Goal: Task Accomplishment & Management: Manage account settings

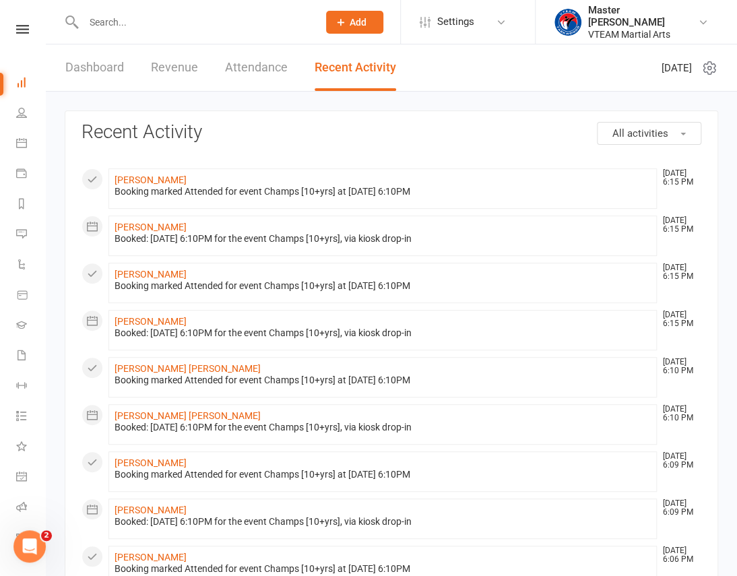
click at [90, 71] on link "Dashboard" at bounding box center [94, 67] width 59 height 46
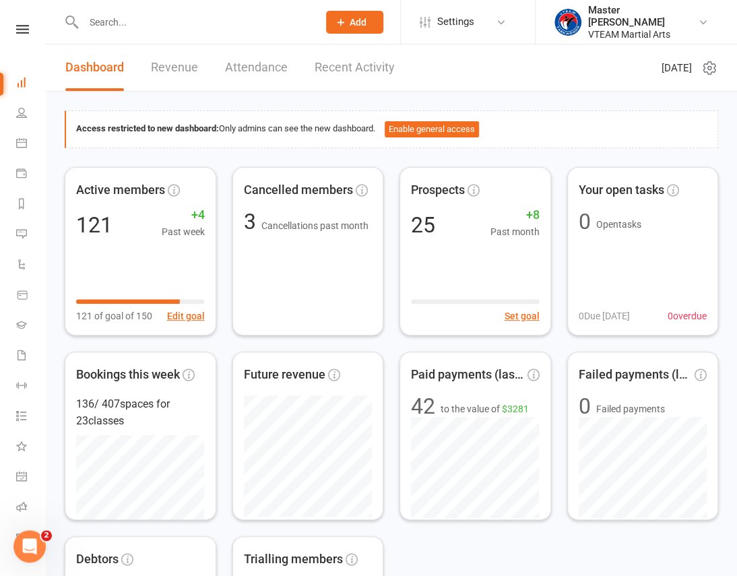
click at [24, 28] on link at bounding box center [23, 29] width 48 height 9
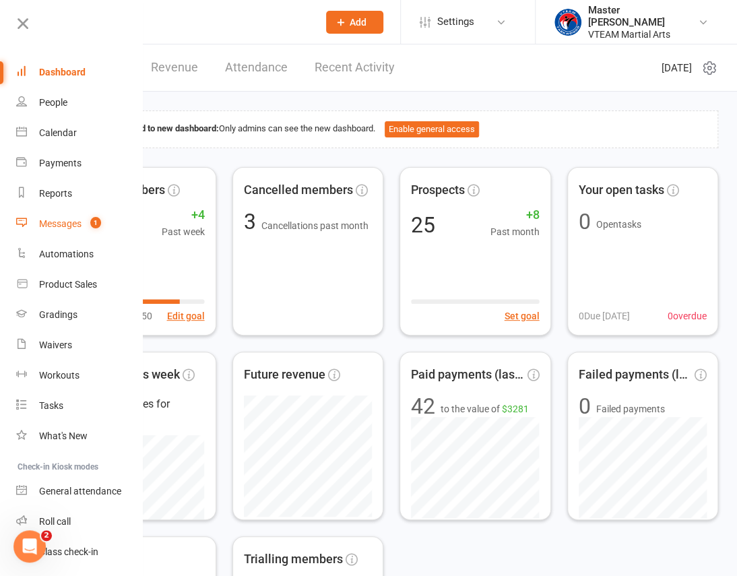
click at [68, 221] on div "Messages" at bounding box center [60, 223] width 42 height 11
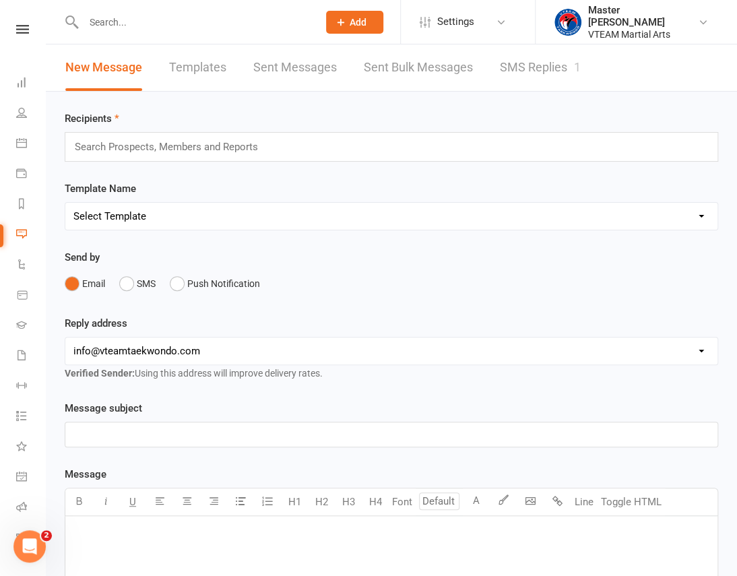
click at [541, 66] on link "SMS Replies 1" at bounding box center [540, 67] width 81 height 46
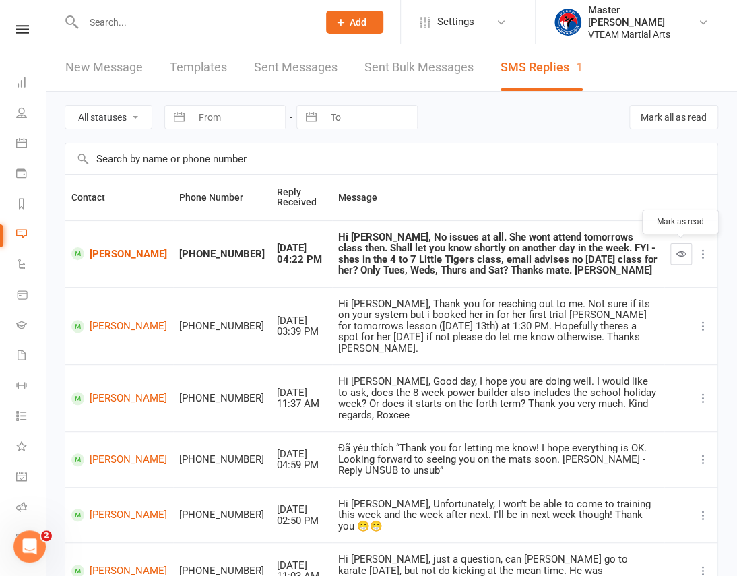
click at [686, 246] on button "button" at bounding box center [681, 254] width 22 height 22
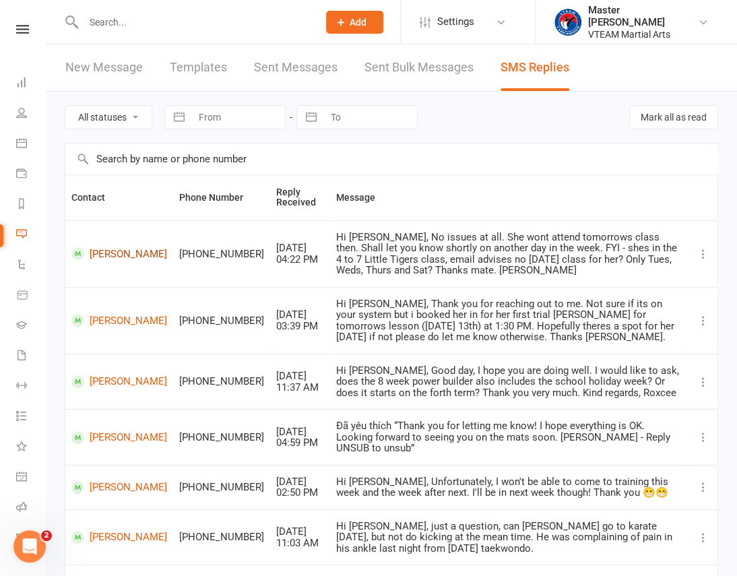
click at [106, 257] on link "Amelia Nguyen" at bounding box center [119, 253] width 96 height 13
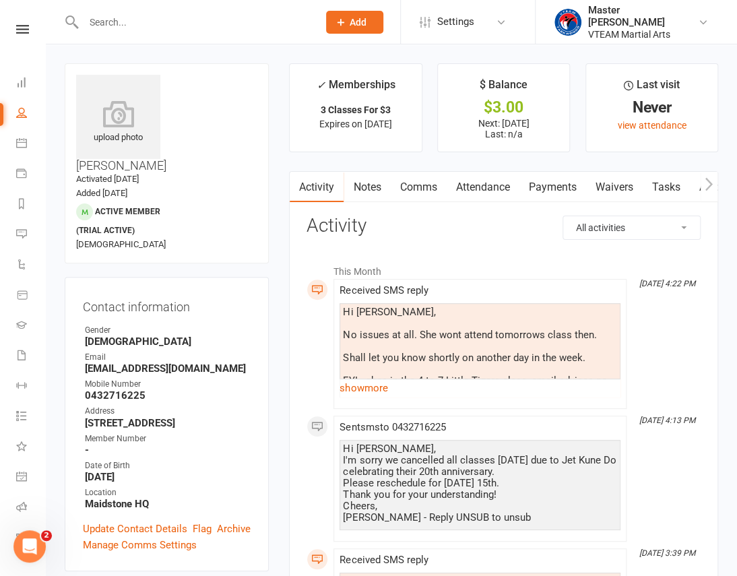
click at [417, 195] on link "Comms" at bounding box center [418, 187] width 56 height 31
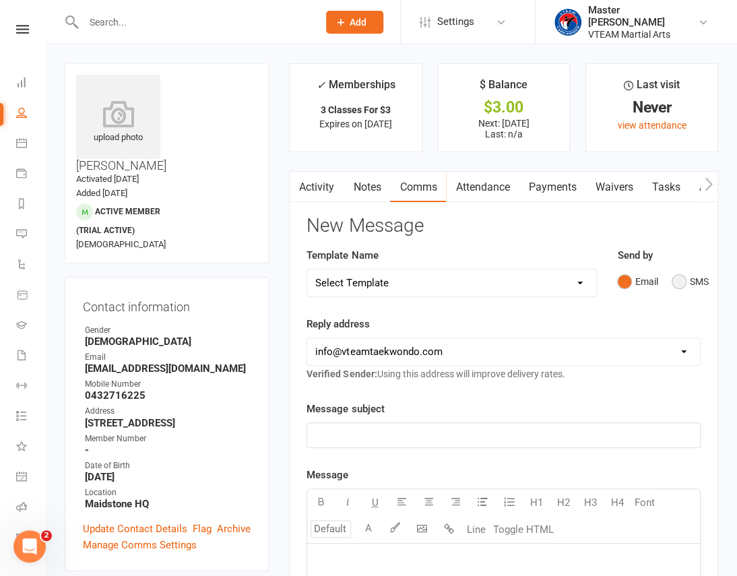
click at [685, 287] on button "SMS" at bounding box center [689, 282] width 36 height 26
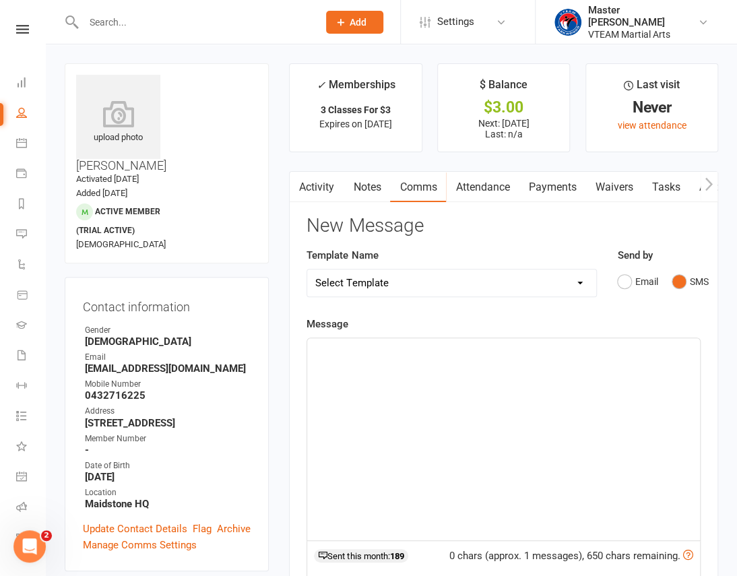
click at [626, 380] on div "﻿" at bounding box center [503, 439] width 393 height 202
click at [24, 22] on nav "Clubworx Dashboard People Calendar Payments Reports Messages Automations Produc…" at bounding box center [23, 291] width 46 height 576
click at [20, 28] on icon at bounding box center [22, 29] width 13 height 9
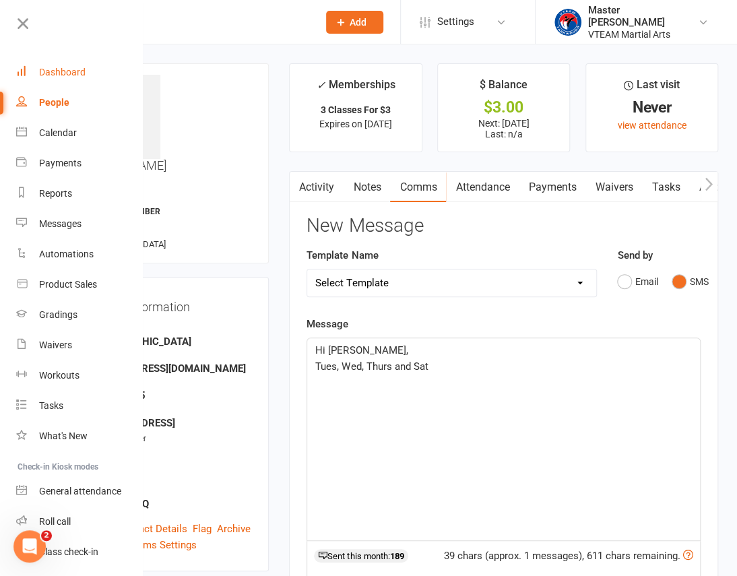
click at [71, 69] on div "Dashboard" at bounding box center [62, 72] width 46 height 11
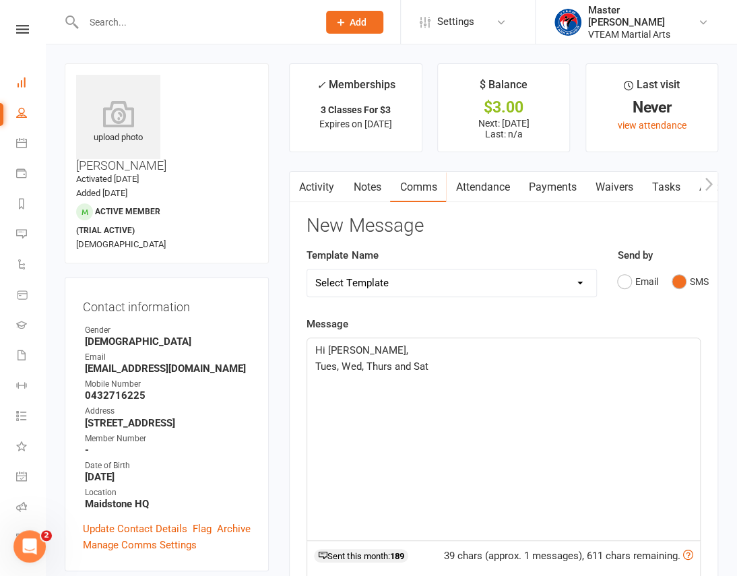
click at [327, 190] on link "Activity" at bounding box center [317, 187] width 54 height 31
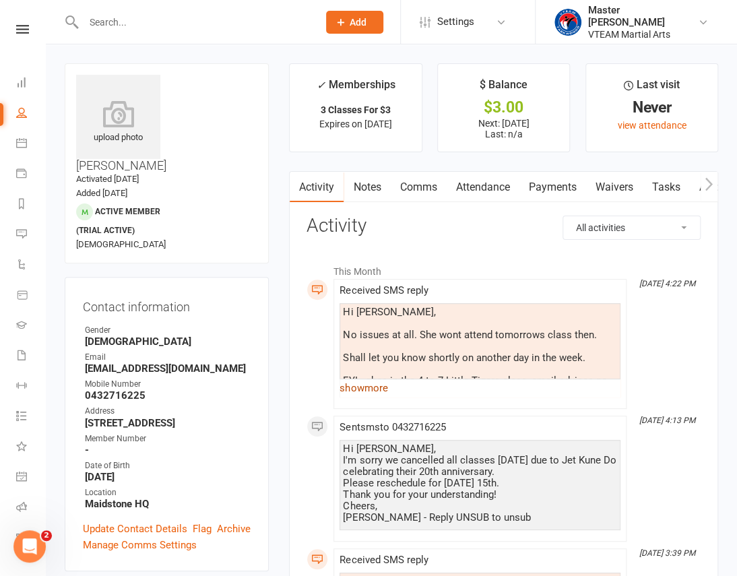
click at [370, 386] on link "show more" at bounding box center [479, 387] width 281 height 19
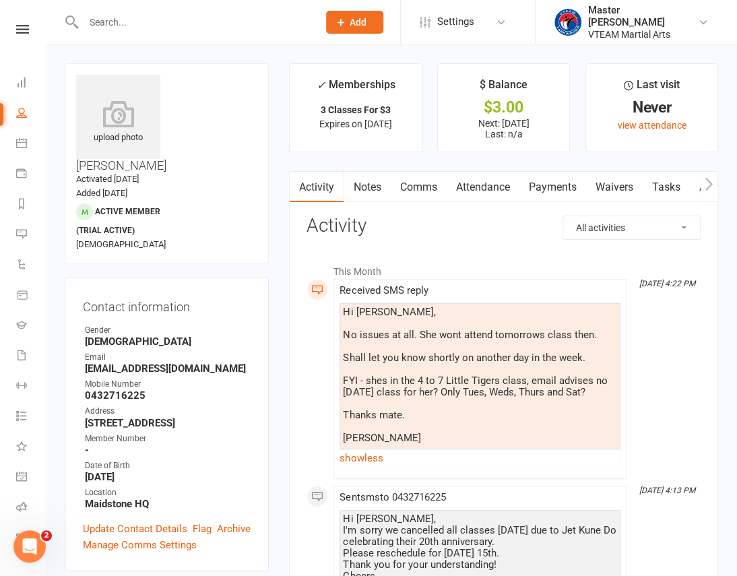
click at [422, 188] on link "Comms" at bounding box center [418, 187] width 56 height 31
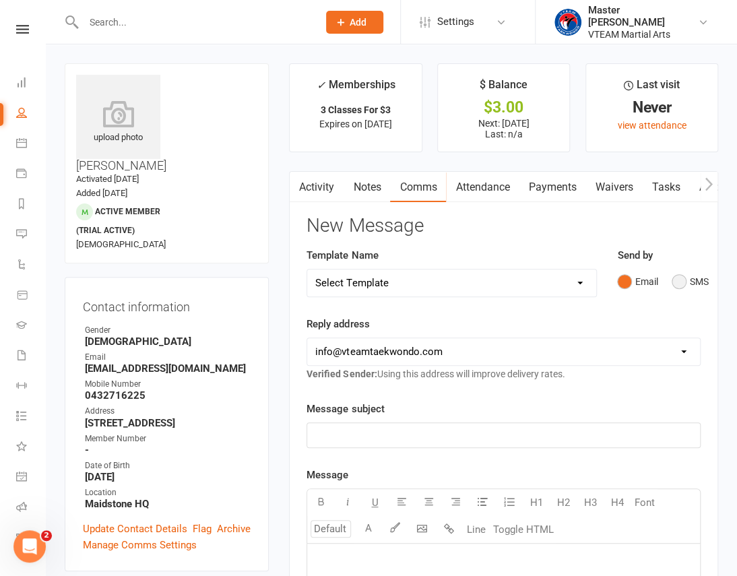
click at [683, 287] on button "SMS" at bounding box center [689, 282] width 36 height 26
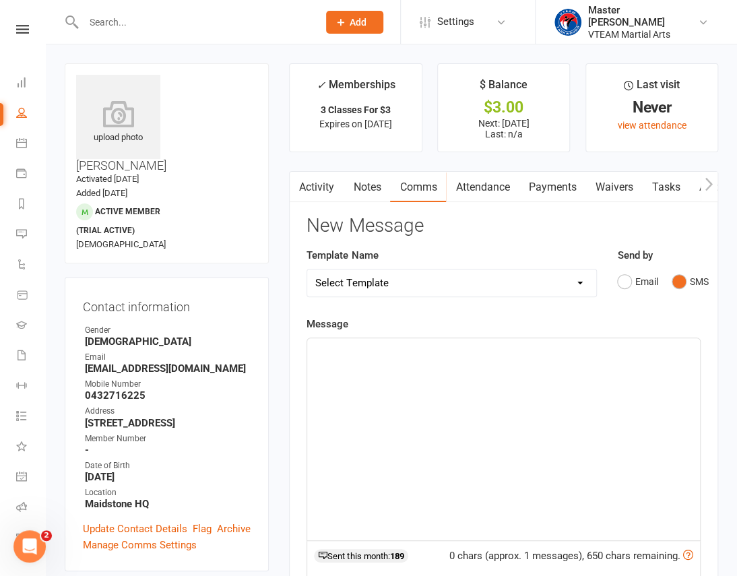
click at [573, 396] on div "﻿" at bounding box center [503, 439] width 393 height 202
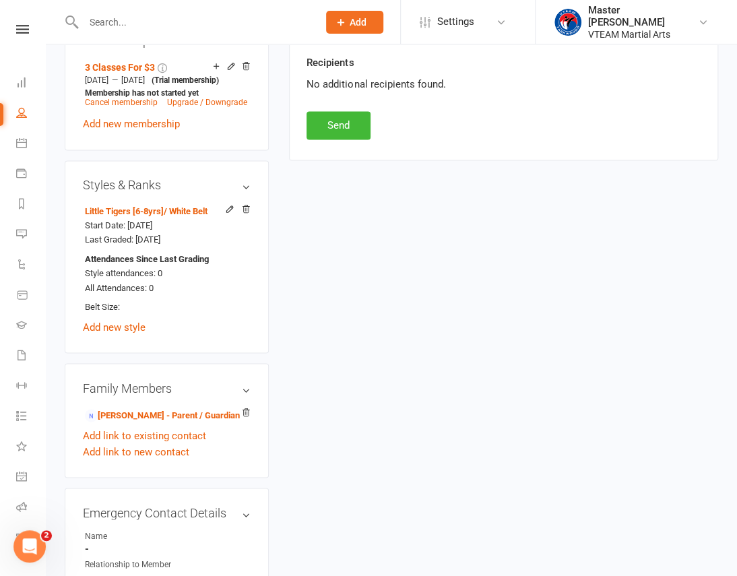
scroll to position [734, 0]
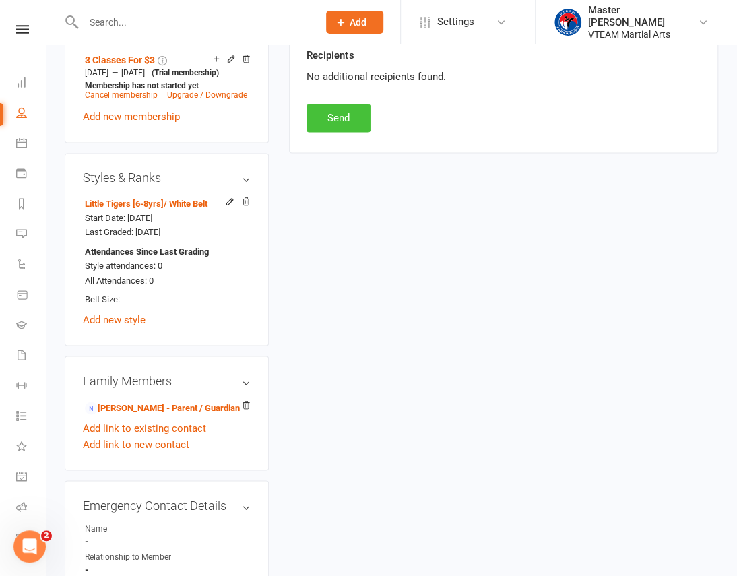
click at [331, 120] on button "Send" at bounding box center [338, 118] width 64 height 28
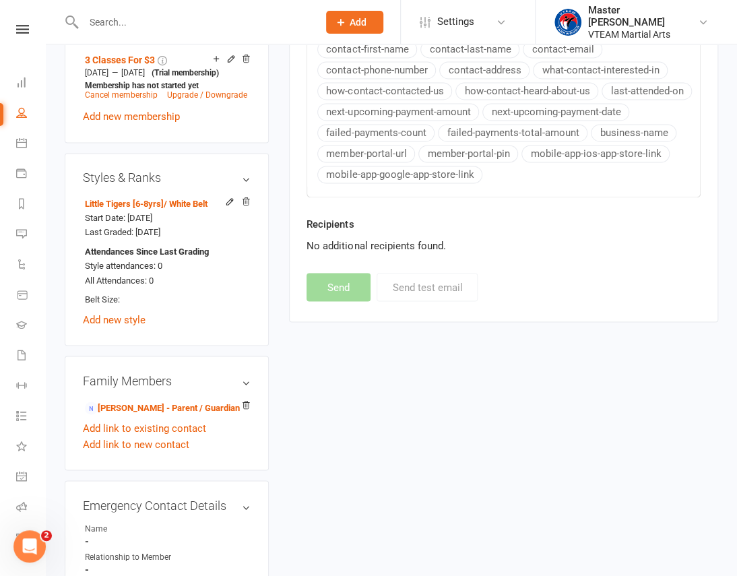
scroll to position [0, 0]
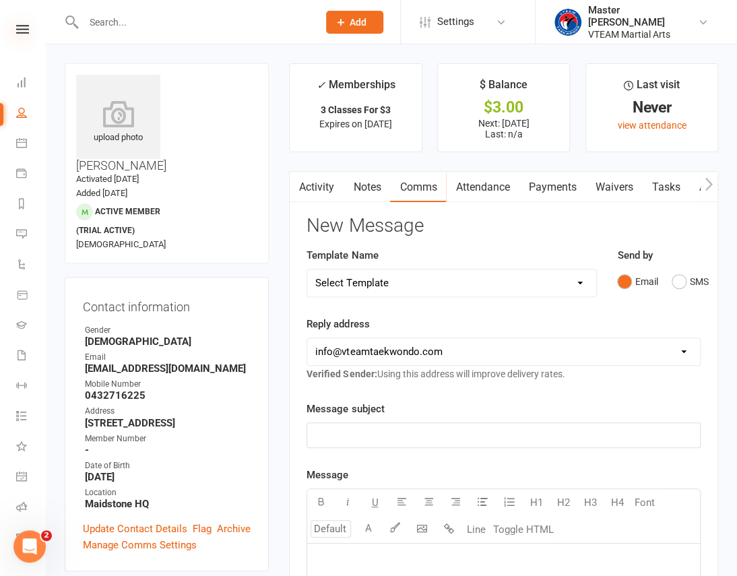
click at [16, 32] on icon at bounding box center [22, 29] width 13 height 9
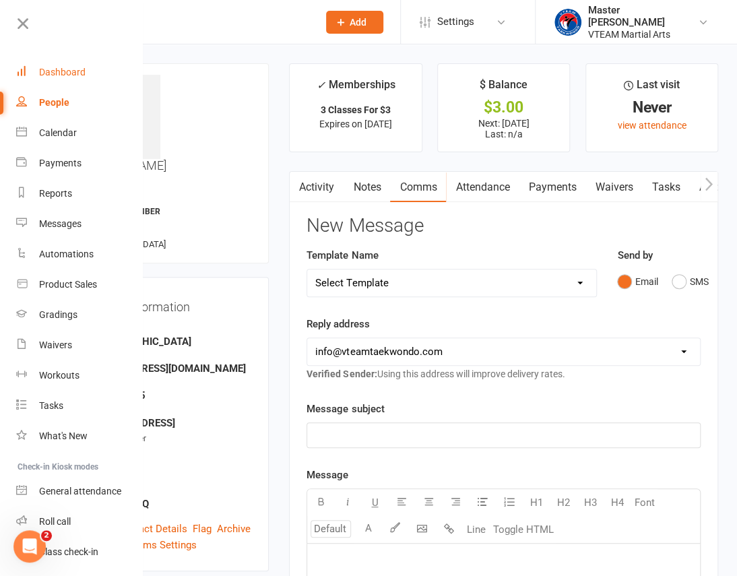
click at [46, 72] on div "Dashboard" at bounding box center [62, 72] width 46 height 11
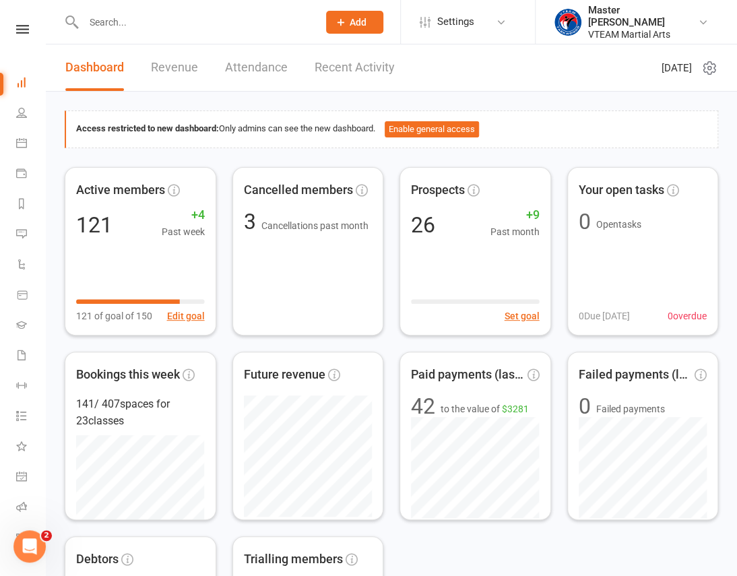
click at [165, 15] on input "text" at bounding box center [193, 22] width 229 height 19
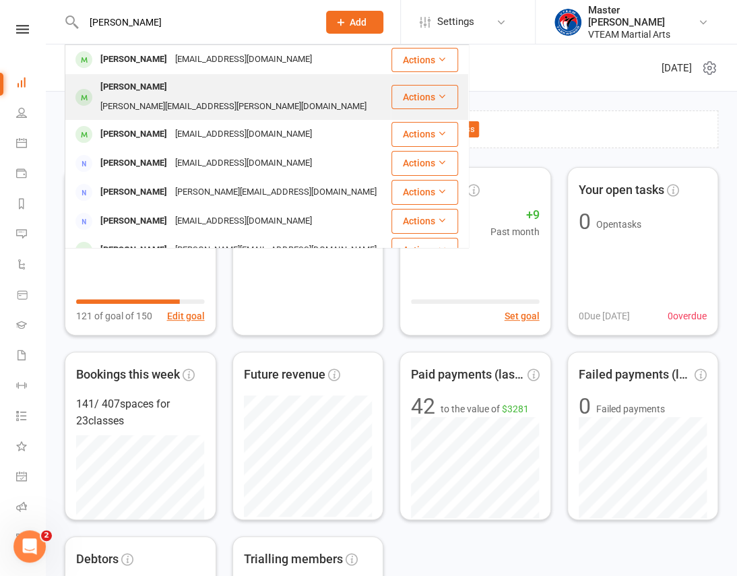
type input "nathaniel"
click at [296, 92] on div "Nathaniel Scaringi adrian.scaringi@gmail.com" at bounding box center [228, 97] width 324 height 44
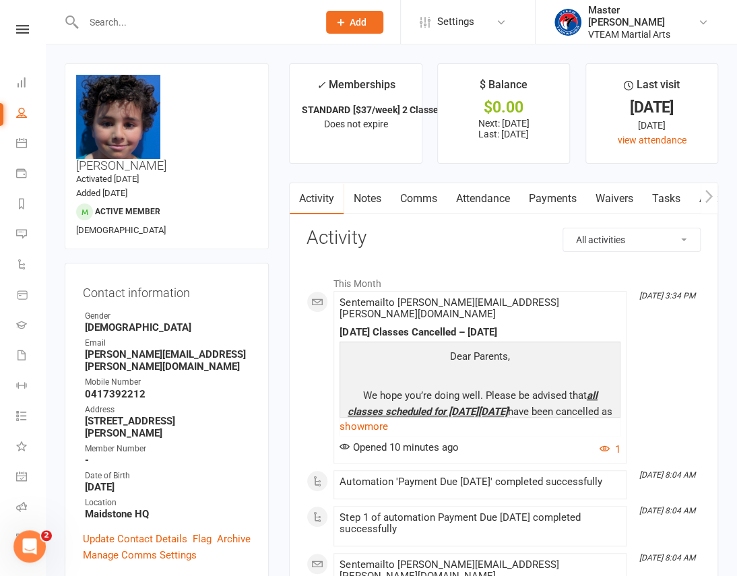
click at [555, 204] on link "Payments" at bounding box center [551, 198] width 67 height 31
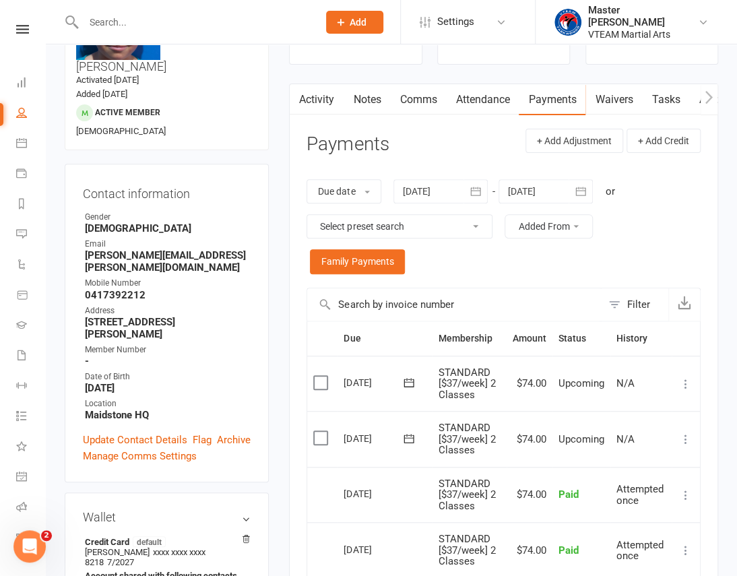
scroll to position [122, 0]
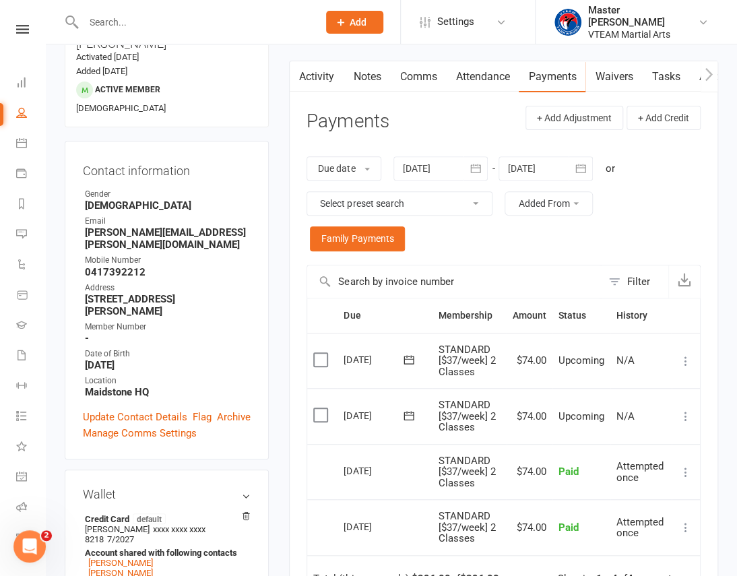
click at [679, 197] on div "Due date Due date Date paid Date failed 12 Aug 2025 August 2025 Sun Mon Tue Wed…" at bounding box center [503, 204] width 394 height 122
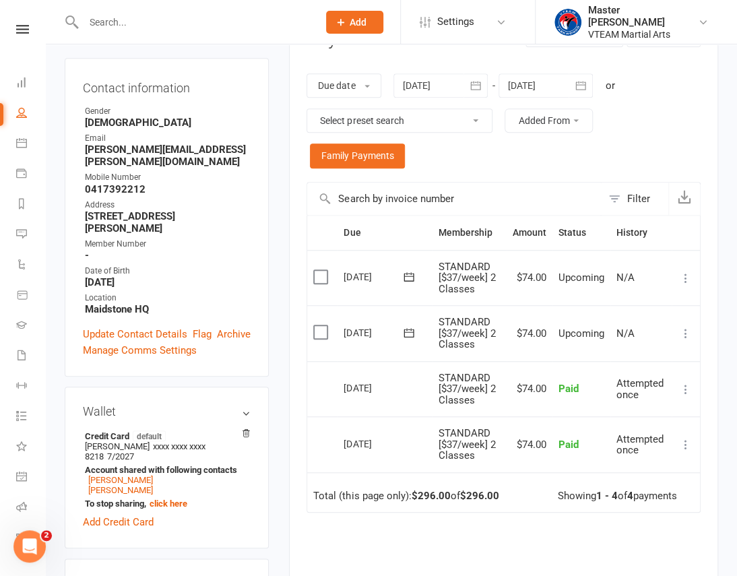
scroll to position [183, 0]
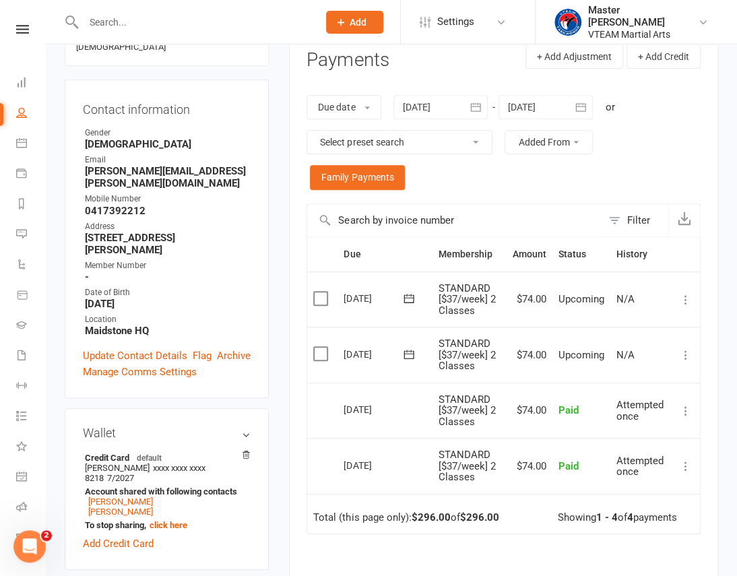
click at [475, 107] on icon "button" at bounding box center [475, 106] width 13 height 13
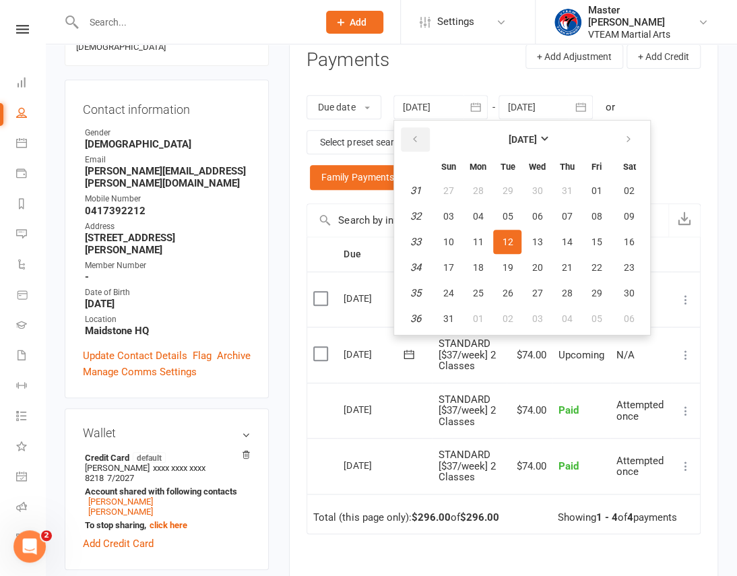
click at [414, 141] on icon "button" at bounding box center [413, 139] width 9 height 11
click at [413, 141] on icon "button" at bounding box center [413, 139] width 9 height 11
click at [457, 213] on button "04" at bounding box center [448, 216] width 28 height 24
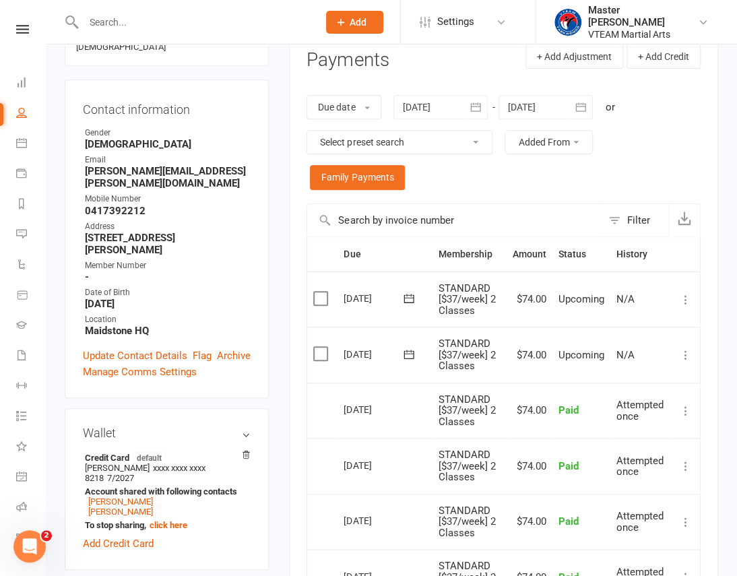
scroll to position [0, 0]
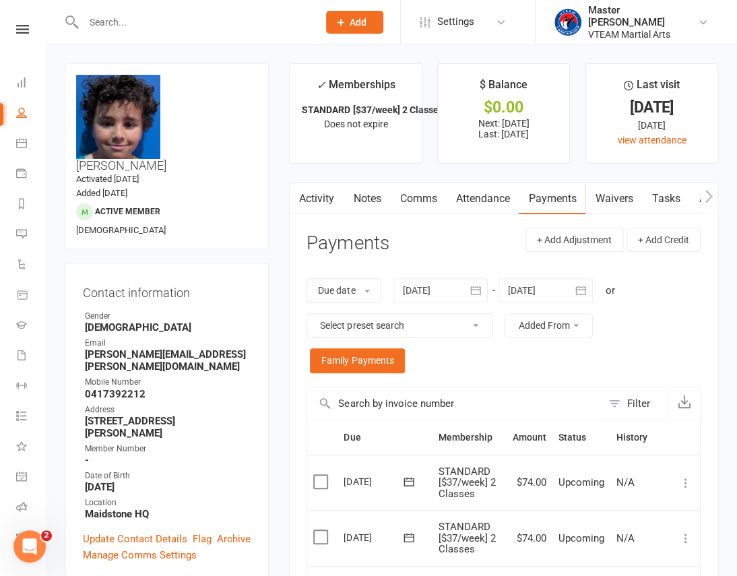
click at [473, 287] on icon "button" at bounding box center [475, 289] width 13 height 13
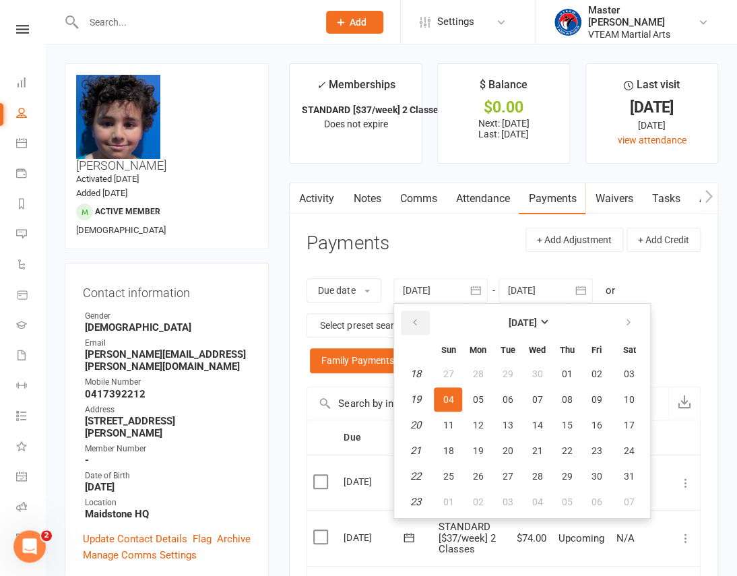
click at [404, 321] on button "button" at bounding box center [415, 322] width 29 height 24
click at [444, 402] on span "02" at bounding box center [447, 399] width 11 height 11
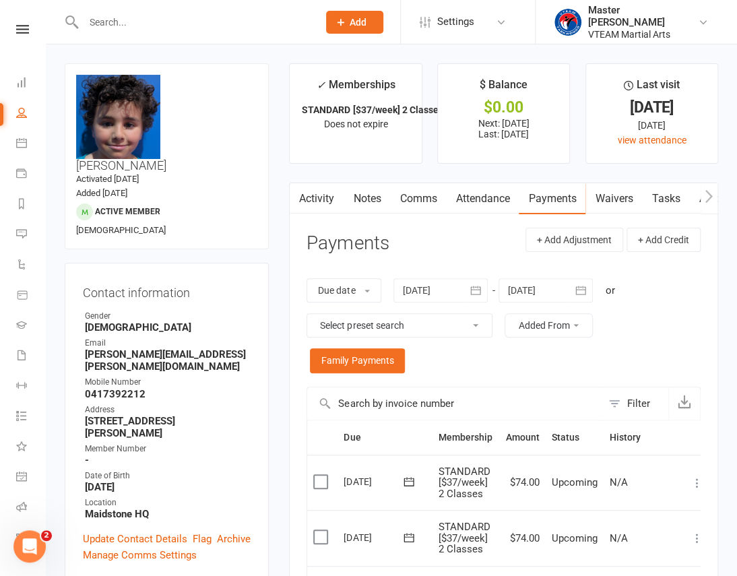
click at [661, 328] on div "Due date Due date Date paid Date failed 02 Feb 2025 February 2025 Sun Mon Tue W…" at bounding box center [503, 326] width 394 height 122
click at [485, 290] on button "button" at bounding box center [475, 290] width 24 height 24
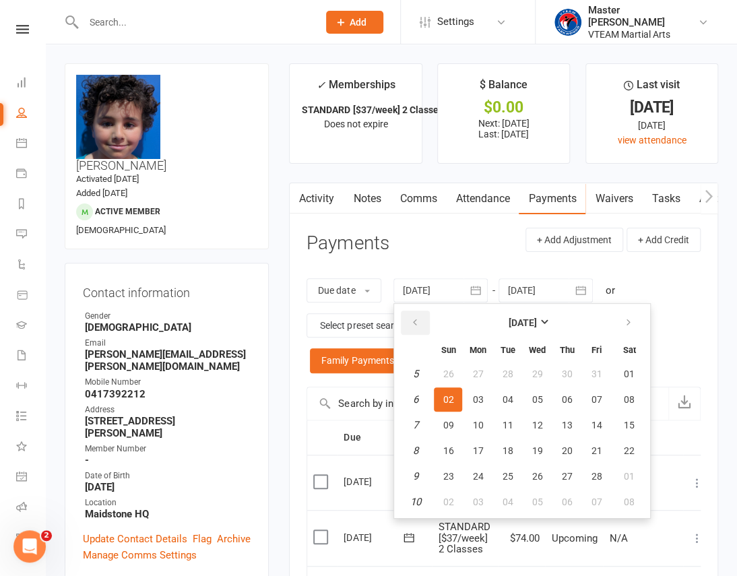
click at [417, 325] on icon "button" at bounding box center [413, 322] width 9 height 11
click at [417, 324] on icon "button" at bounding box center [413, 322] width 9 height 11
click at [457, 399] on button "03" at bounding box center [448, 399] width 28 height 24
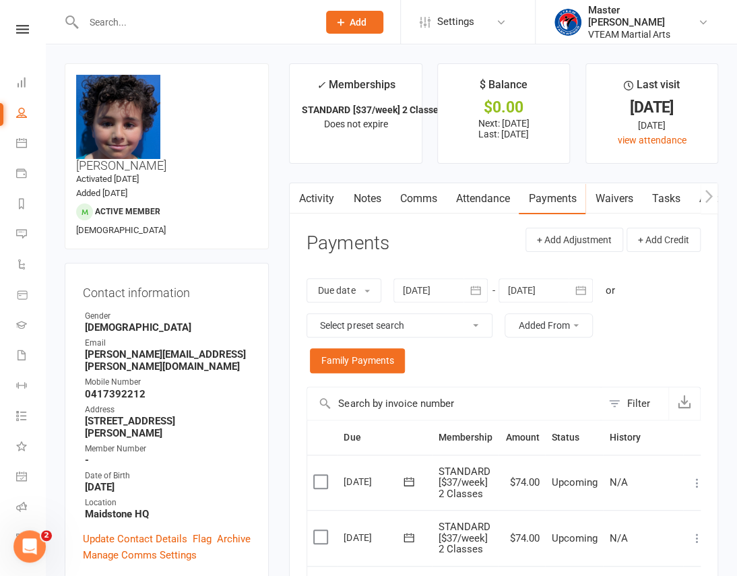
type input "03 Nov 2024"
click at [404, 401] on input "text" at bounding box center [454, 403] width 294 height 32
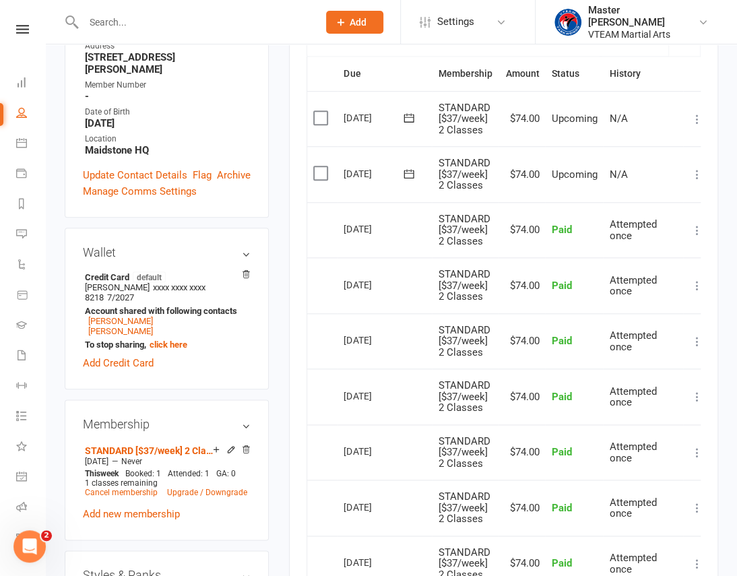
scroll to position [367, 0]
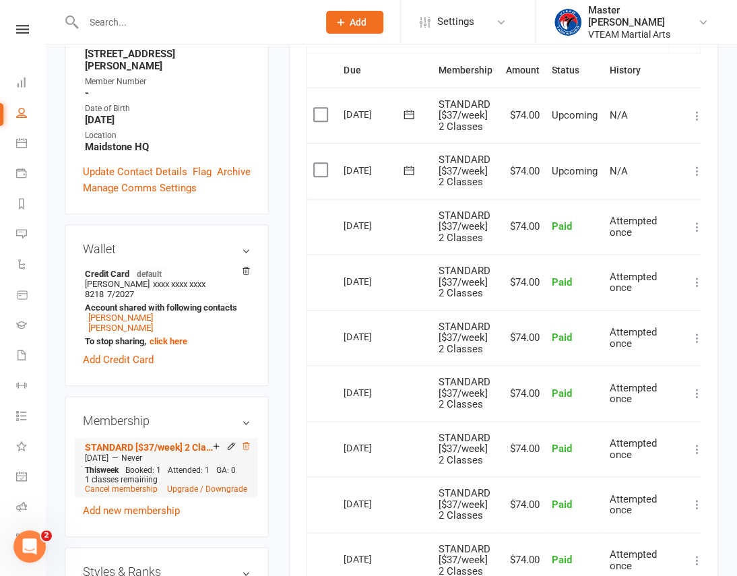
click at [248, 441] on icon at bounding box center [245, 445] width 9 height 9
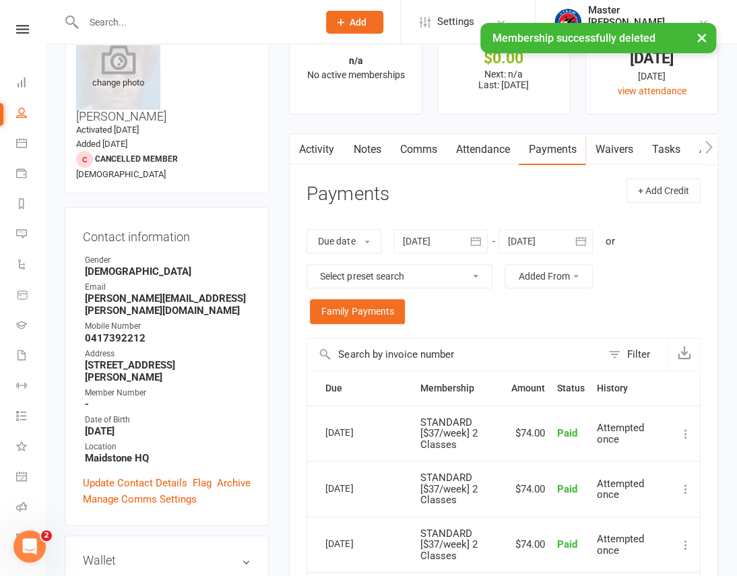
scroll to position [0, 0]
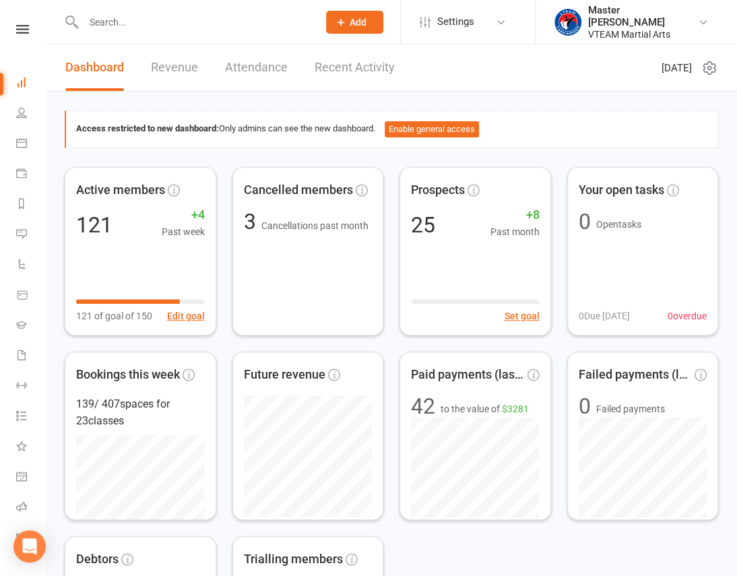
click at [339, 25] on icon at bounding box center [341, 22] width 12 height 12
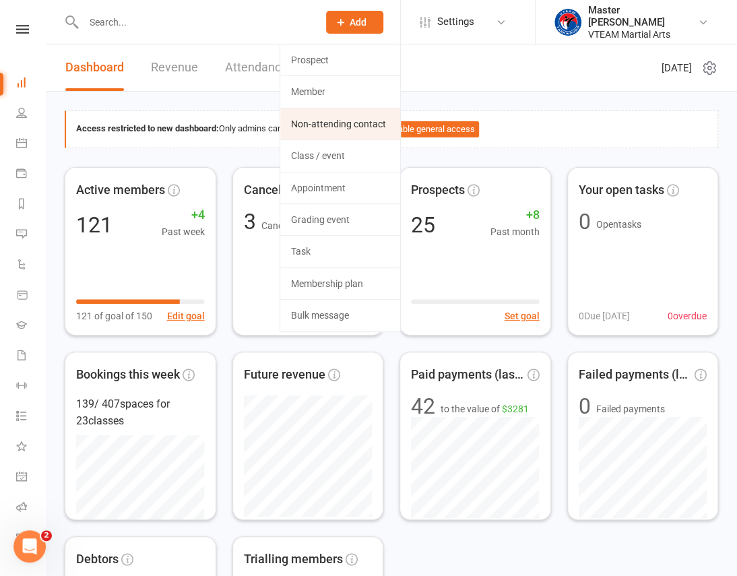
click at [360, 120] on link "Non-attending contact" at bounding box center [340, 123] width 120 height 31
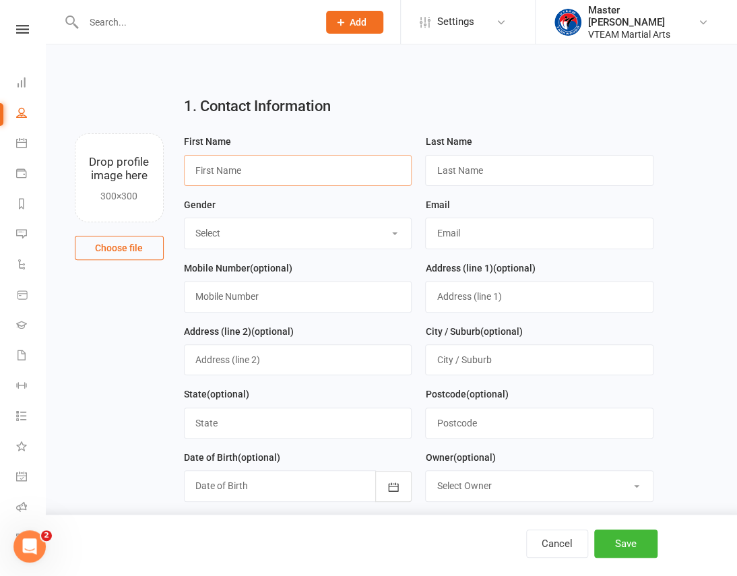
click at [370, 172] on input "text" at bounding box center [298, 170] width 228 height 31
type input "Vi"
type input "Vo"
click at [308, 227] on select "Select Male Female" at bounding box center [297, 233] width 227 height 30
select select "Female"
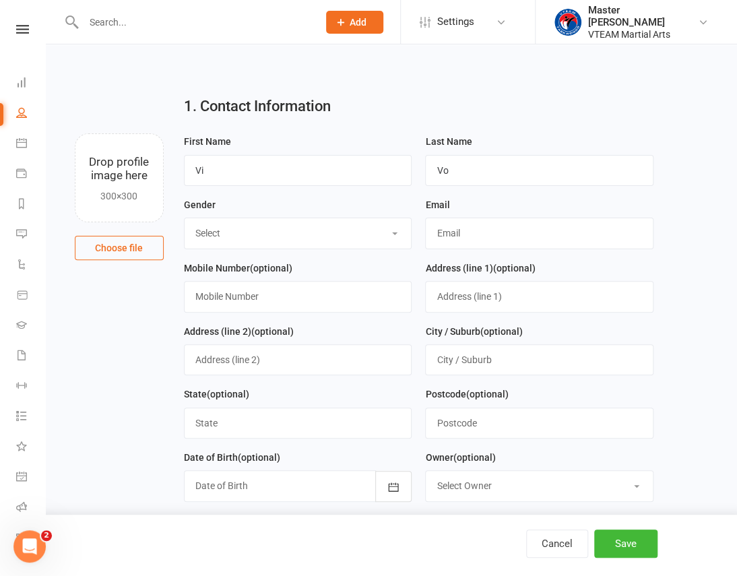
click at [184, 219] on select "Select Male Female" at bounding box center [297, 233] width 227 height 30
click at [492, 233] on input "text" at bounding box center [539, 232] width 228 height 31
click at [459, 239] on input "pprvo@gmail.com" at bounding box center [539, 232] width 228 height 31
type input "pprvo710@gmail.com"
click at [265, 296] on input "text" at bounding box center [298, 296] width 228 height 31
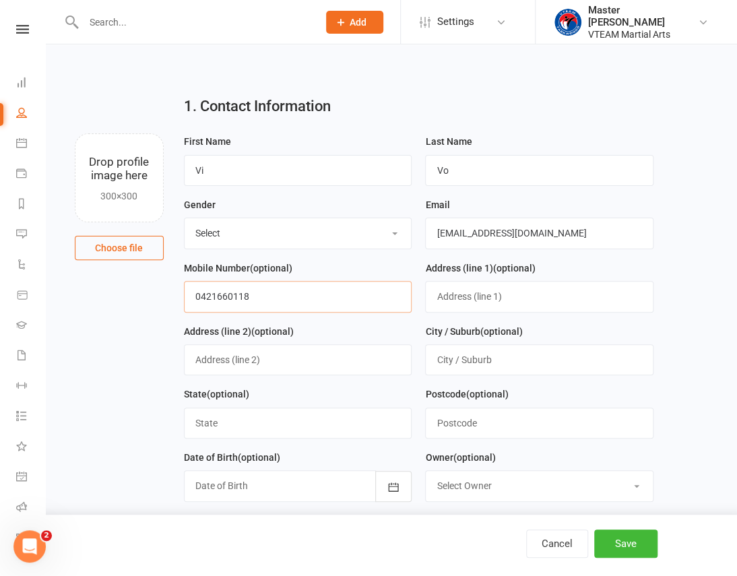
scroll to position [61, 0]
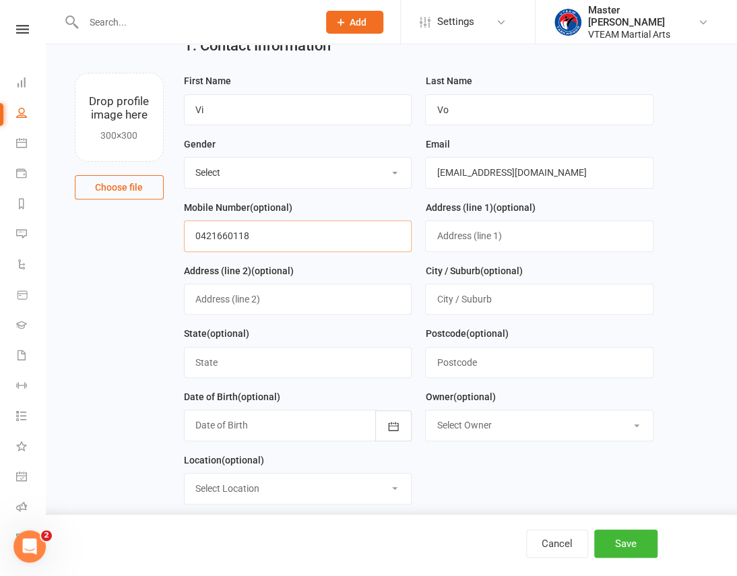
type input "0421660118"
click at [544, 433] on select "Select Owner Master Eric Phan VTEAM Maidstone" at bounding box center [539, 425] width 227 height 30
select select "1"
click at [426, 412] on select "Select Owner Master Eric Phan VTEAM Maidstone" at bounding box center [539, 425] width 227 height 30
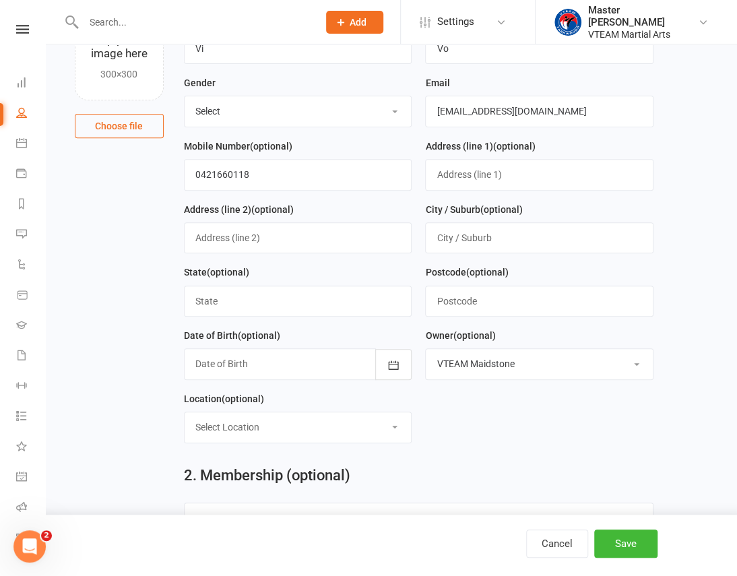
click at [312, 430] on select "Select Location Maidstone HQ" at bounding box center [297, 427] width 227 height 30
select select "0"
click at [184, 414] on select "Select Location Maidstone HQ" at bounding box center [297, 427] width 227 height 30
click at [512, 450] on form "First Name Vi Last Name Vo Gender Select Male Female Email pprvo710@gmail.com M…" at bounding box center [418, 232] width 483 height 442
click at [624, 545] on button "Save" at bounding box center [625, 543] width 63 height 28
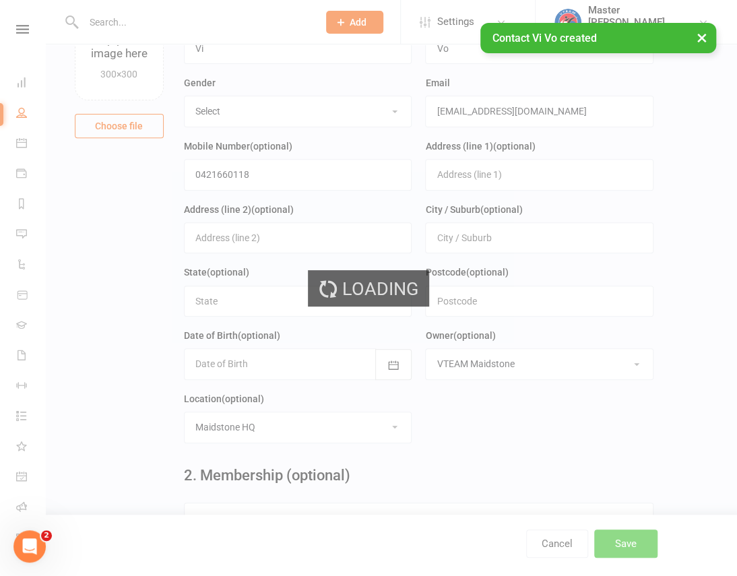
scroll to position [0, 0]
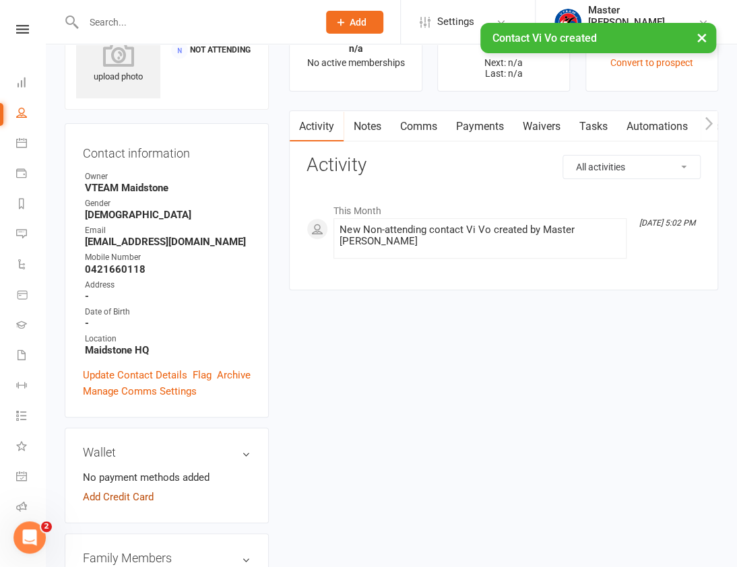
scroll to position [306, 0]
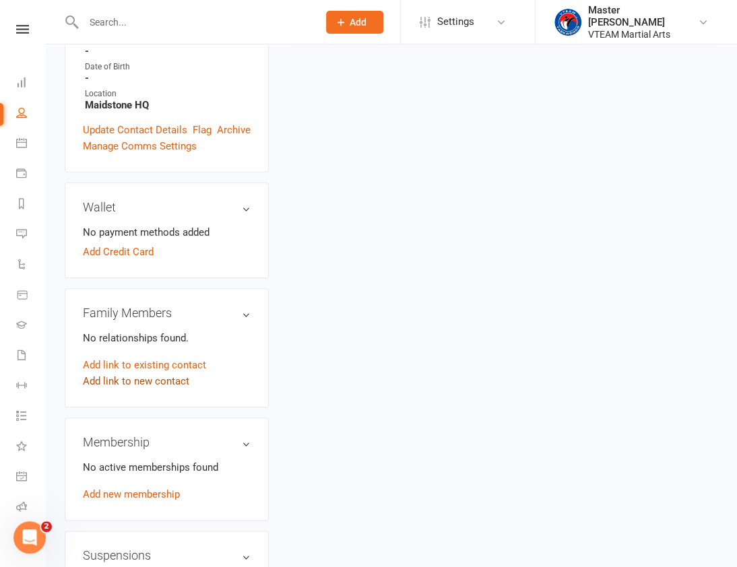
click at [133, 382] on link "Add link to new contact" at bounding box center [136, 381] width 106 height 16
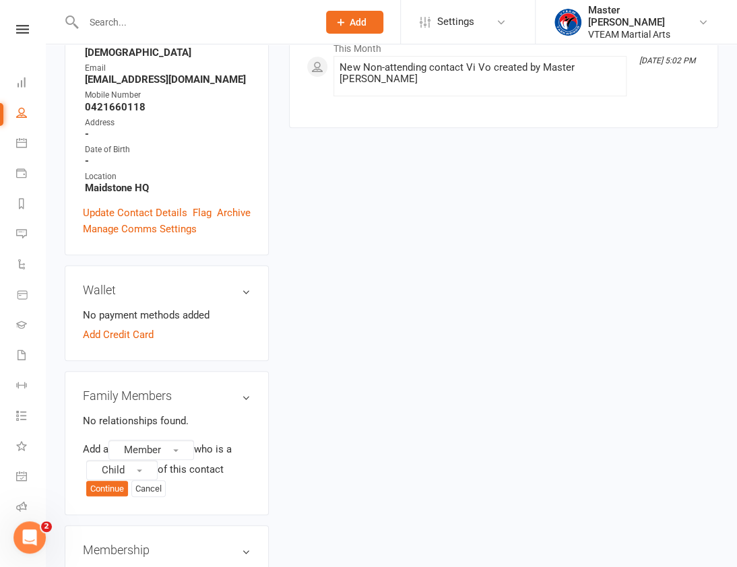
scroll to position [244, 0]
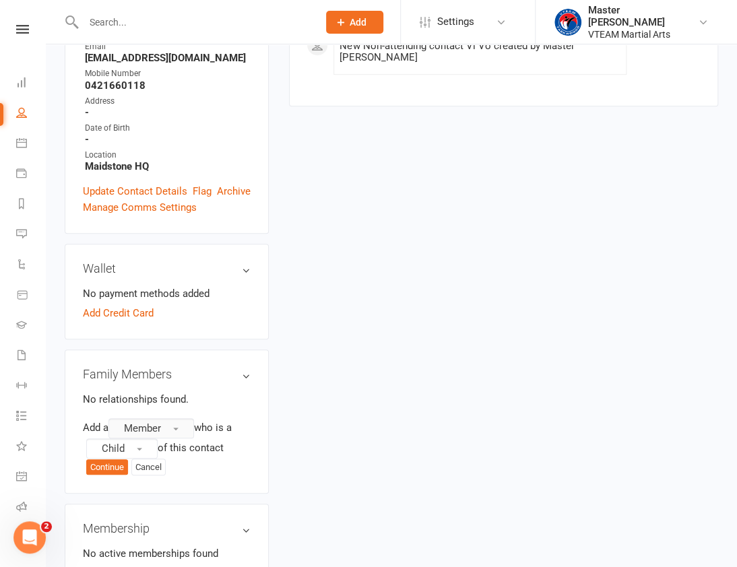
click at [161, 430] on span "Member" at bounding box center [142, 428] width 37 height 12
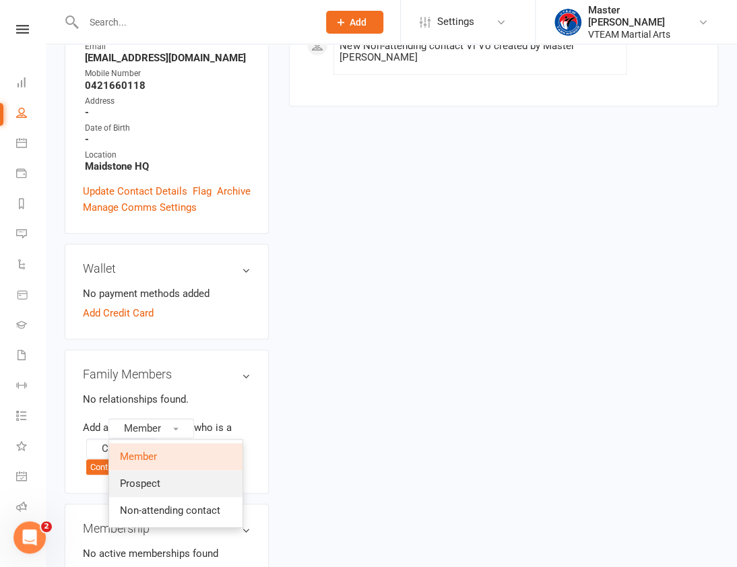
click at [163, 479] on link "Prospect" at bounding box center [175, 483] width 133 height 27
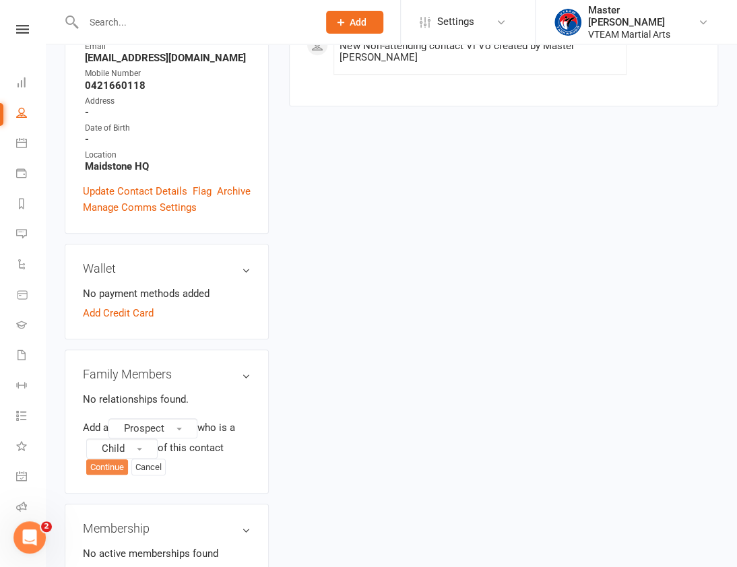
click at [118, 469] on button "Continue" at bounding box center [107, 467] width 42 height 16
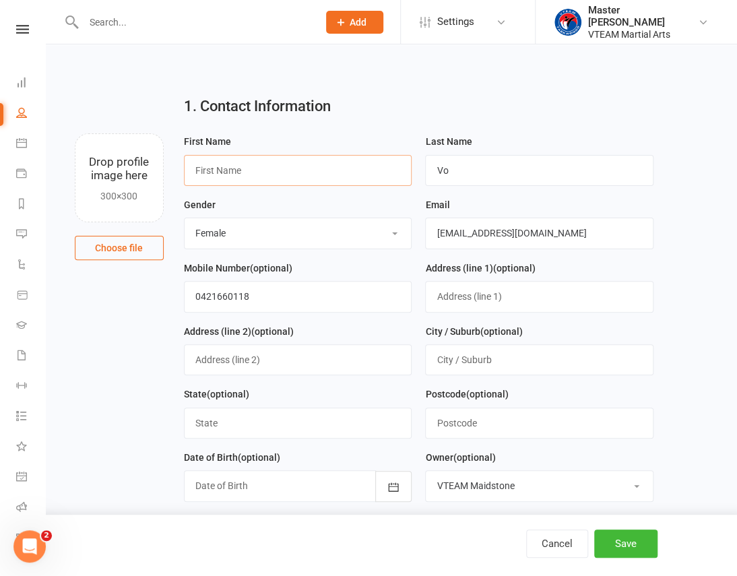
click at [230, 168] on input "text" at bounding box center [298, 170] width 228 height 31
type input "Izyan"
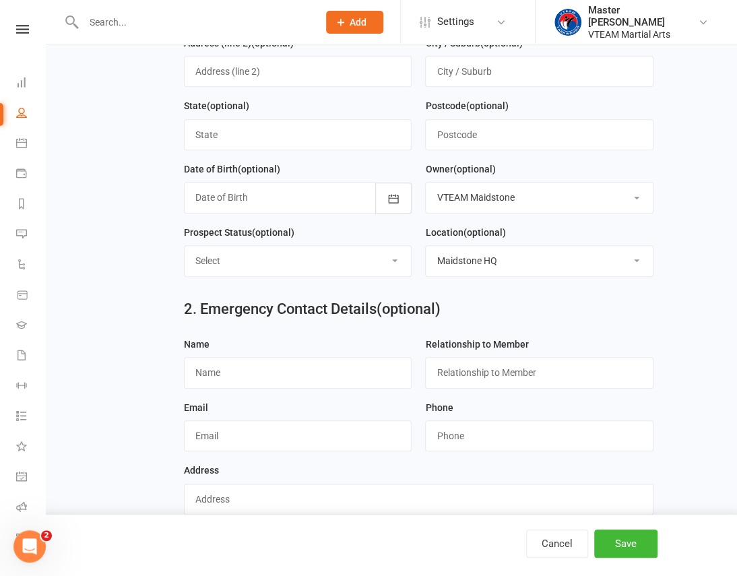
scroll to position [306, 0]
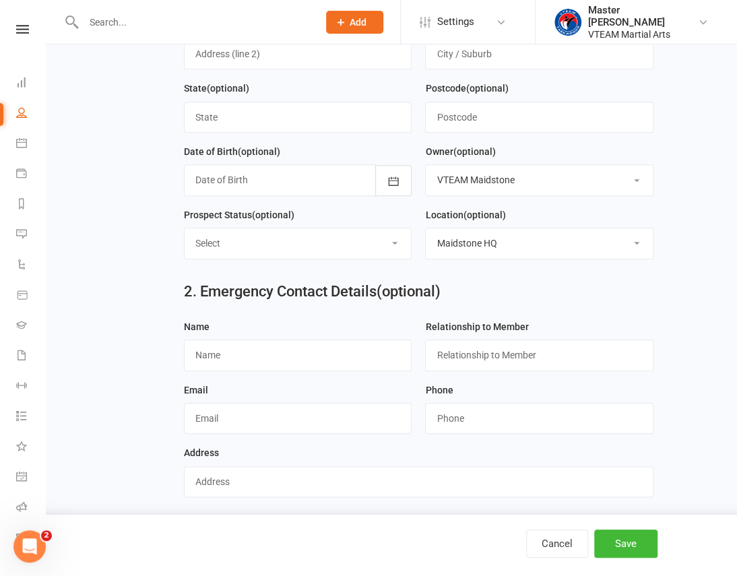
type input "Hussain"
click at [374, 252] on select "Select Mini Tigers [3-5yrs] Little Tigers [6-8yrs] Young Warriors [8-10yrs] You…" at bounding box center [297, 243] width 227 height 30
click at [387, 178] on icon "button" at bounding box center [392, 180] width 13 height 13
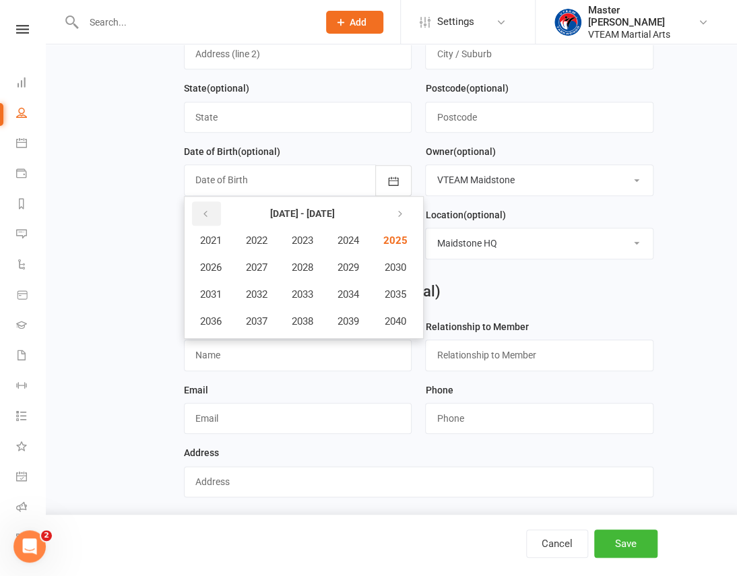
click at [202, 216] on icon "button" at bounding box center [205, 214] width 9 height 11
click at [397, 325] on span "2020" at bounding box center [394, 321] width 22 height 12
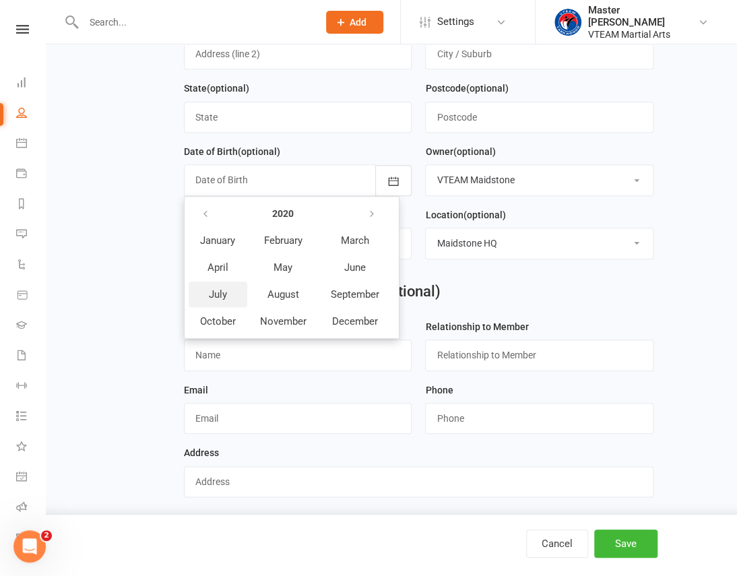
click at [227, 298] on button "July" at bounding box center [218, 294] width 59 height 26
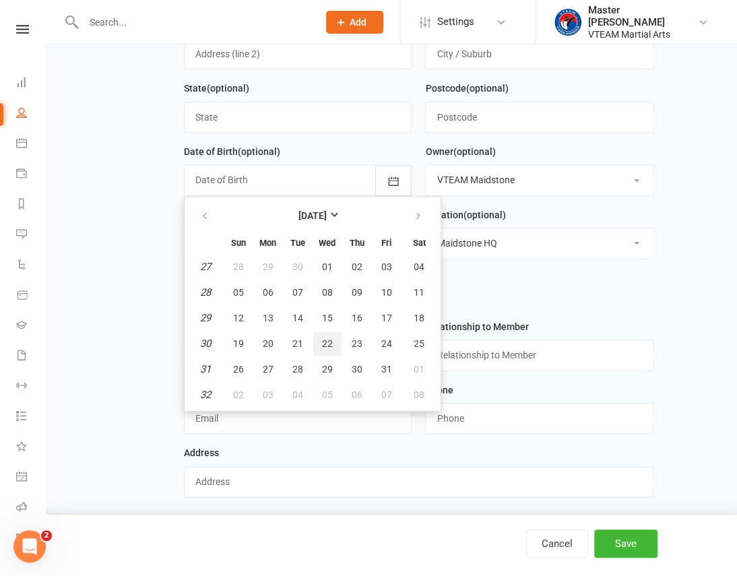
click at [322, 347] on span "22" at bounding box center [327, 343] width 11 height 11
type input "22 Jul 2020"
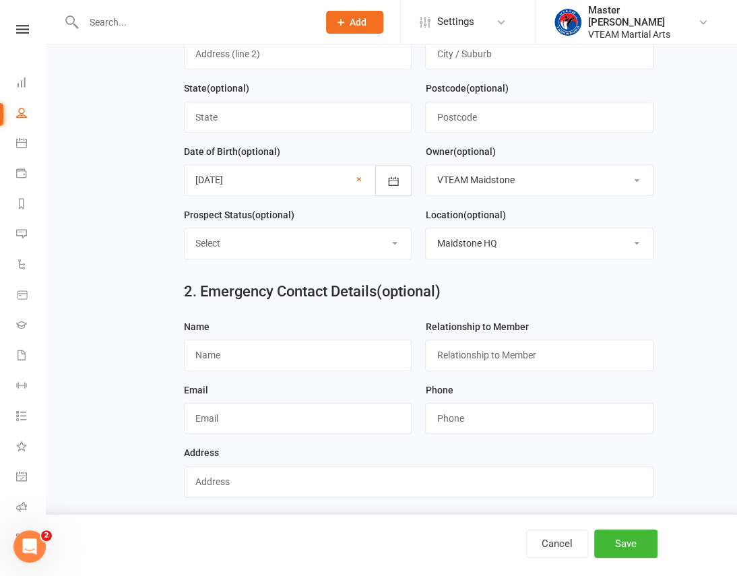
click at [357, 239] on select "Select Mini Tigers [3-5yrs] Little Tigers [6-8yrs] Young Warriors [8-10yrs] You…" at bounding box center [297, 243] width 227 height 30
select select "Mini Tigers [3-5yrs]"
click at [184, 231] on select "Select Mini Tigers [3-5yrs] Little Tigers [6-8yrs] Young Warriors [8-10yrs] You…" at bounding box center [297, 243] width 227 height 30
click at [632, 541] on button "Save" at bounding box center [625, 543] width 63 height 28
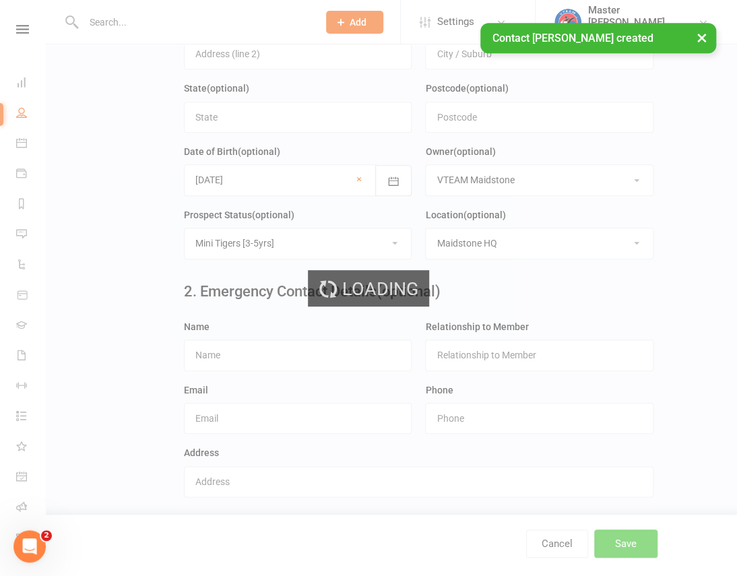
scroll to position [0, 0]
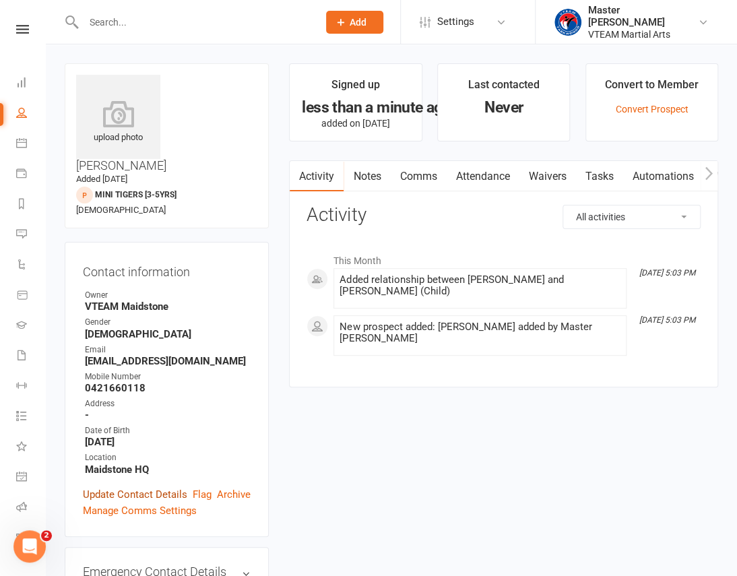
click at [143, 486] on link "Update Contact Details" at bounding box center [135, 494] width 104 height 16
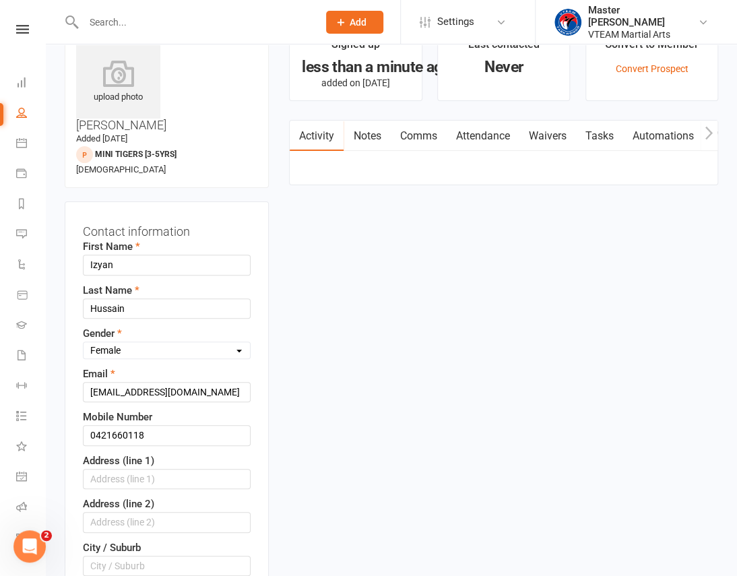
scroll to position [63, 0]
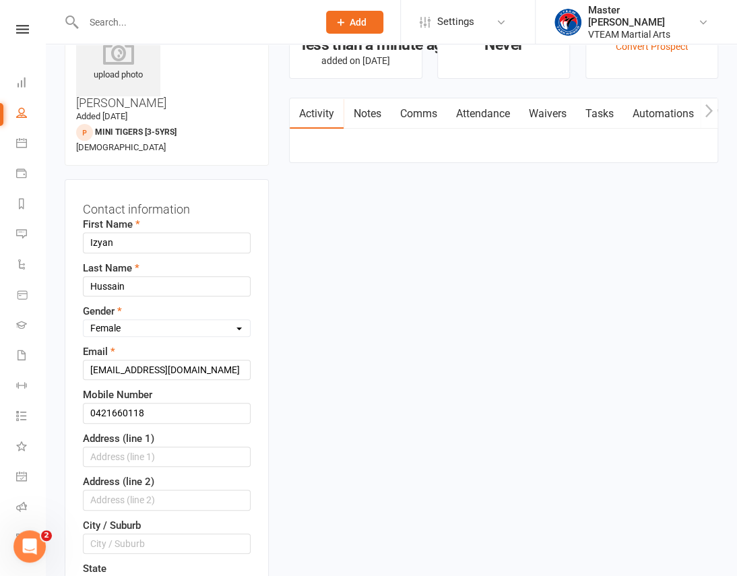
click at [171, 321] on select "Select Male Female" at bounding box center [166, 328] width 166 height 15
select select "Male"
click at [83, 321] on select "Select Male Female" at bounding box center [166, 328] width 166 height 15
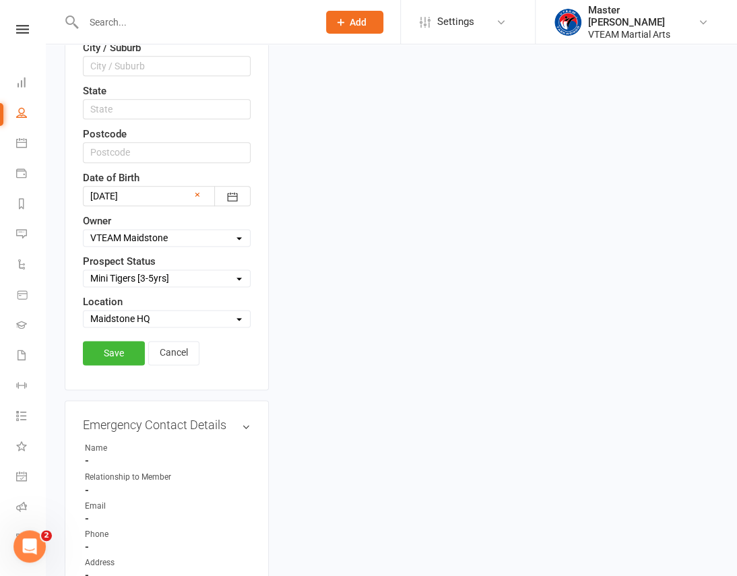
scroll to position [675, 0]
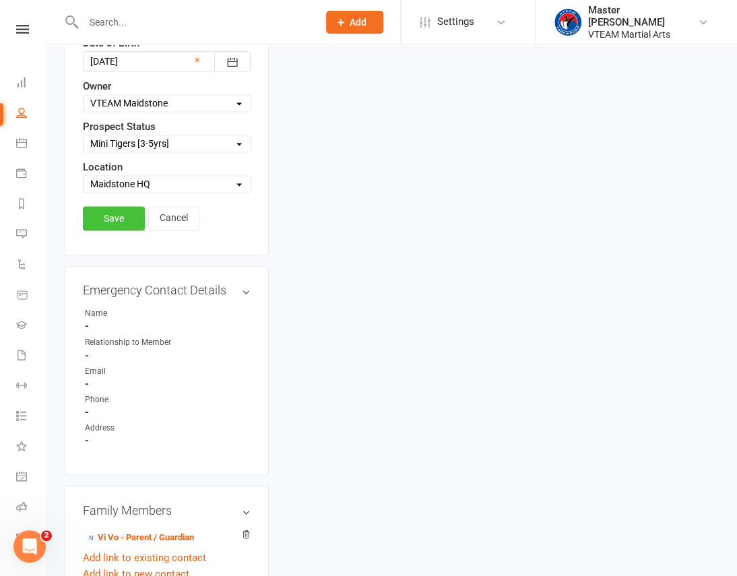
click at [118, 206] on link "Save" at bounding box center [114, 218] width 62 height 24
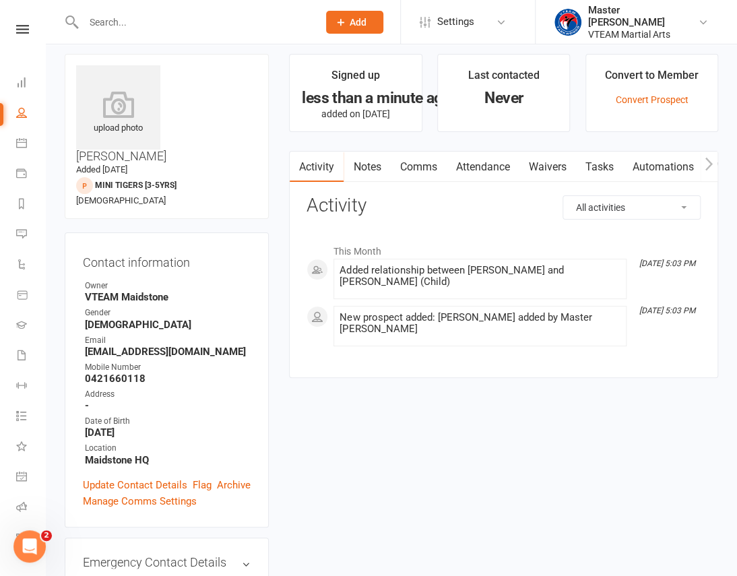
scroll to position [0, 0]
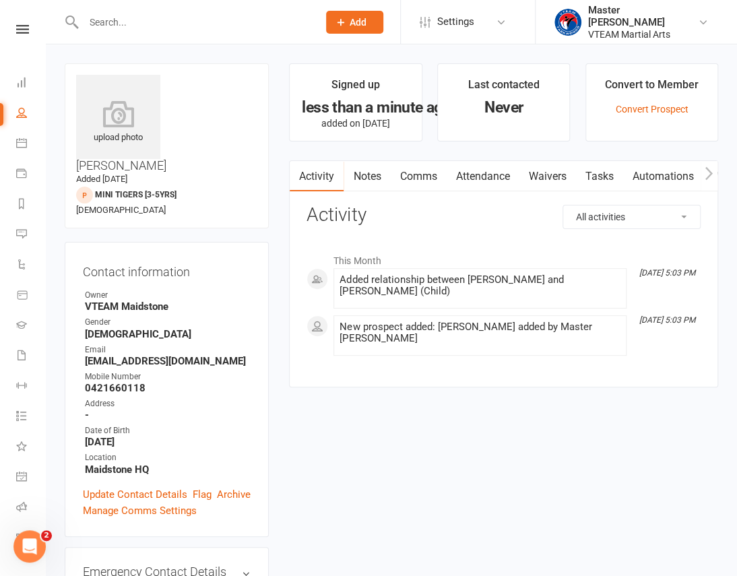
click at [432, 180] on link "Comms" at bounding box center [418, 176] width 56 height 31
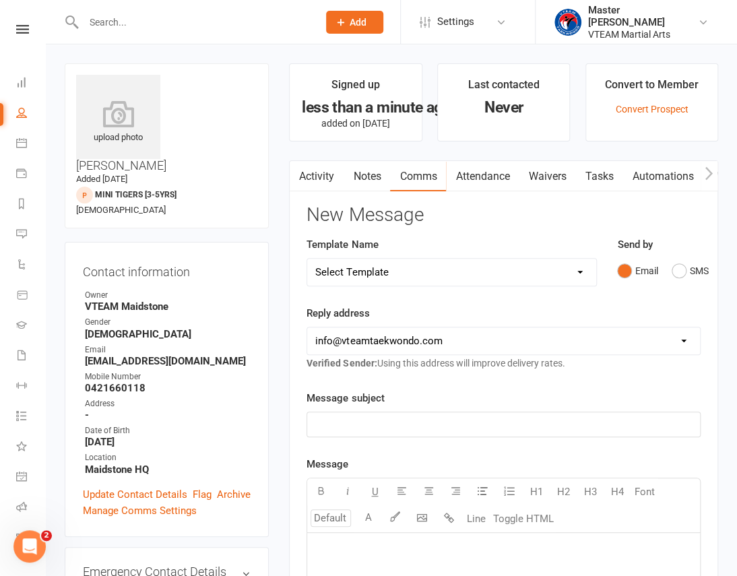
click at [524, 267] on select "Select Template [Email] 2 days after trial [Email] 3-4 days after trial [Email]…" at bounding box center [451, 272] width 289 height 27
click at [720, 362] on main "Signed up less than a minute ago added on 12 Sep 2025 Last contacted Never Conv…" at bounding box center [503, 560] width 449 height 995
click at [316, 179] on link "Activity" at bounding box center [317, 176] width 54 height 31
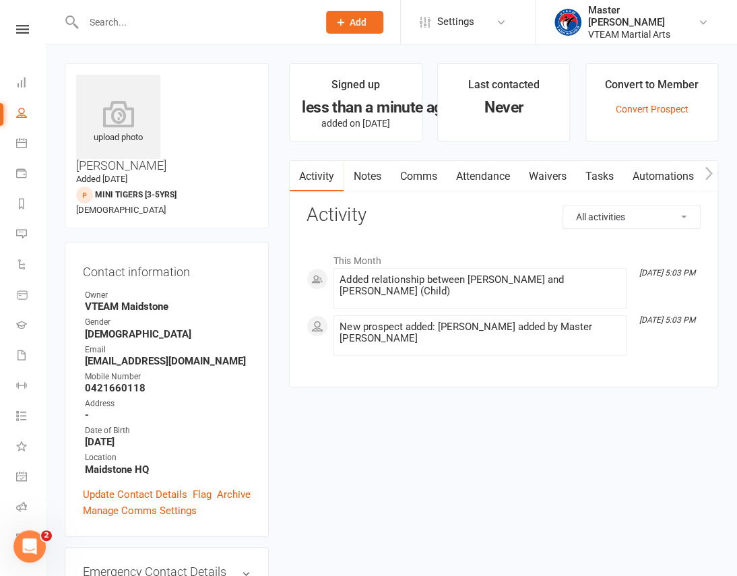
click at [480, 174] on link "Attendance" at bounding box center [482, 176] width 73 height 31
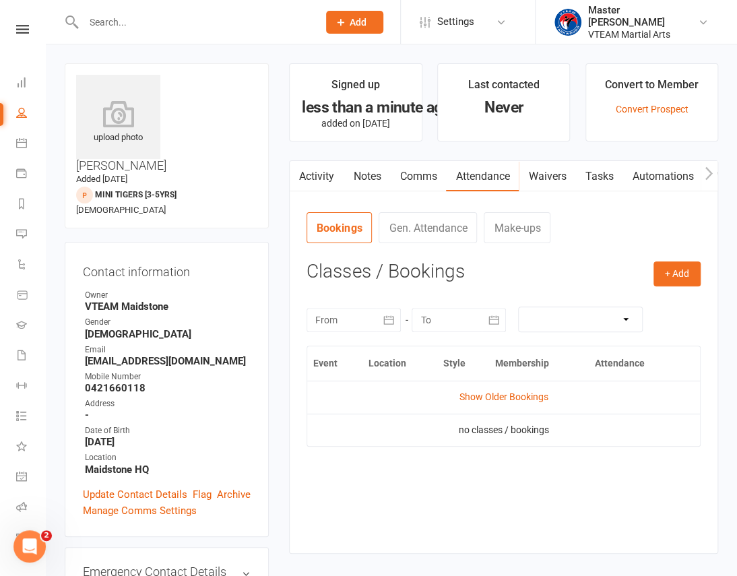
click at [555, 177] on link "Waivers" at bounding box center [546, 176] width 57 height 31
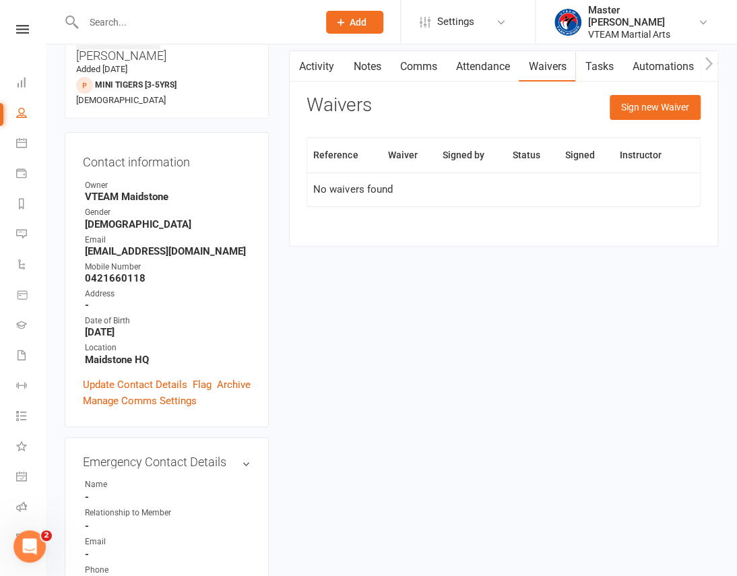
scroll to position [367, 0]
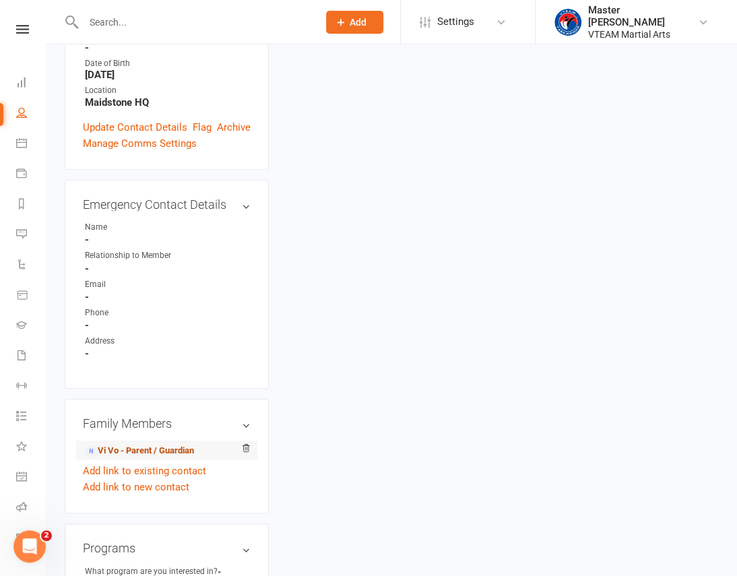
click at [164, 444] on link "Vi Vo - Parent / Guardian" at bounding box center [139, 451] width 109 height 14
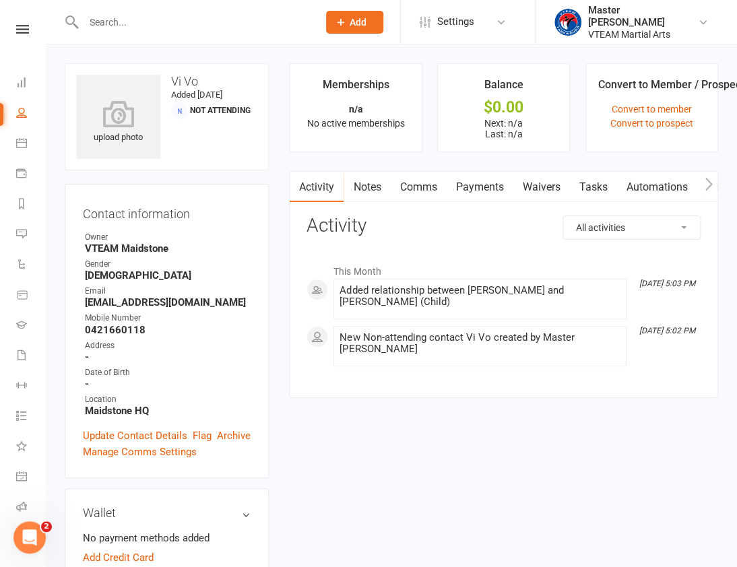
click at [529, 189] on link "Waivers" at bounding box center [540, 187] width 57 height 31
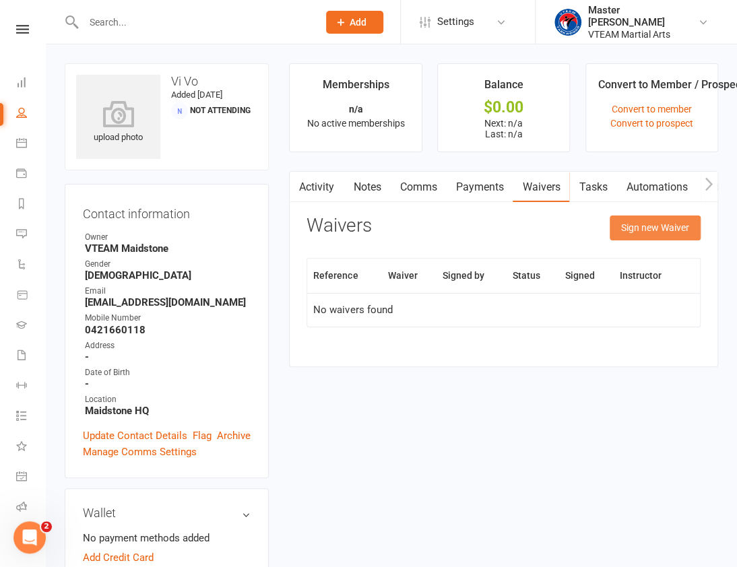
click at [639, 231] on button "Sign new Waiver" at bounding box center [654, 227] width 91 height 24
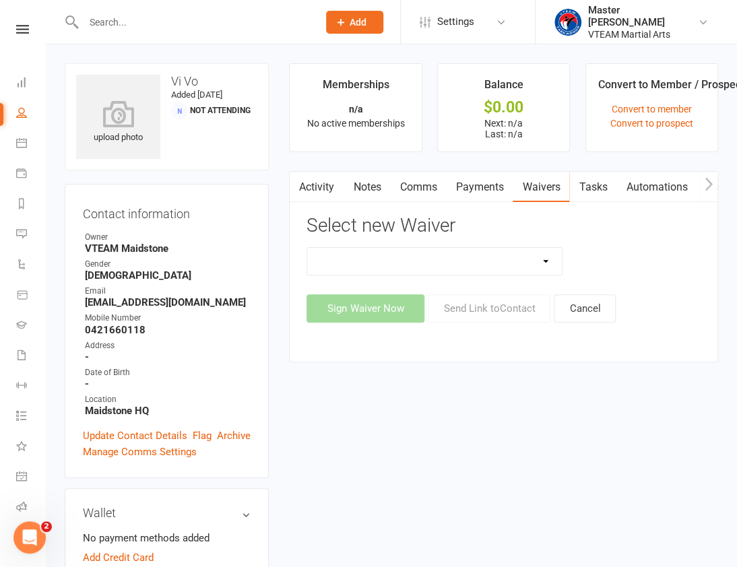
click at [509, 260] on select "Adult Fitness Adult Self Defence Adult Taekwondo Cancellation Advice Competitio…" at bounding box center [434, 261] width 255 height 27
select select "11120"
click at [307, 248] on select "Adult Fitness Adult Self Defence Adult Taekwondo Cancellation Advice Competitio…" at bounding box center [434, 261] width 255 height 27
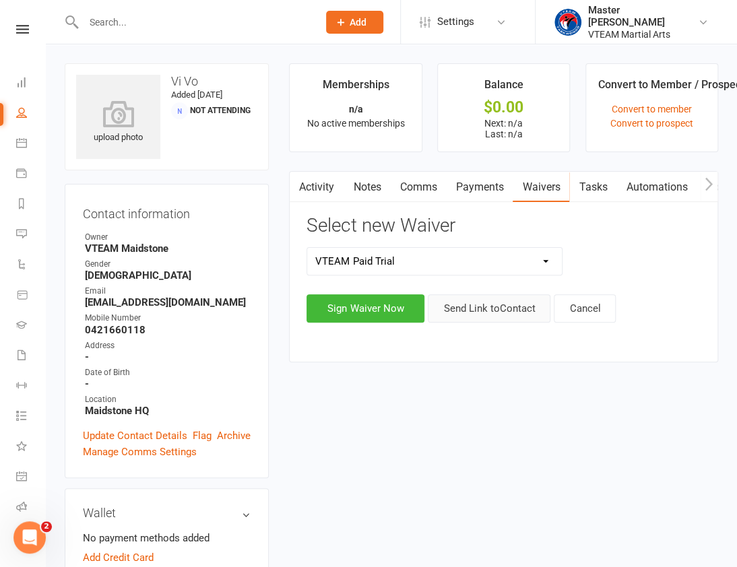
click at [475, 310] on button "Send Link to Contact" at bounding box center [489, 308] width 123 height 28
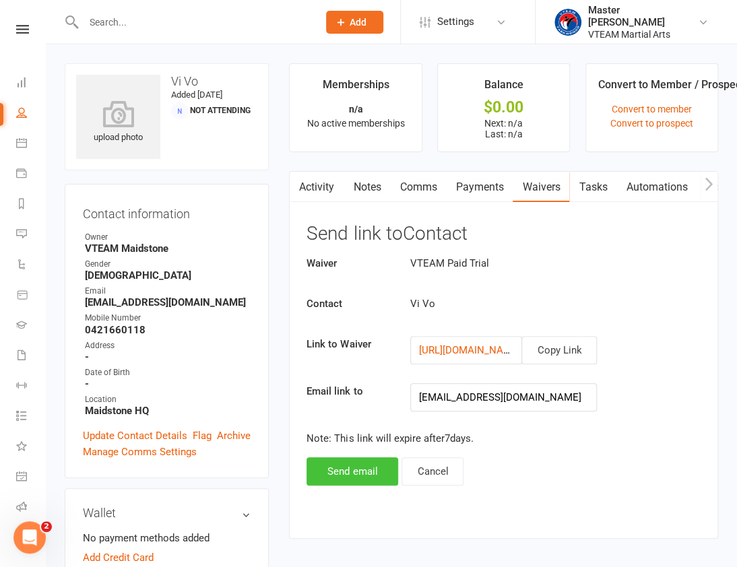
click at [366, 470] on button "Send email" at bounding box center [352, 471] width 92 height 28
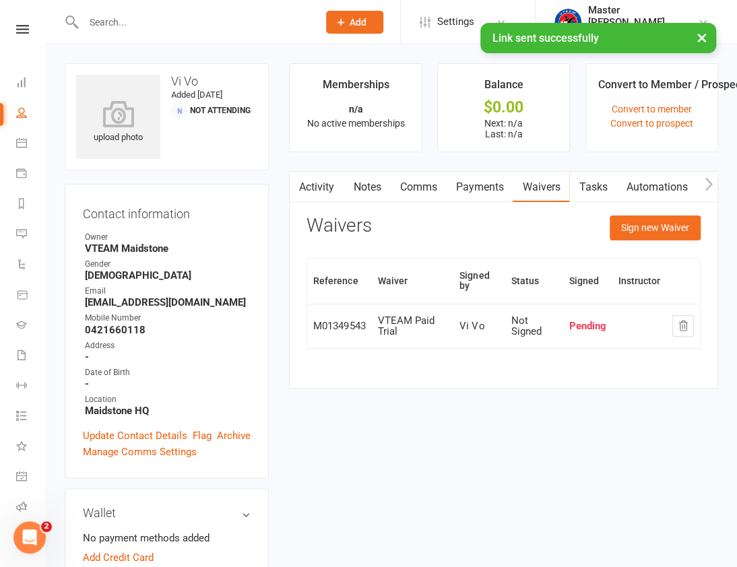
click at [325, 184] on link "Activity" at bounding box center [317, 187] width 54 height 31
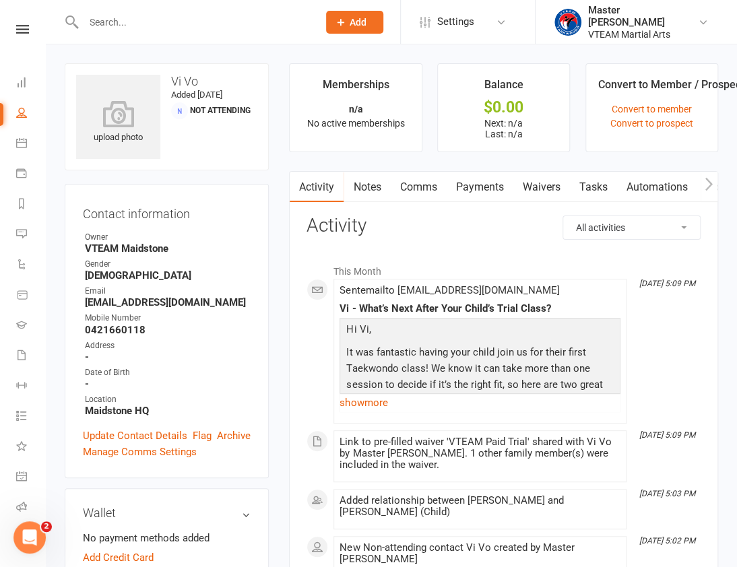
click at [322, 154] on main "Memberships n/a No active memberships Balance $0.00 Next: n/a Last: n/a Convert…" at bounding box center [503, 342] width 449 height 558
click at [364, 397] on link "show more" at bounding box center [479, 402] width 281 height 19
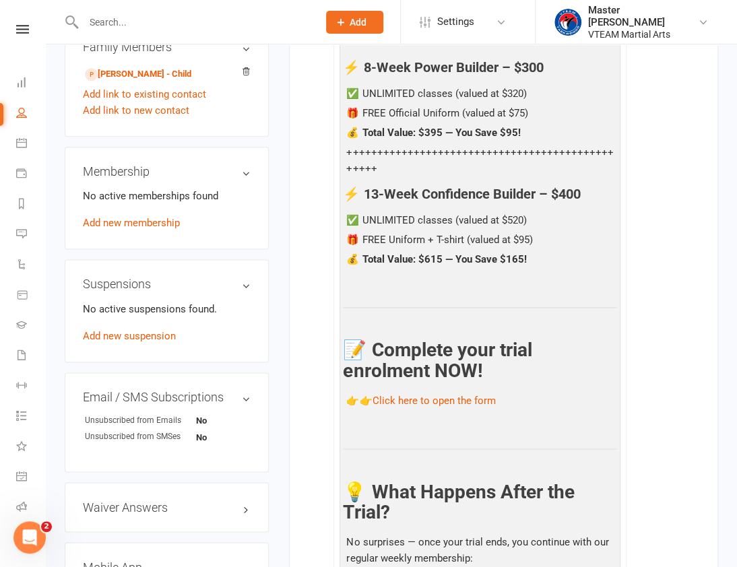
scroll to position [551, 0]
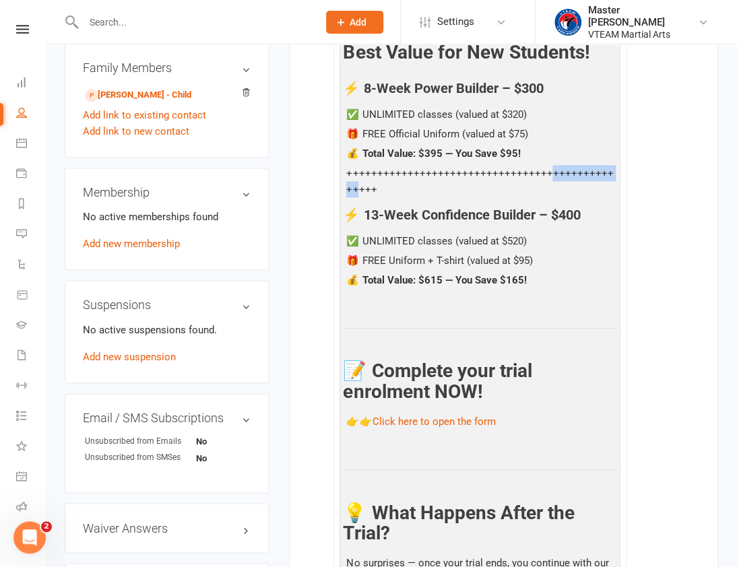
drag, startPoint x: 535, startPoint y: 174, endPoint x: 605, endPoint y: 180, distance: 71.0
click at [605, 180] on p "+++++++++++++++++++++++++++++++++++++++++++++++++" at bounding box center [480, 183] width 274 height 36
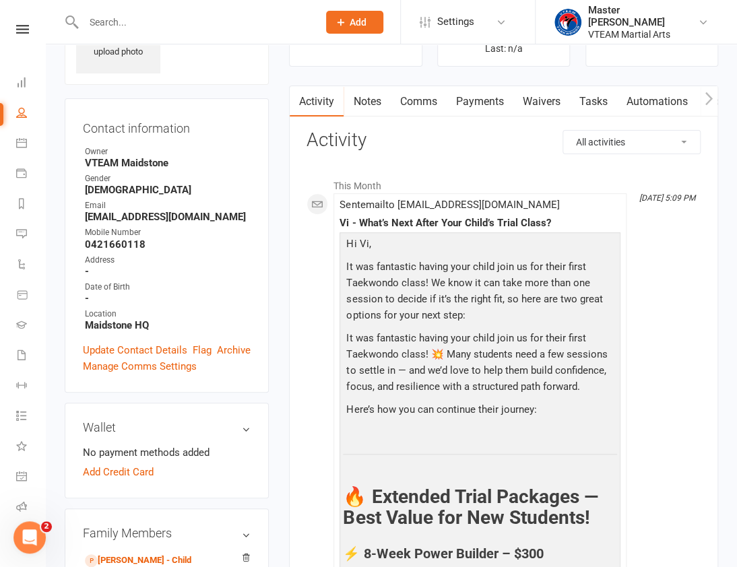
scroll to position [0, 0]
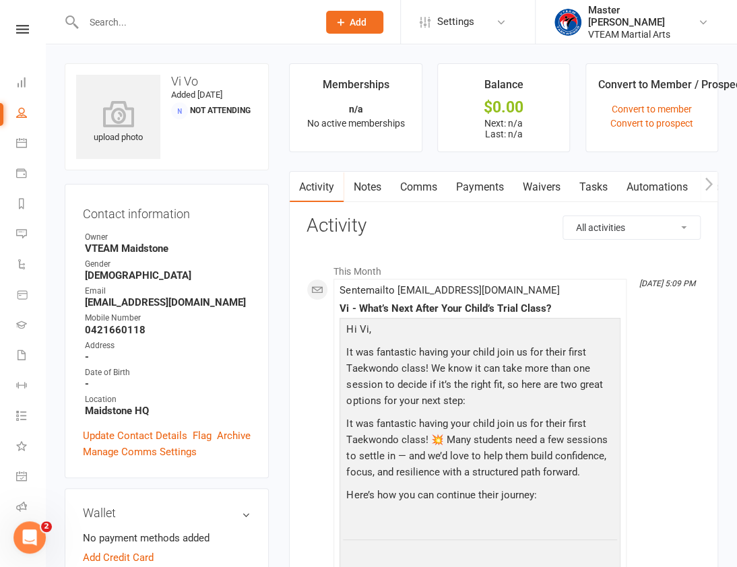
click at [387, 192] on link "Notes" at bounding box center [366, 187] width 46 height 31
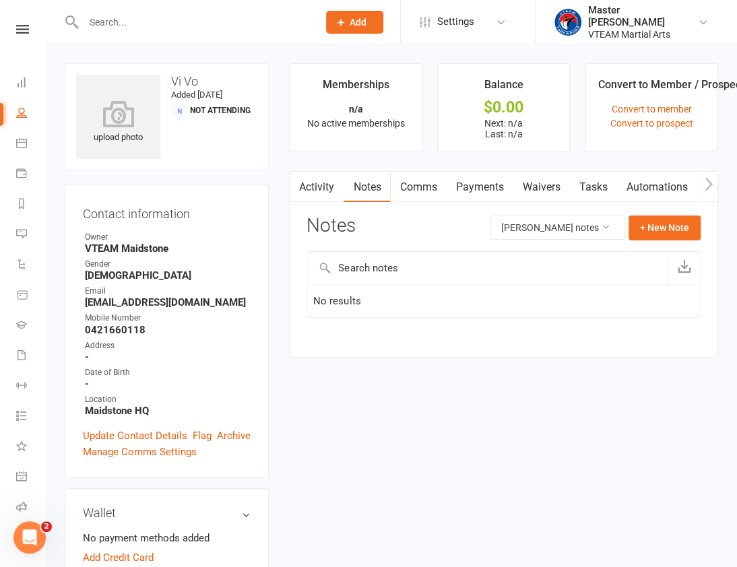
click at [316, 194] on link "Activity" at bounding box center [317, 187] width 54 height 31
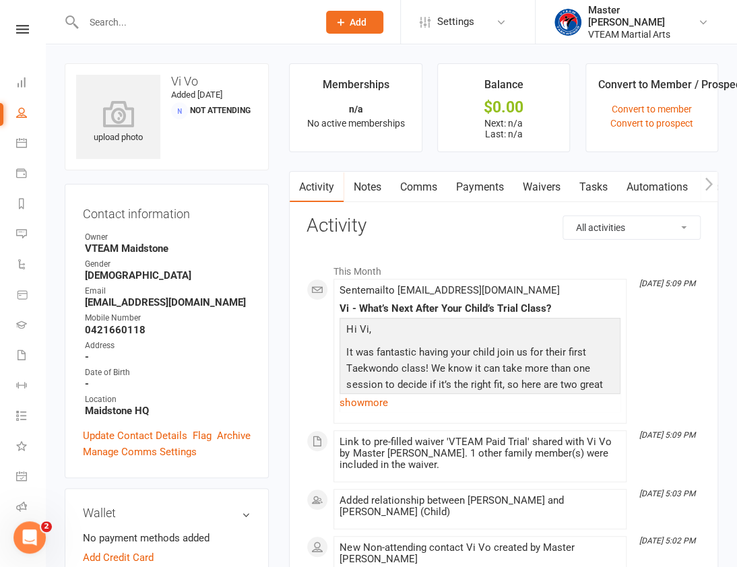
click at [372, 187] on link "Notes" at bounding box center [366, 187] width 46 height 31
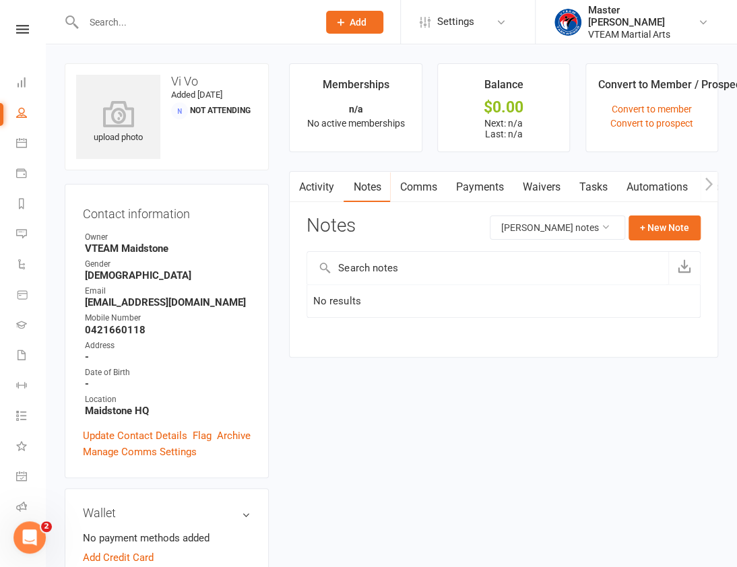
click at [323, 181] on link "Activity" at bounding box center [317, 187] width 54 height 31
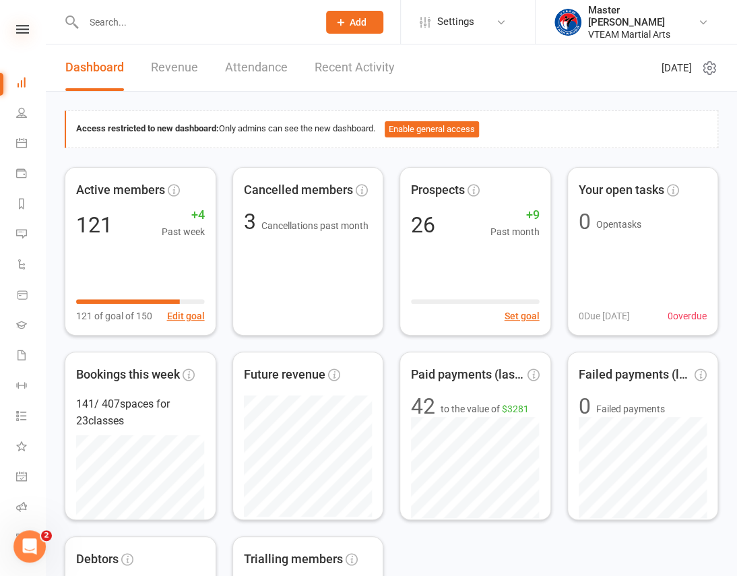
click at [23, 27] on icon at bounding box center [22, 29] width 13 height 9
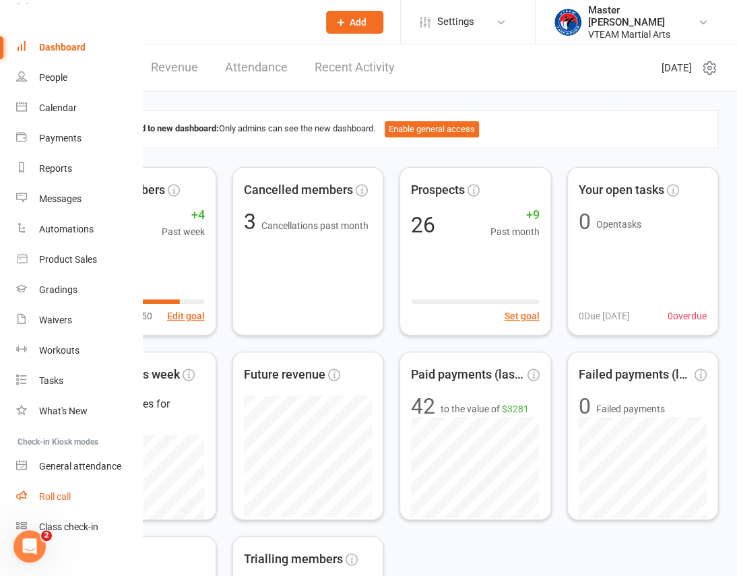
scroll to position [50, 0]
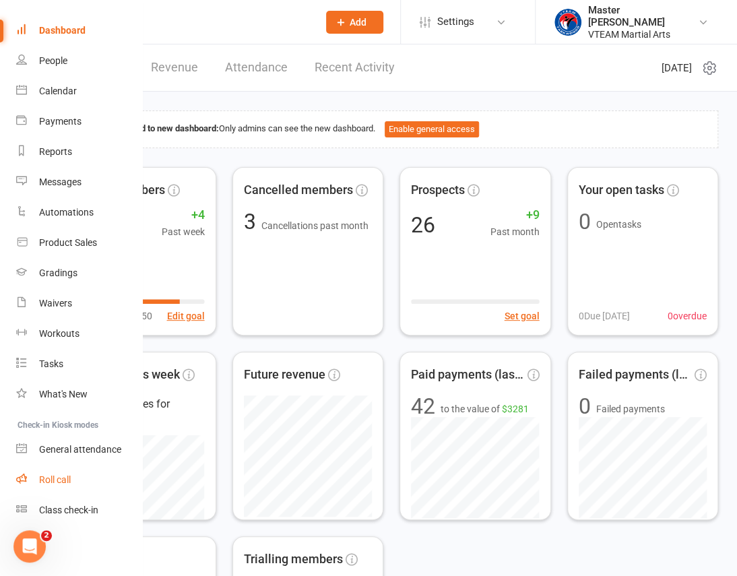
click at [72, 471] on link "Roll call" at bounding box center [79, 480] width 127 height 30
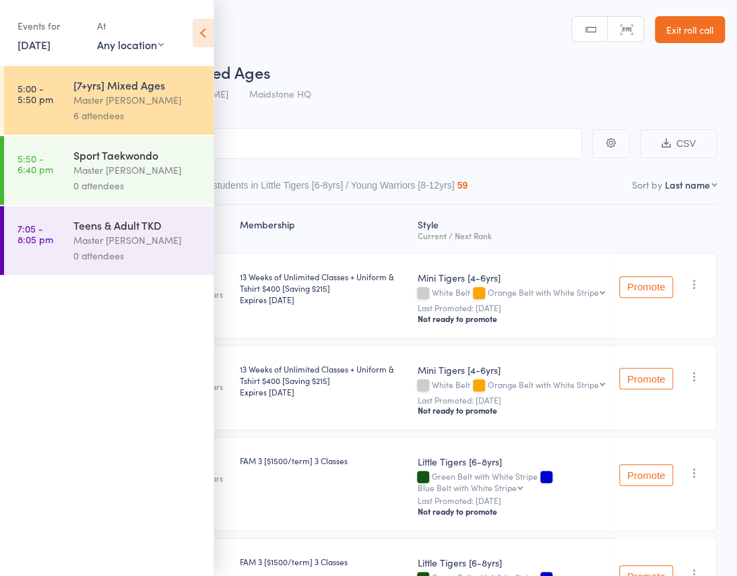
click at [144, 83] on div "[7+yrs] Mixed Ages" at bounding box center [137, 84] width 129 height 15
click at [202, 34] on icon at bounding box center [203, 33] width 21 height 28
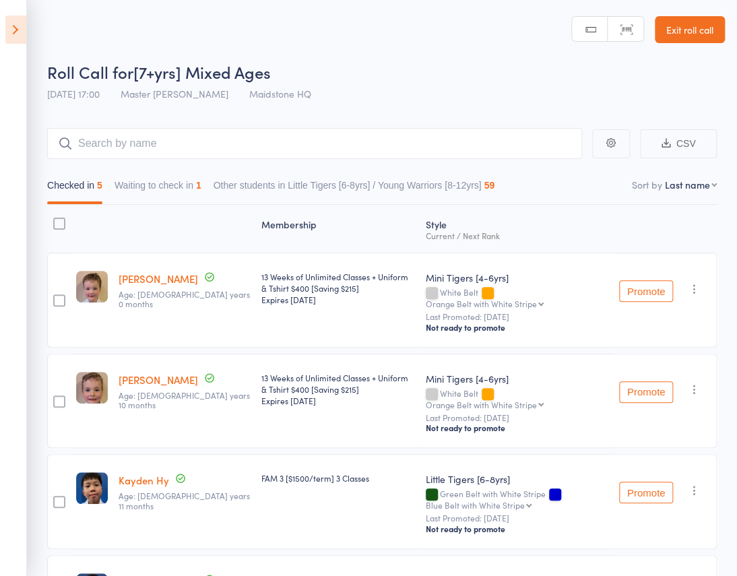
click at [201, 173] on button "Waiting to check in 1" at bounding box center [157, 188] width 87 height 31
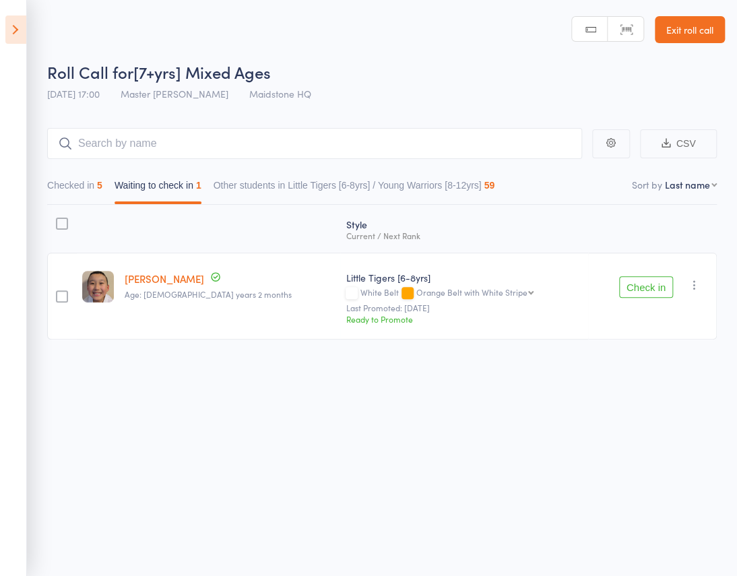
click at [102, 173] on button "Checked in 5" at bounding box center [74, 188] width 55 height 31
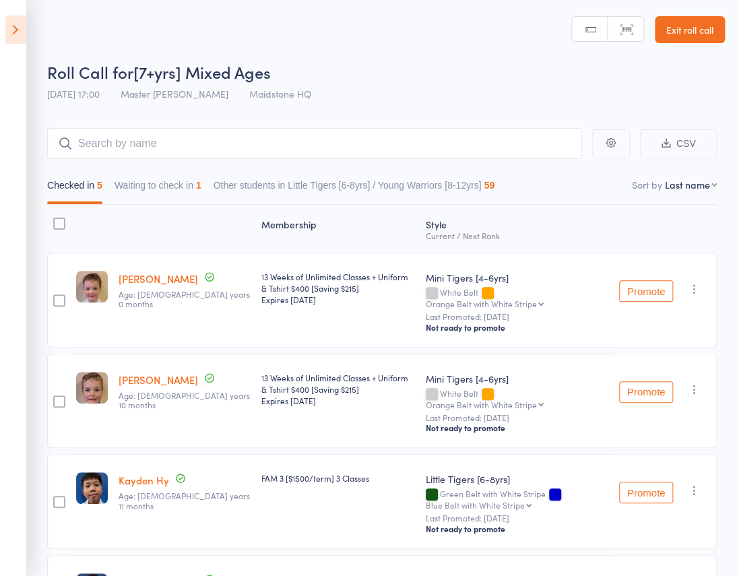
click at [201, 173] on button "Waiting to check in 1" at bounding box center [157, 188] width 87 height 31
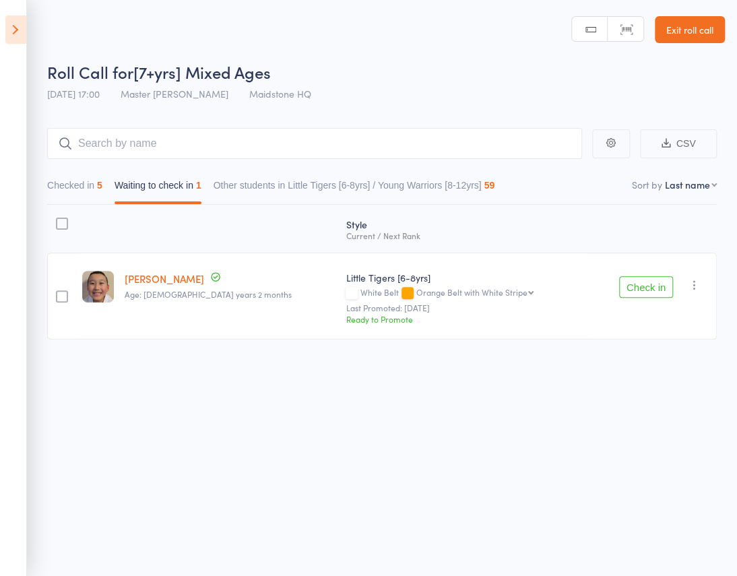
click at [61, 173] on button "Checked in 5" at bounding box center [74, 188] width 55 height 31
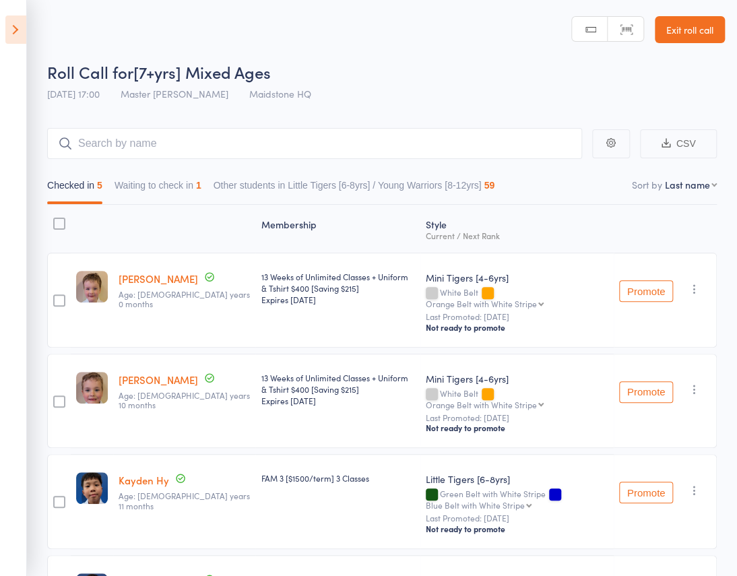
click at [201, 173] on button "Waiting to check in 1" at bounding box center [157, 188] width 87 height 31
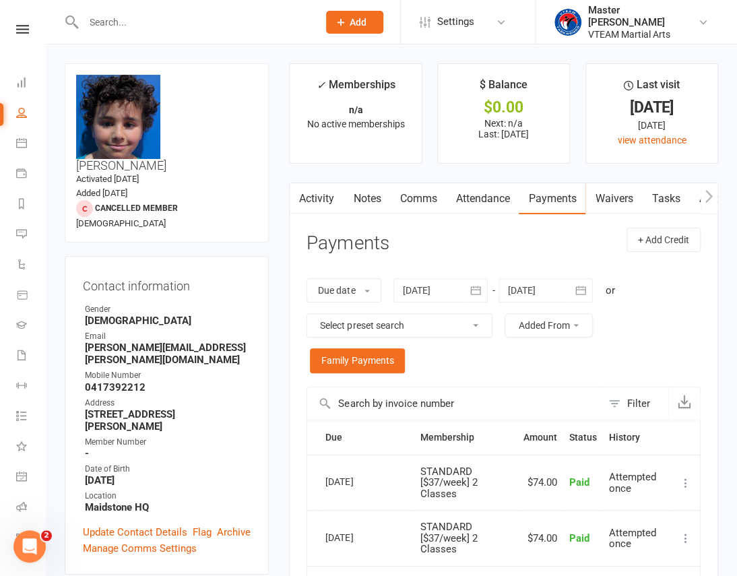
click at [473, 368] on div "Due date Due date Date paid Date failed [DATE] [DATE] Sun Mon Tue Wed Thu Fri S…" at bounding box center [503, 326] width 394 height 122
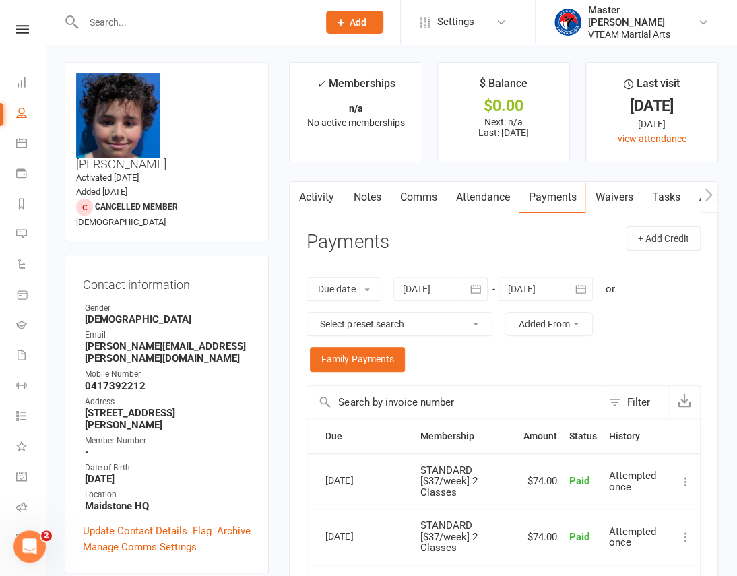
scroll to position [2, 0]
click at [7, 26] on link at bounding box center [23, 29] width 48 height 9
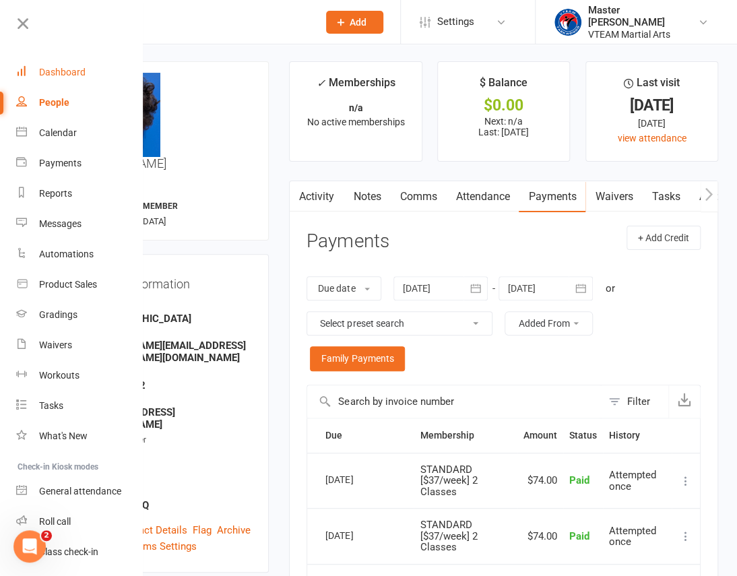
click at [47, 69] on div "Dashboard" at bounding box center [62, 72] width 46 height 11
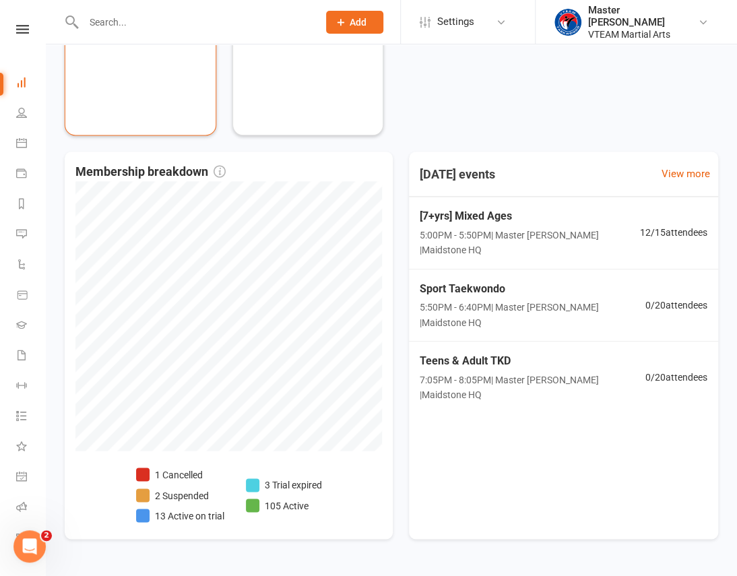
scroll to position [601, 0]
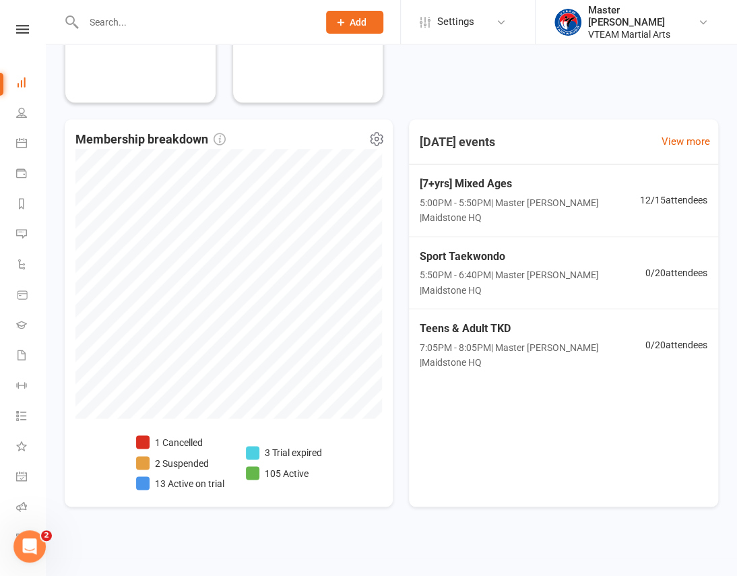
click at [311, 454] on li "3 Trial expired" at bounding box center [284, 451] width 76 height 15
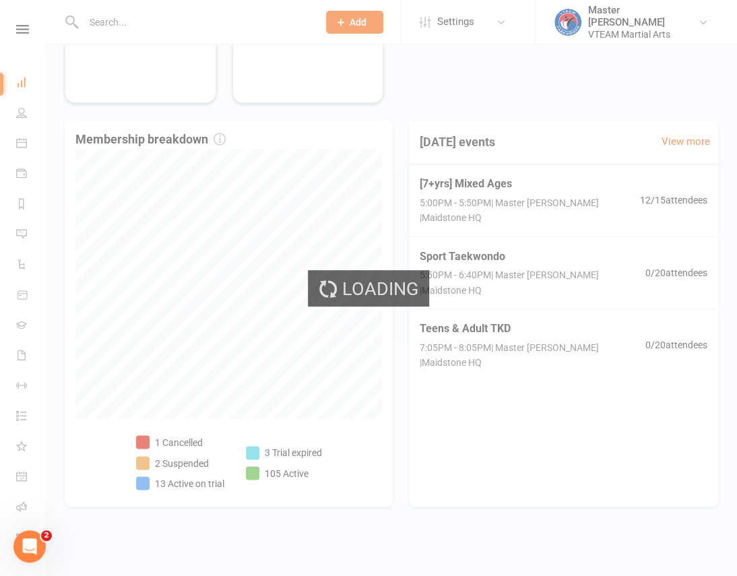
select select "trial_expired"
select select "100"
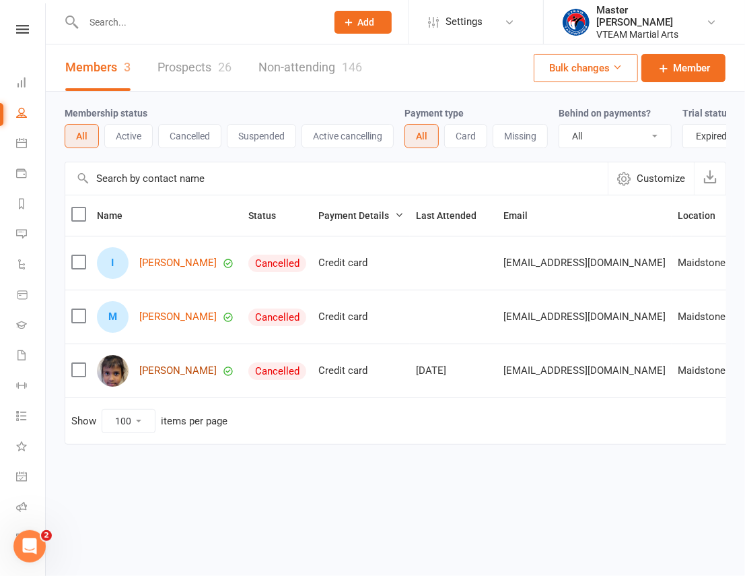
click at [177, 376] on link "[PERSON_NAME]" at bounding box center [177, 370] width 77 height 11
click at [24, 23] on nav "Clubworx Dashboard People Calendar Payments Reports Messages Automations Produc…" at bounding box center [23, 291] width 46 height 576
click at [13, 21] on nav "Clubworx Dashboard People Calendar Payments Reports Messages Automations Produc…" at bounding box center [23, 291] width 46 height 576
click at [20, 88] on link "Dashboard" at bounding box center [31, 84] width 30 height 30
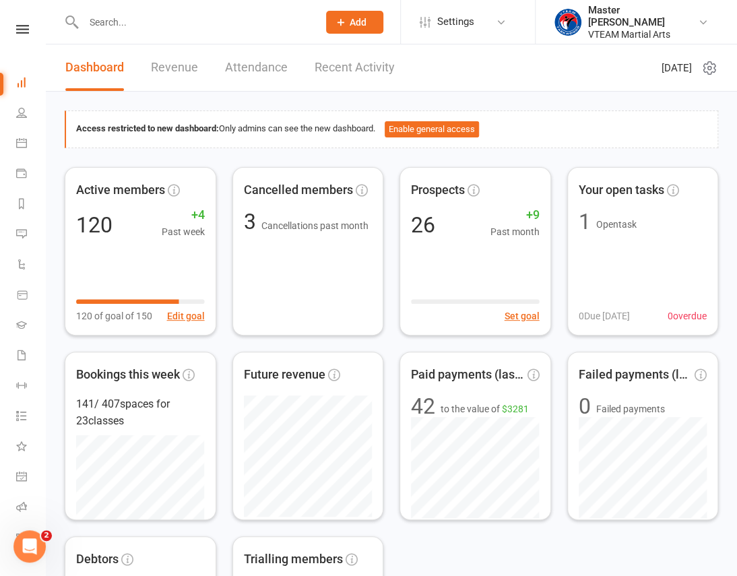
click at [23, 22] on nav "Clubworx Dashboard People Calendar Payments Reports Messages Automations Produc…" at bounding box center [23, 291] width 46 height 576
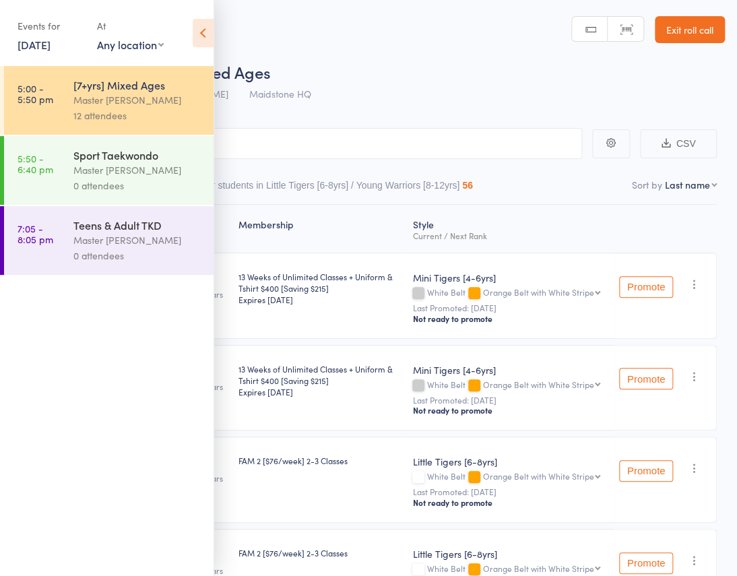
click at [200, 32] on icon at bounding box center [203, 33] width 21 height 28
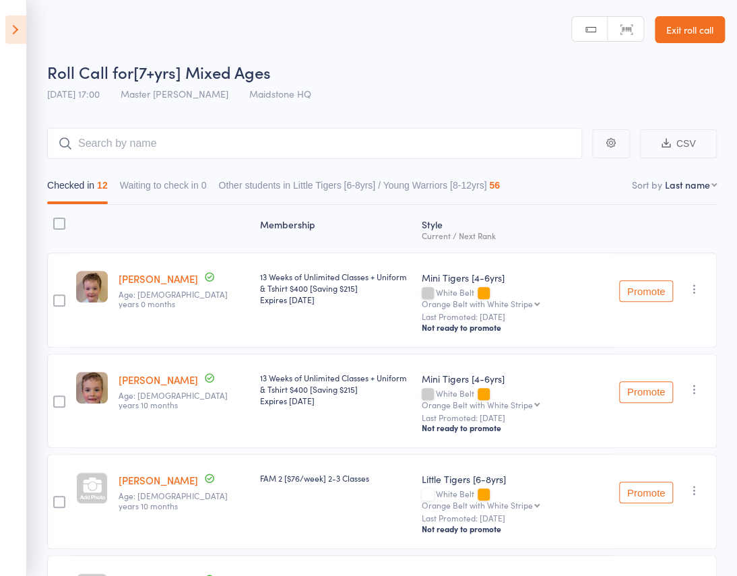
click at [21, 20] on icon at bounding box center [15, 29] width 21 height 28
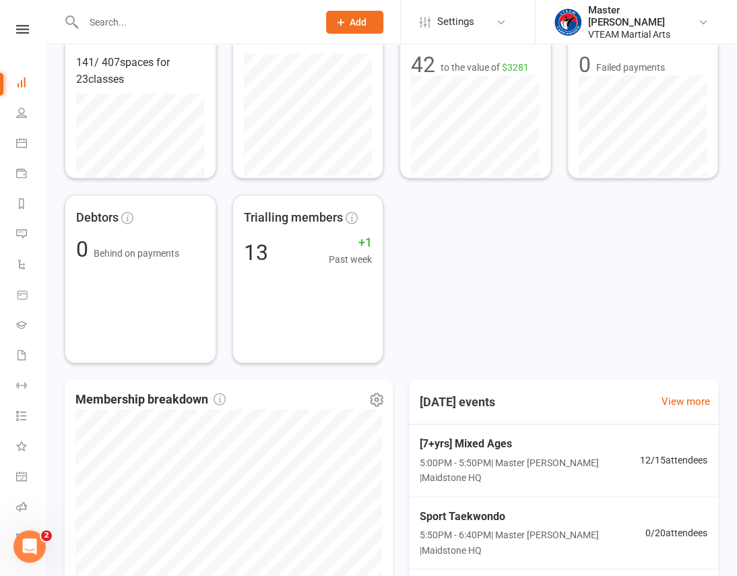
scroll to position [50, 0]
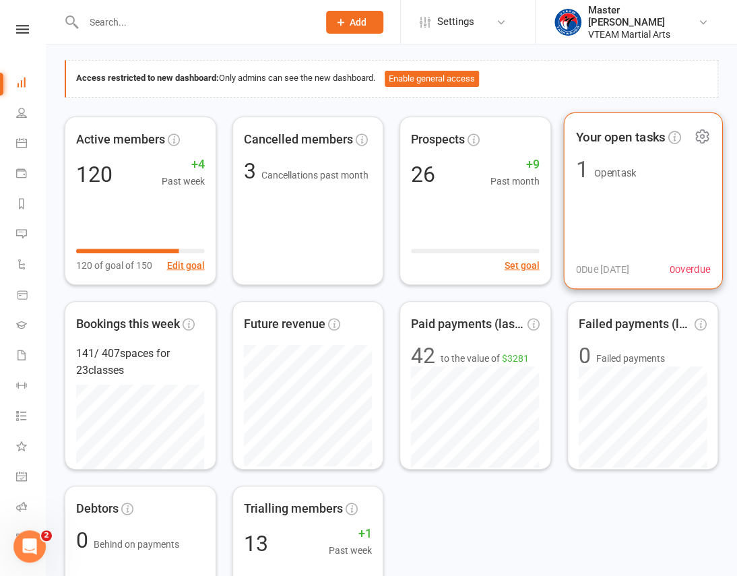
click at [605, 193] on div "Your open tasks 1 Open task 0 Due [DATE] 0 overdue" at bounding box center [642, 200] width 159 height 177
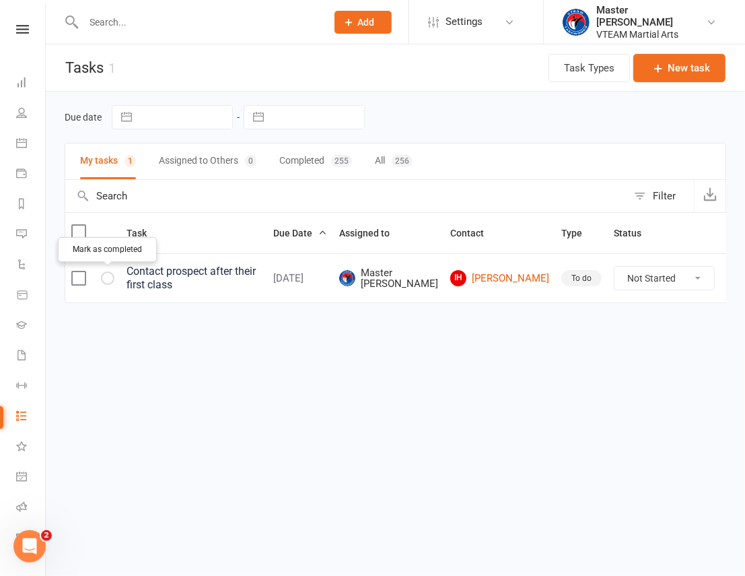
click at [0, 0] on icon "button" at bounding box center [0, 0] width 0 height 0
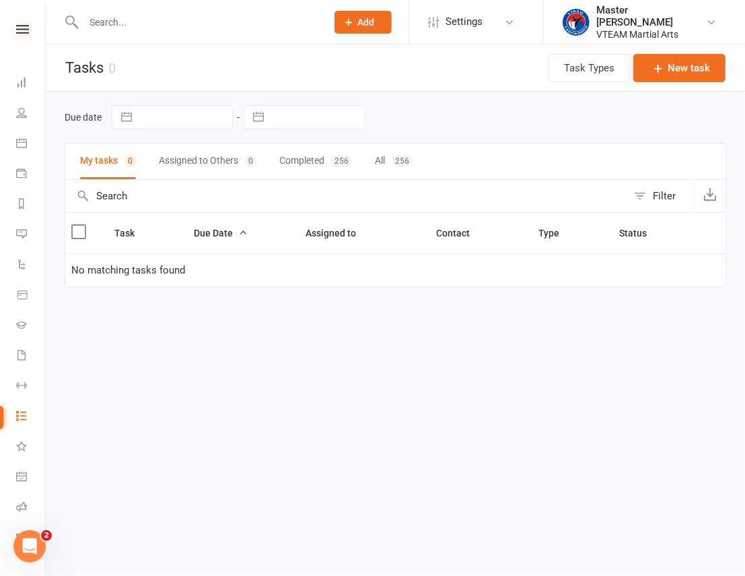
click at [19, 30] on icon at bounding box center [22, 29] width 13 height 9
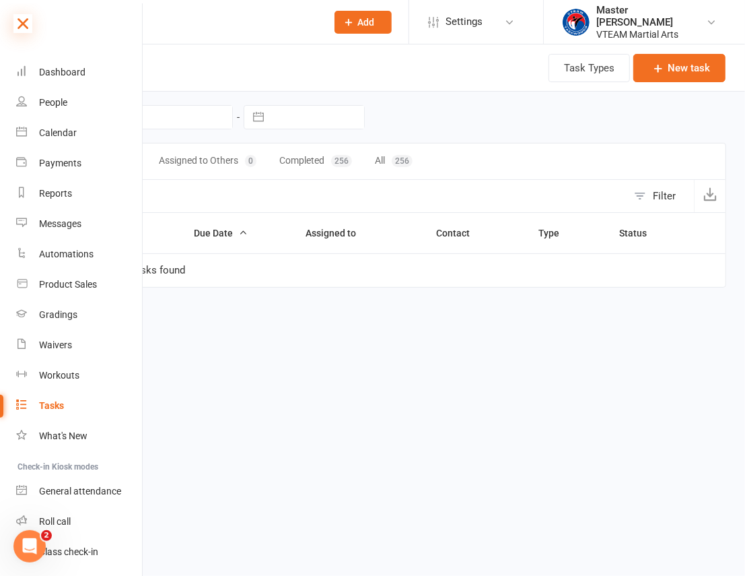
click at [30, 25] on icon at bounding box center [22, 23] width 19 height 19
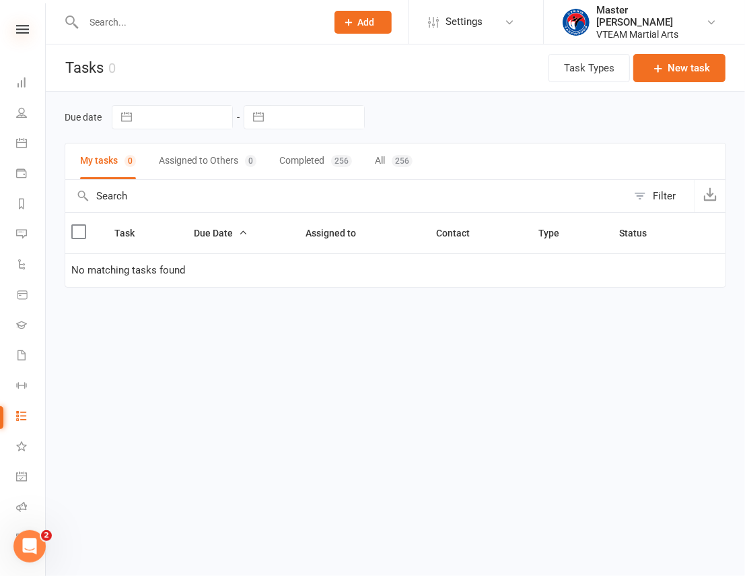
click at [19, 28] on icon at bounding box center [22, 29] width 13 height 9
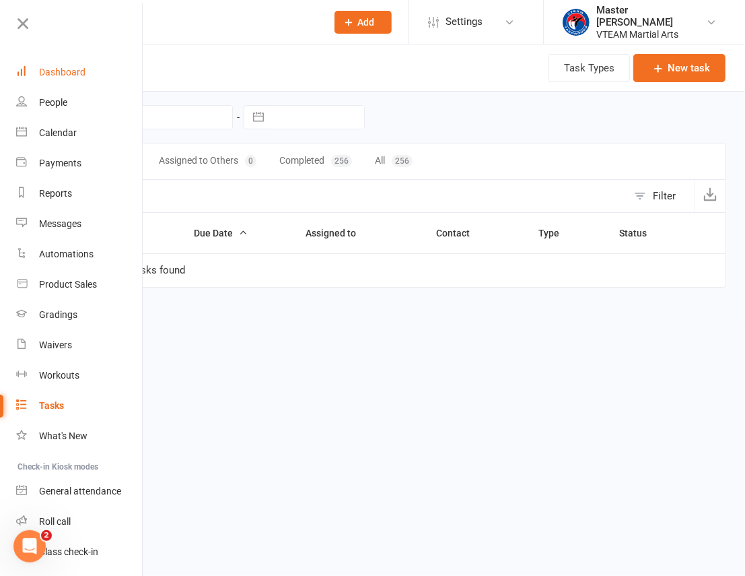
click at [71, 69] on div "Dashboard" at bounding box center [62, 72] width 46 height 11
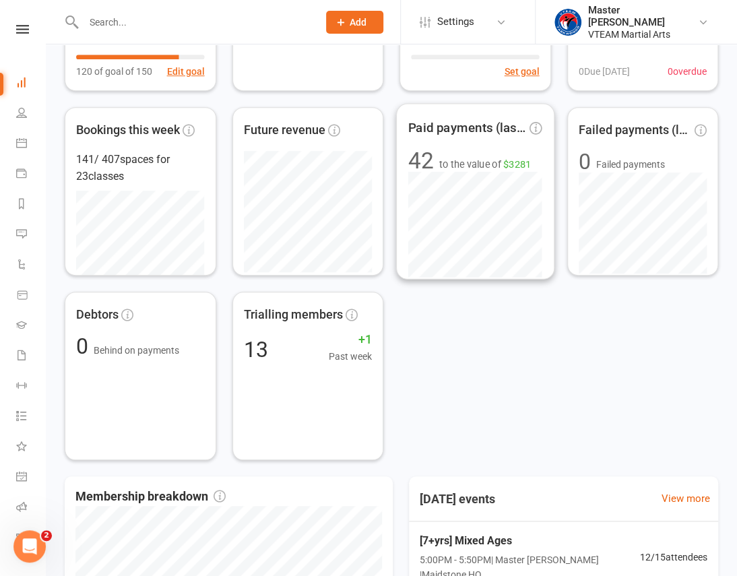
scroll to position [601, 0]
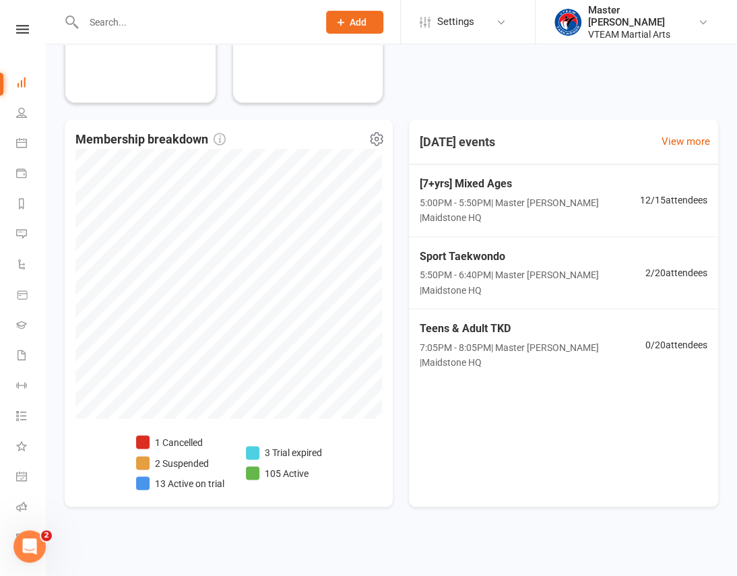
click at [296, 472] on li "105 Active" at bounding box center [284, 472] width 76 height 15
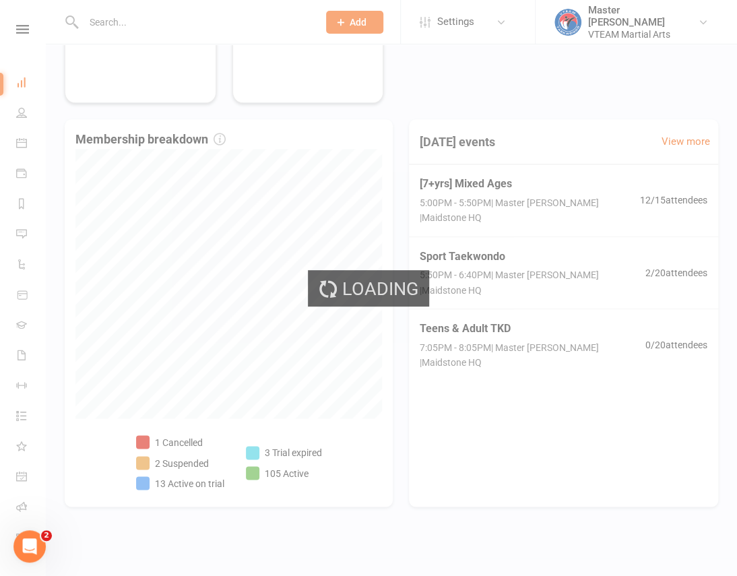
select select "no_trial"
select select "100"
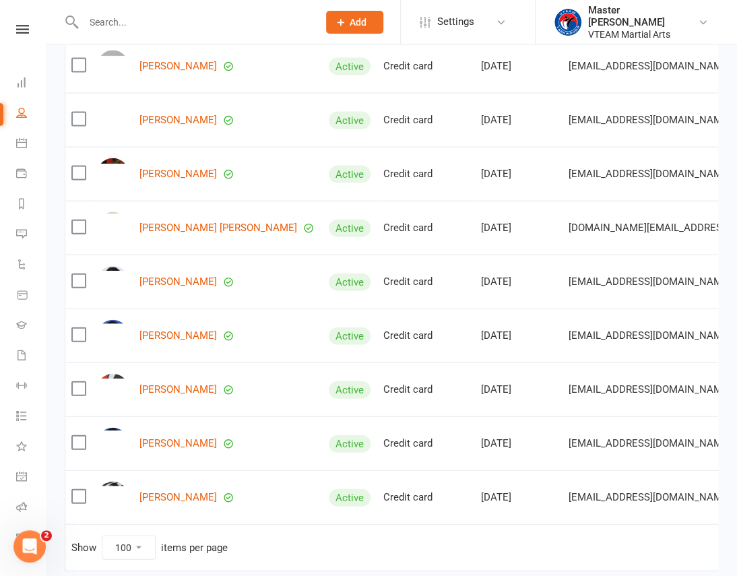
scroll to position [5176, 0]
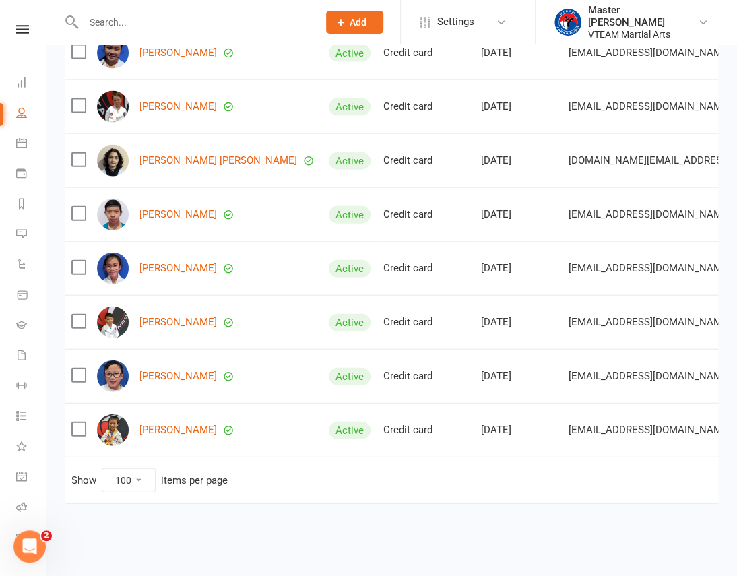
click at [9, 27] on link at bounding box center [23, 29] width 48 height 9
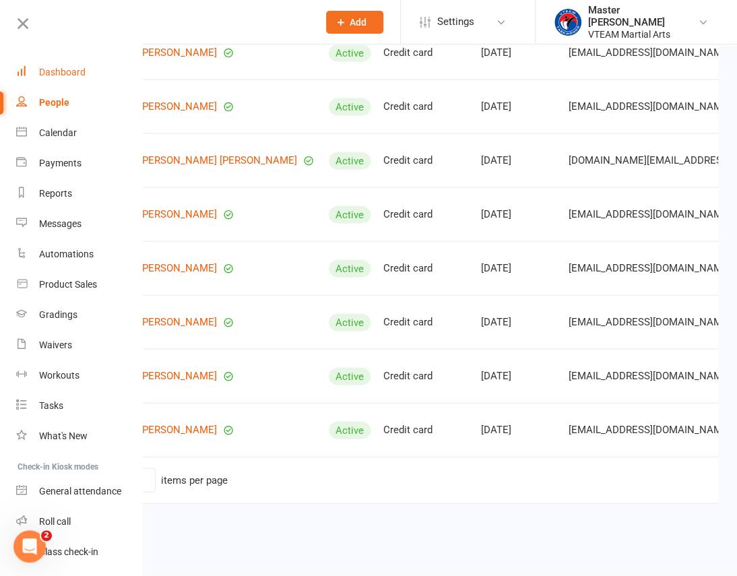
click at [48, 79] on link "Dashboard" at bounding box center [79, 72] width 127 height 30
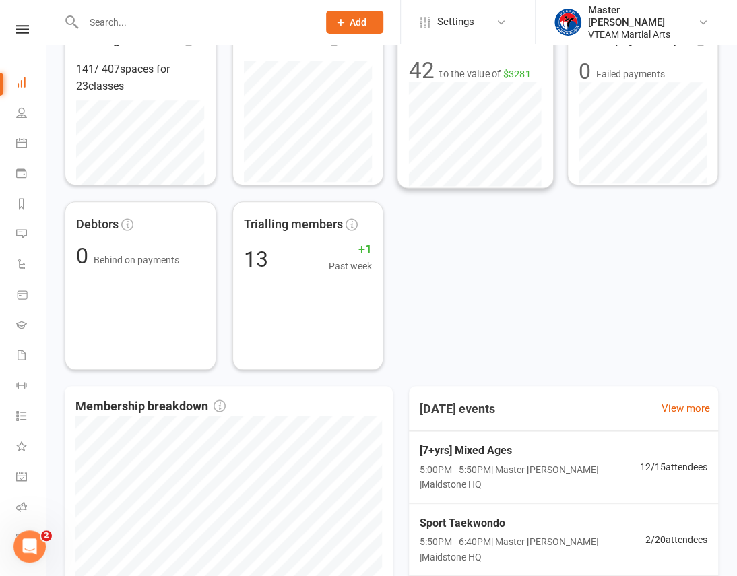
scroll to position [601, 0]
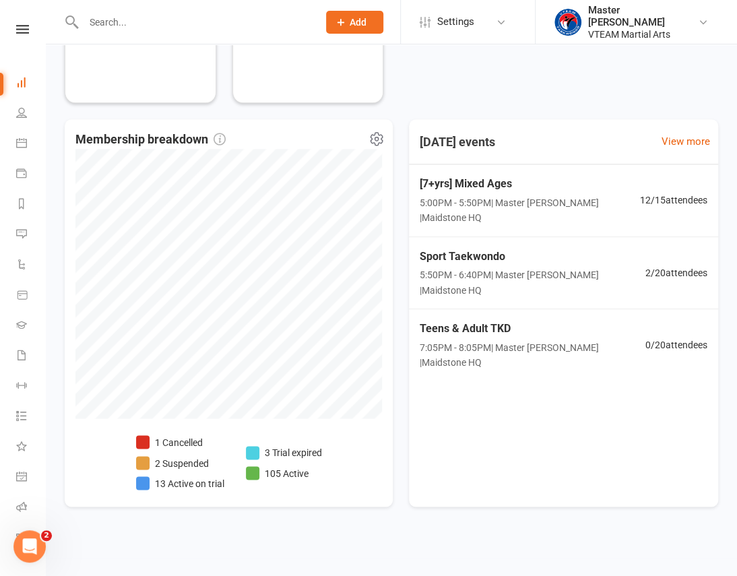
click at [193, 463] on li "2 Suspended" at bounding box center [180, 462] width 88 height 15
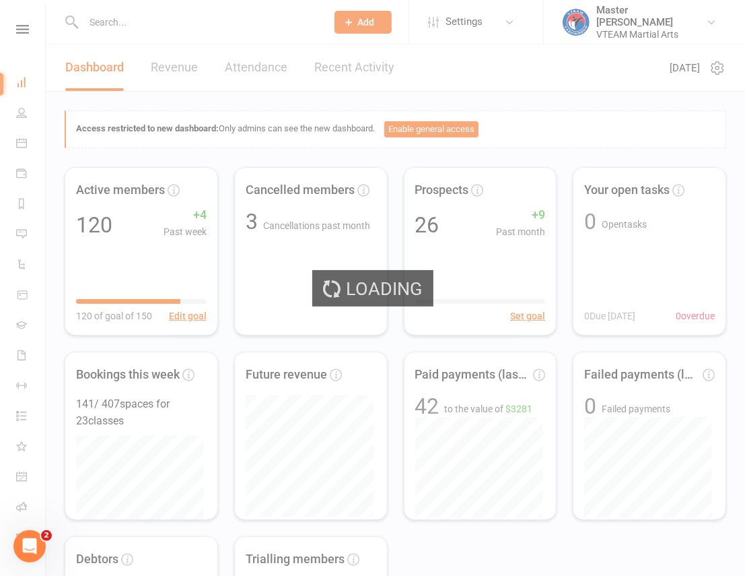
select select "100"
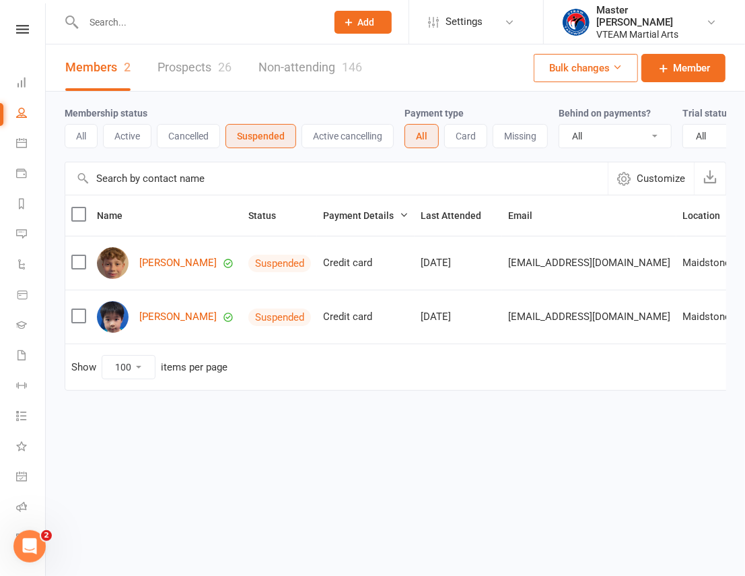
click at [14, 15] on nav "Clubworx Dashboard People Calendar Payments Reports Messages Automations Produc…" at bounding box center [23, 291] width 46 height 576
click at [16, 27] on icon at bounding box center [22, 29] width 13 height 9
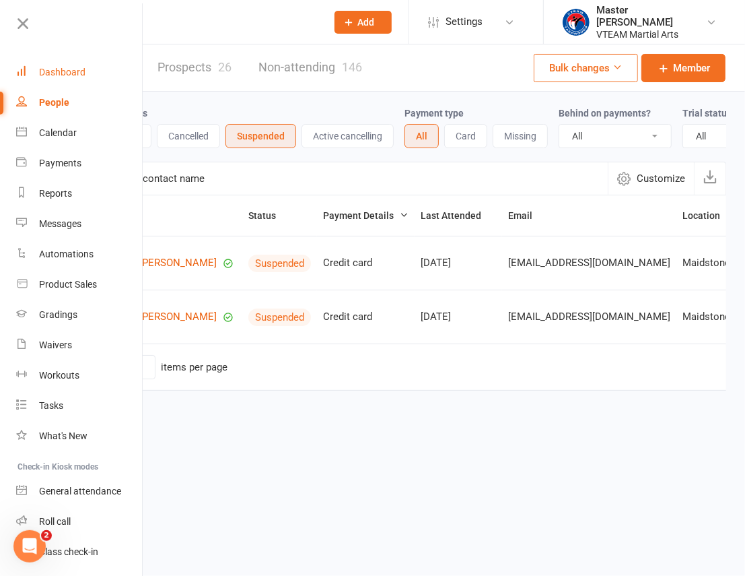
click at [57, 71] on div "Dashboard" at bounding box center [62, 72] width 46 height 11
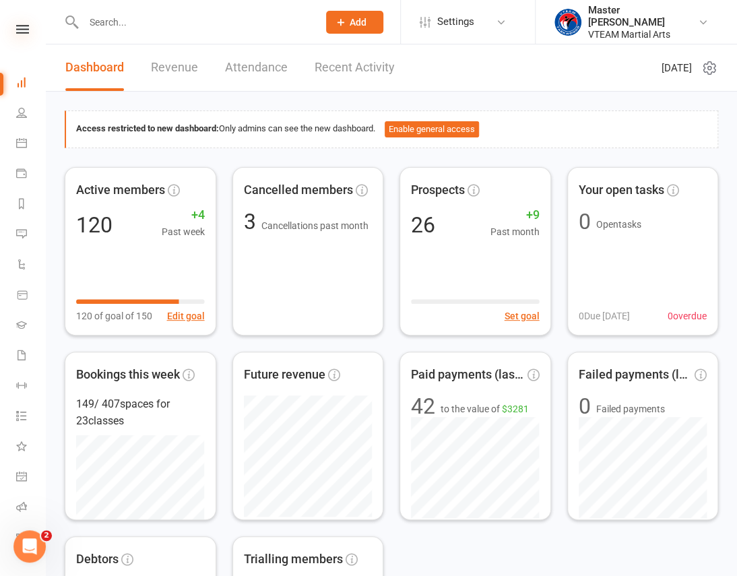
click at [24, 25] on icon at bounding box center [22, 29] width 13 height 9
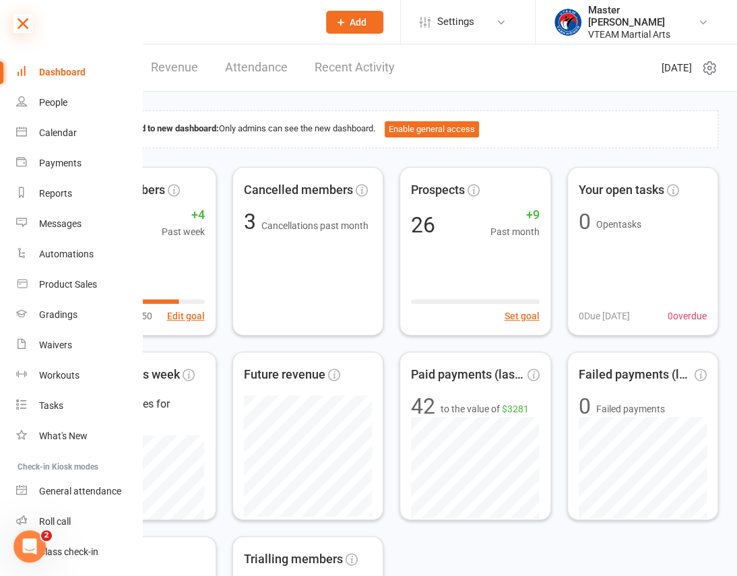
click at [31, 21] on icon at bounding box center [22, 23] width 19 height 19
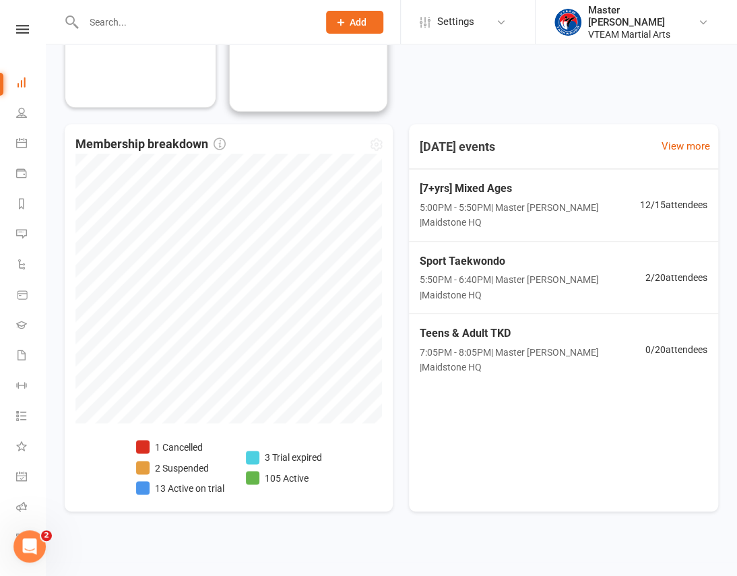
scroll to position [601, 0]
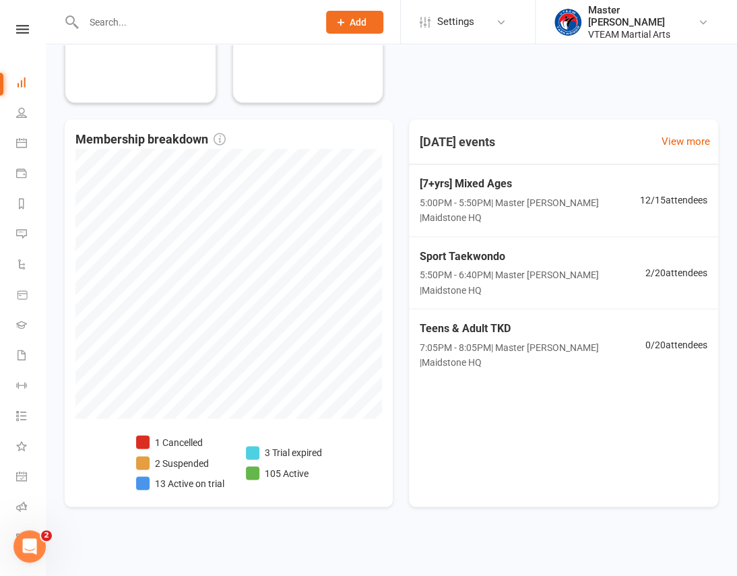
click at [437, 427] on div "Today's events View more [7+yrs] Mixed Ages 5:00PM - 5:50PM | Master Eric Phan …" at bounding box center [563, 312] width 309 height 387
click at [180, 480] on li "13 Active on trial" at bounding box center [180, 482] width 88 height 15
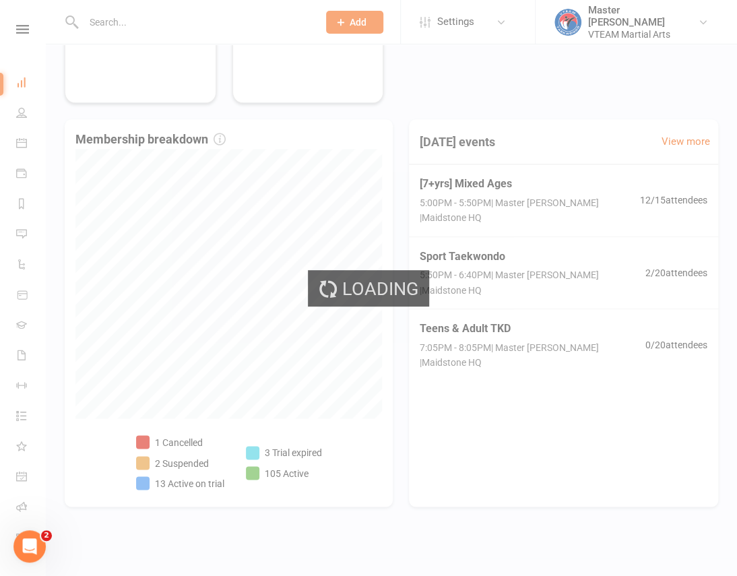
select select "active_trial"
select select "100"
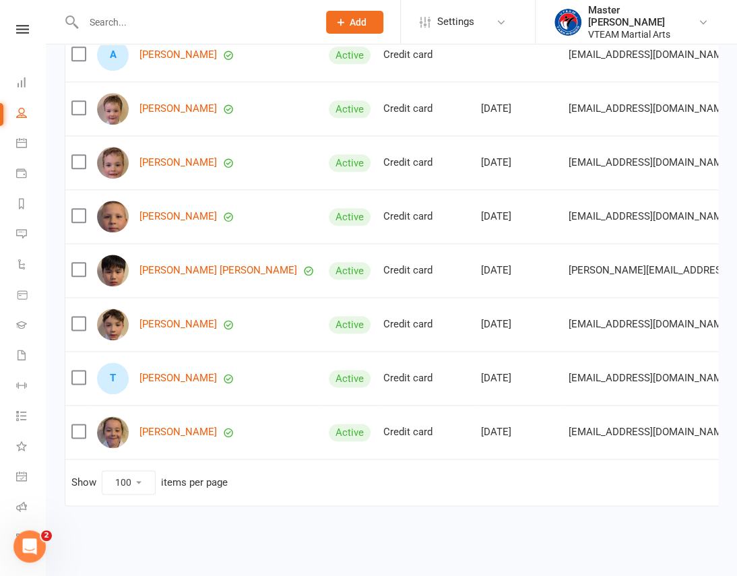
scroll to position [496, 0]
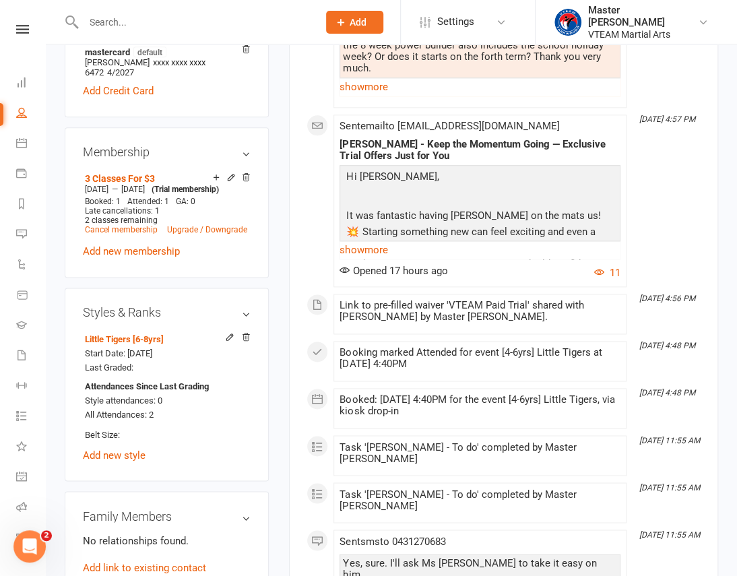
scroll to position [612, 0]
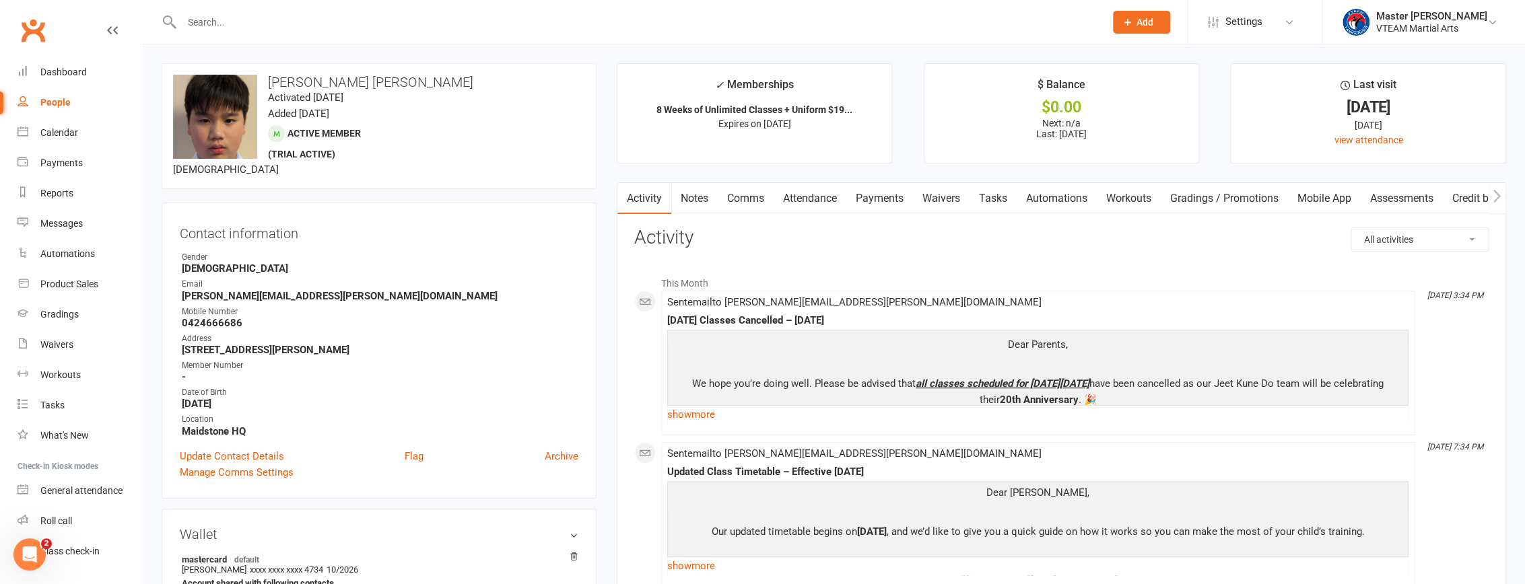
click at [745, 204] on link "Comms" at bounding box center [746, 198] width 56 height 31
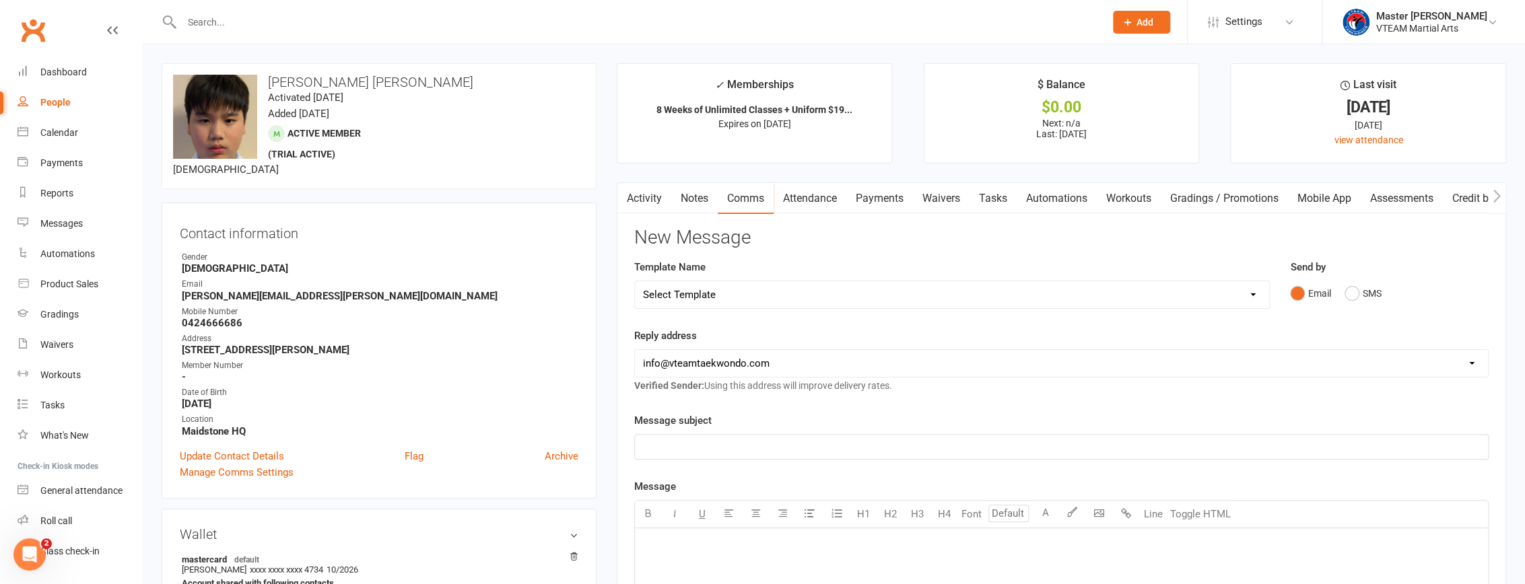
scroll to position [61, 0]
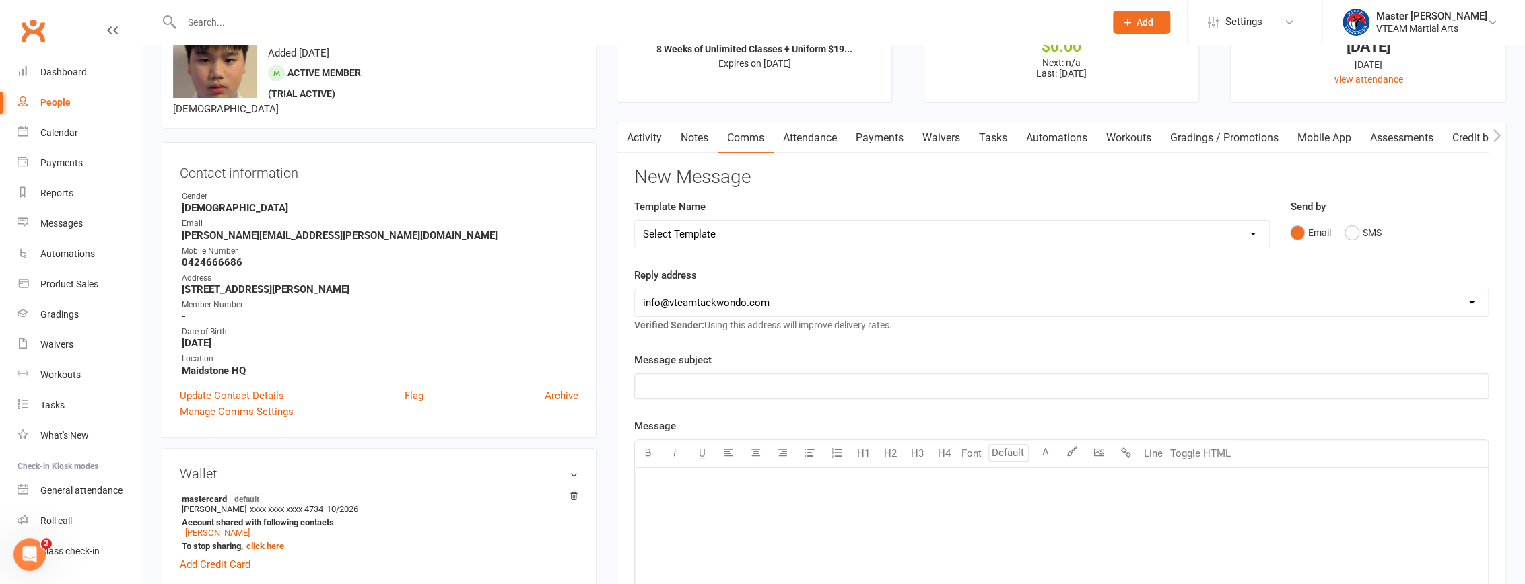
click at [745, 232] on select "Select Template [Email] 2 days after trial [Email] 3-4 days after trial [Email]…" at bounding box center [952, 234] width 634 height 27
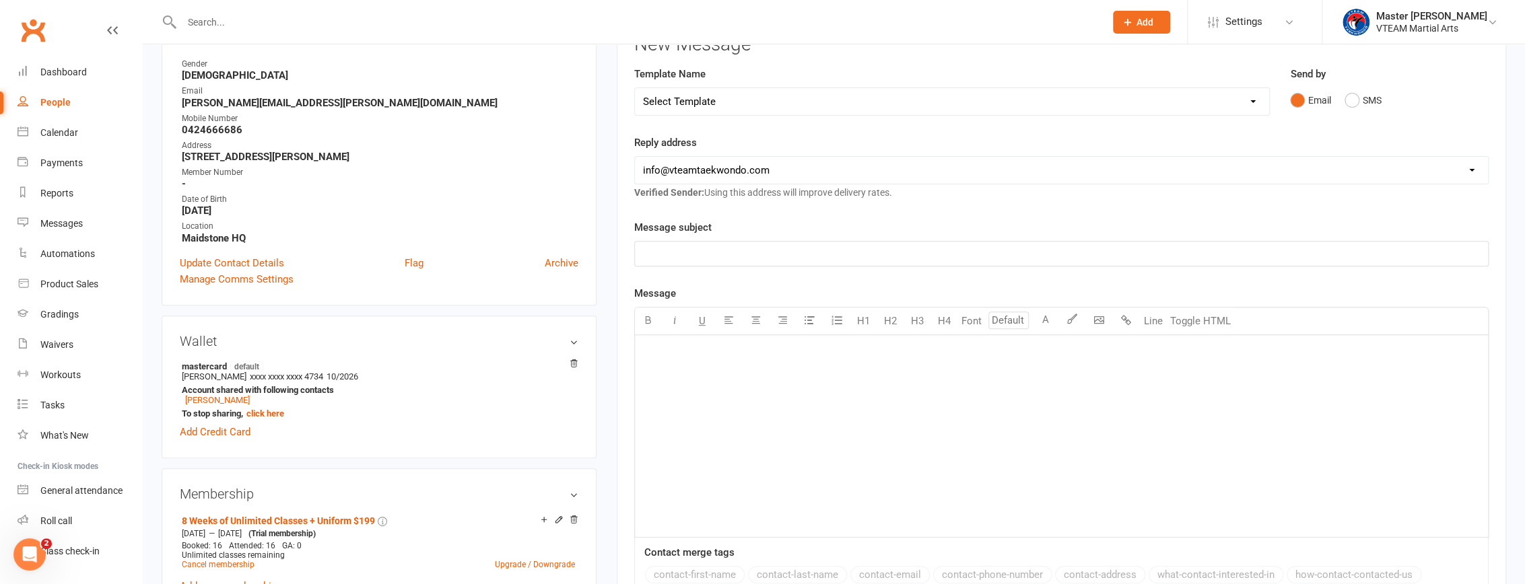
scroll to position [183, 0]
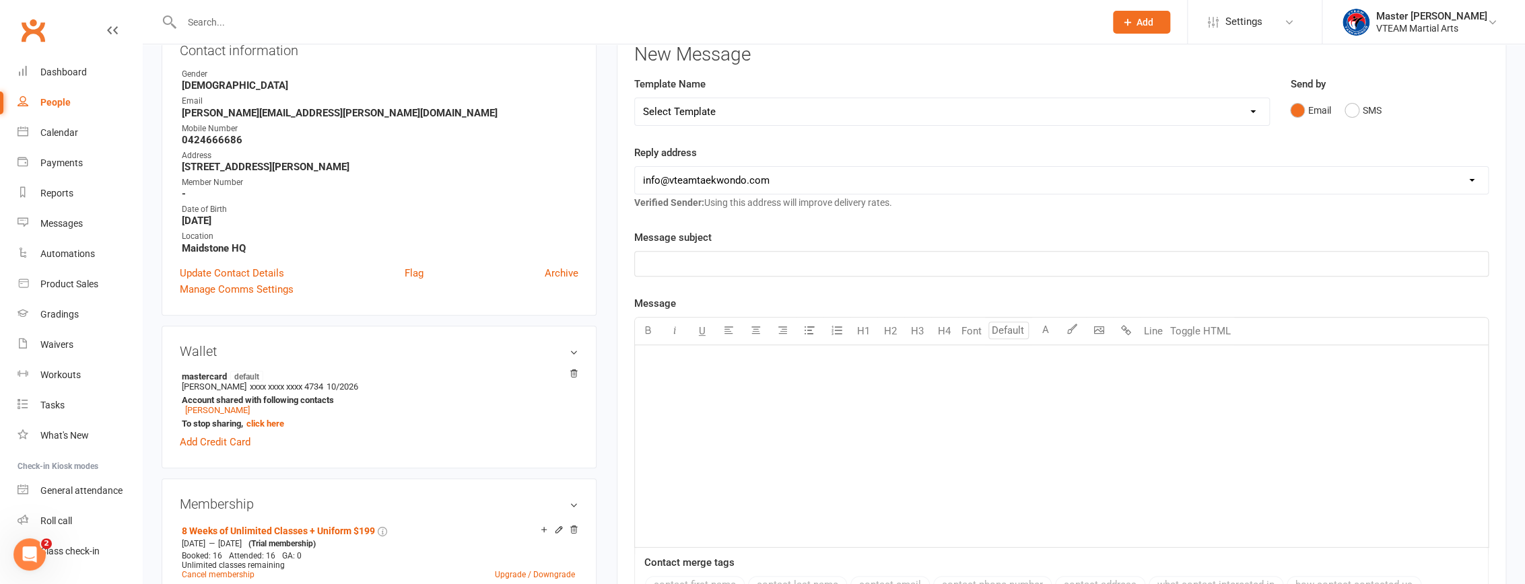
click at [745, 113] on select "Select Template [Email] 2 days after trial [Email] 3-4 days after trial [Email]…" at bounding box center [952, 111] width 634 height 27
click at [635, 98] on select "Select Template [Email] 2 days after trial [Email] 3-4 days after trial [Email]…" at bounding box center [952, 111] width 634 height 27
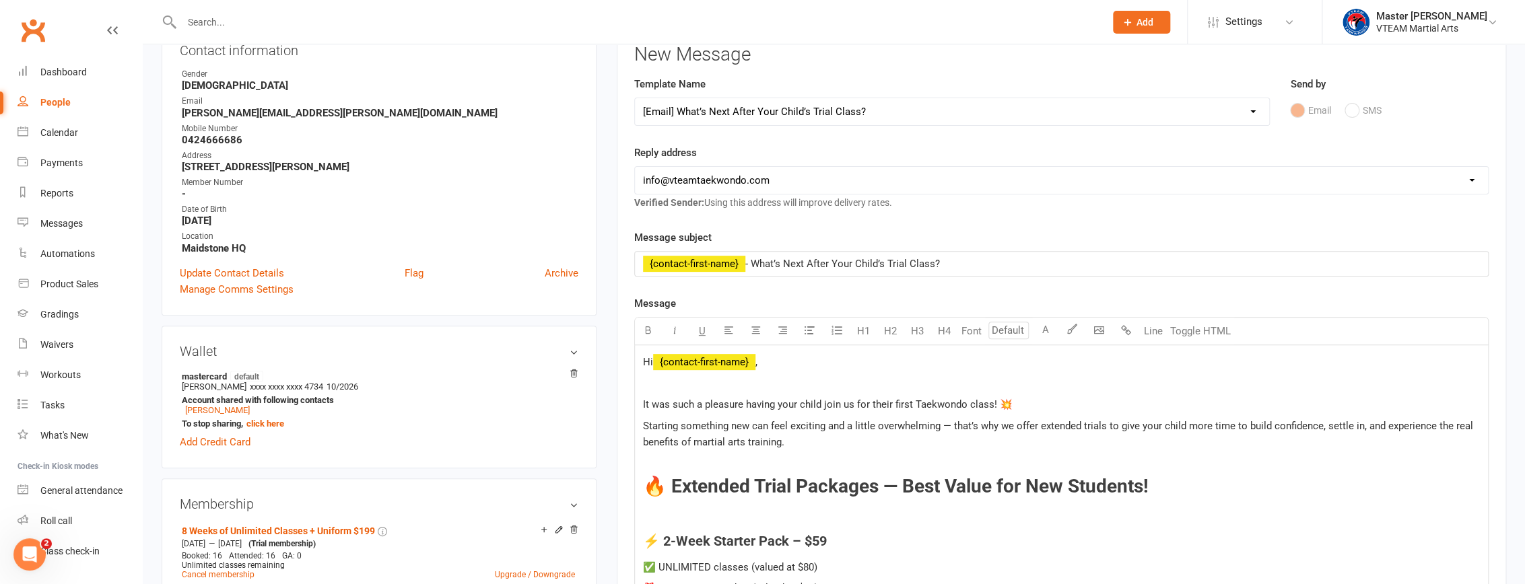
click at [745, 230] on div "Message subject ﻿ {contact-first-name} - What’s Next After Your Child’s Trial C…" at bounding box center [1061, 253] width 854 height 47
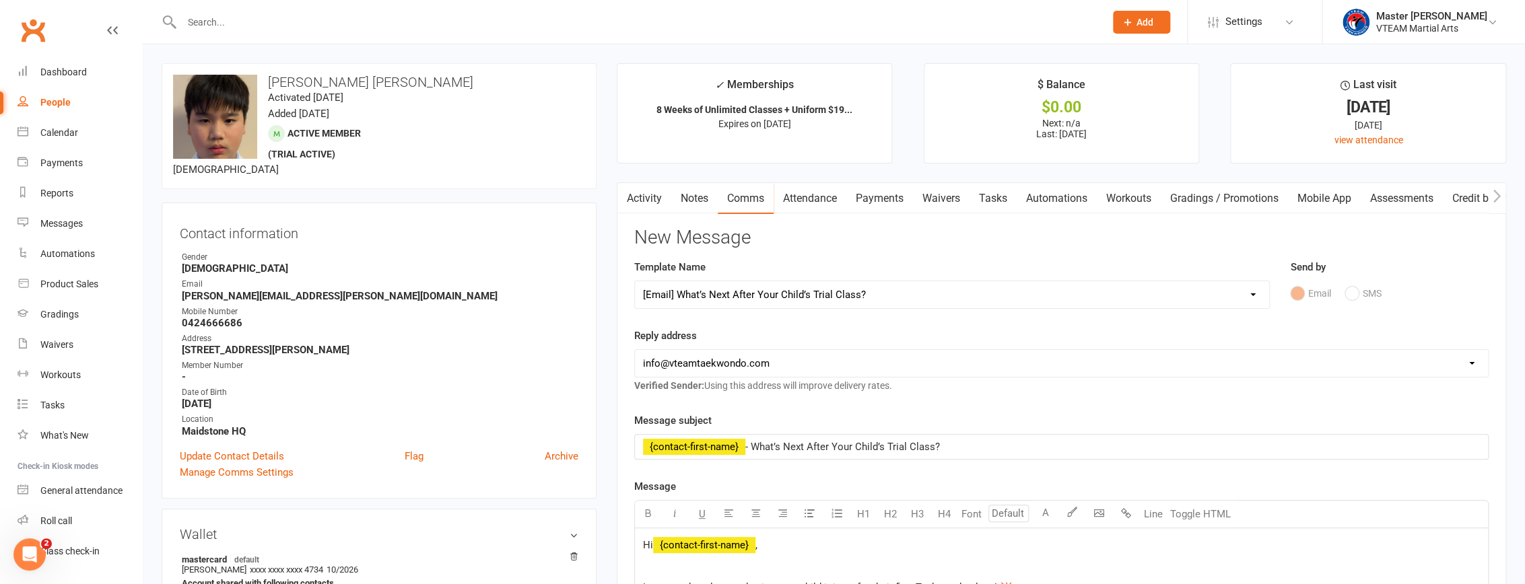
scroll to position [0, 0]
click at [745, 295] on select "Select Template [Email] 2 days after trial [Email] 3-4 days after trial [Email]…" at bounding box center [952, 294] width 634 height 27
click at [635, 281] on select "Select Template [Email] 2 days after trial [Email] 3-4 days after trial [Email]…" at bounding box center [952, 294] width 634 height 27
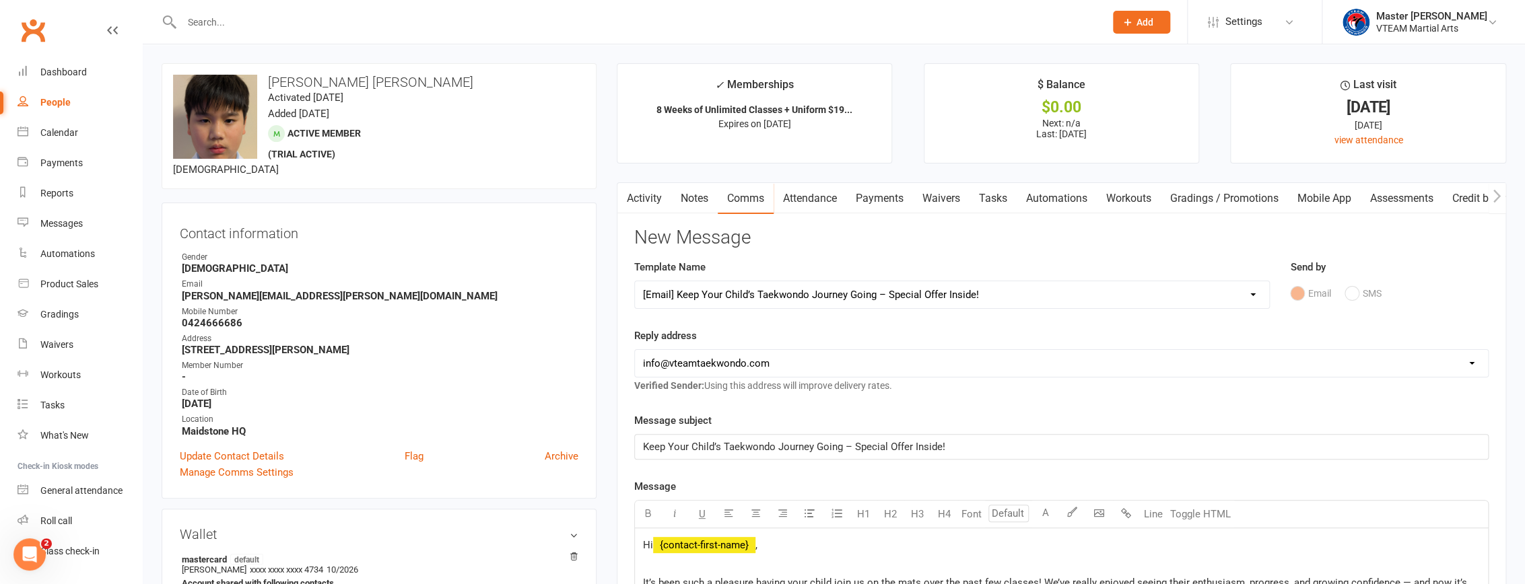
click at [745, 245] on h3 "New Message" at bounding box center [1061, 238] width 854 height 21
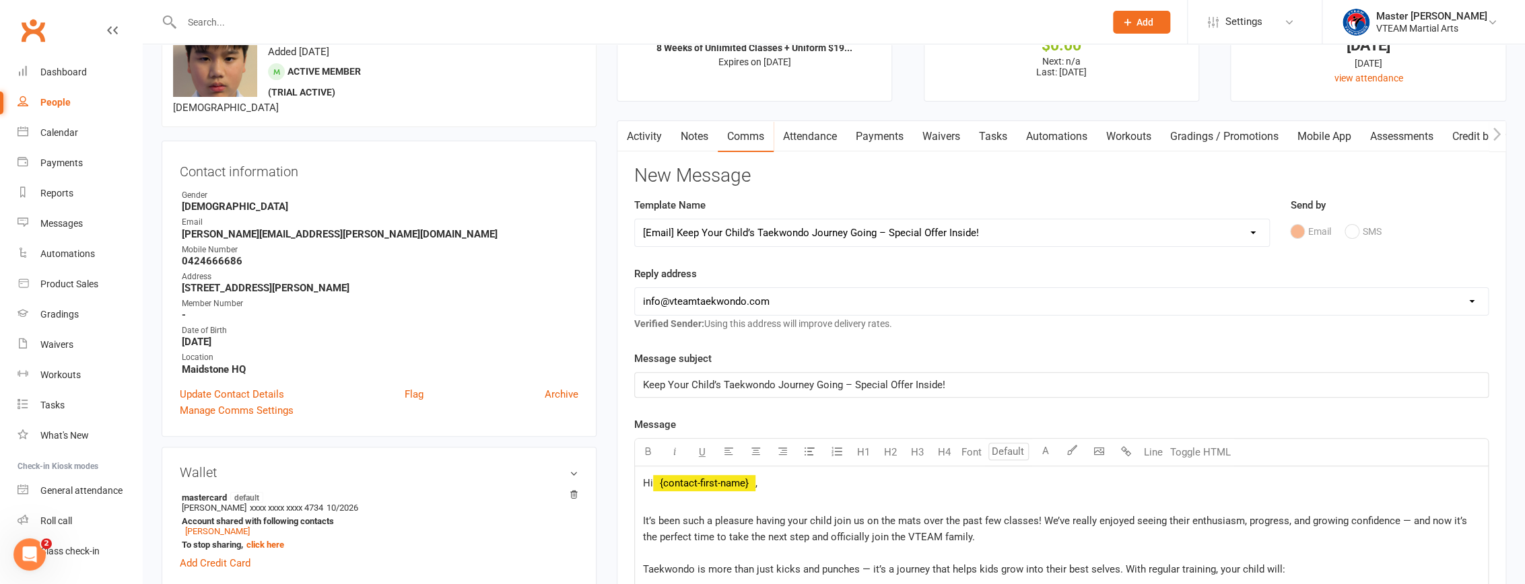
scroll to position [61, 0]
click at [745, 228] on select "Select Template [Email] 2 days after trial [Email] 3-4 days after trial [Email]…" at bounding box center [952, 234] width 634 height 27
click at [635, 221] on select "Select Template [Email] 2 days after trial [Email] 3-4 days after trial [Email]…" at bounding box center [952, 234] width 634 height 27
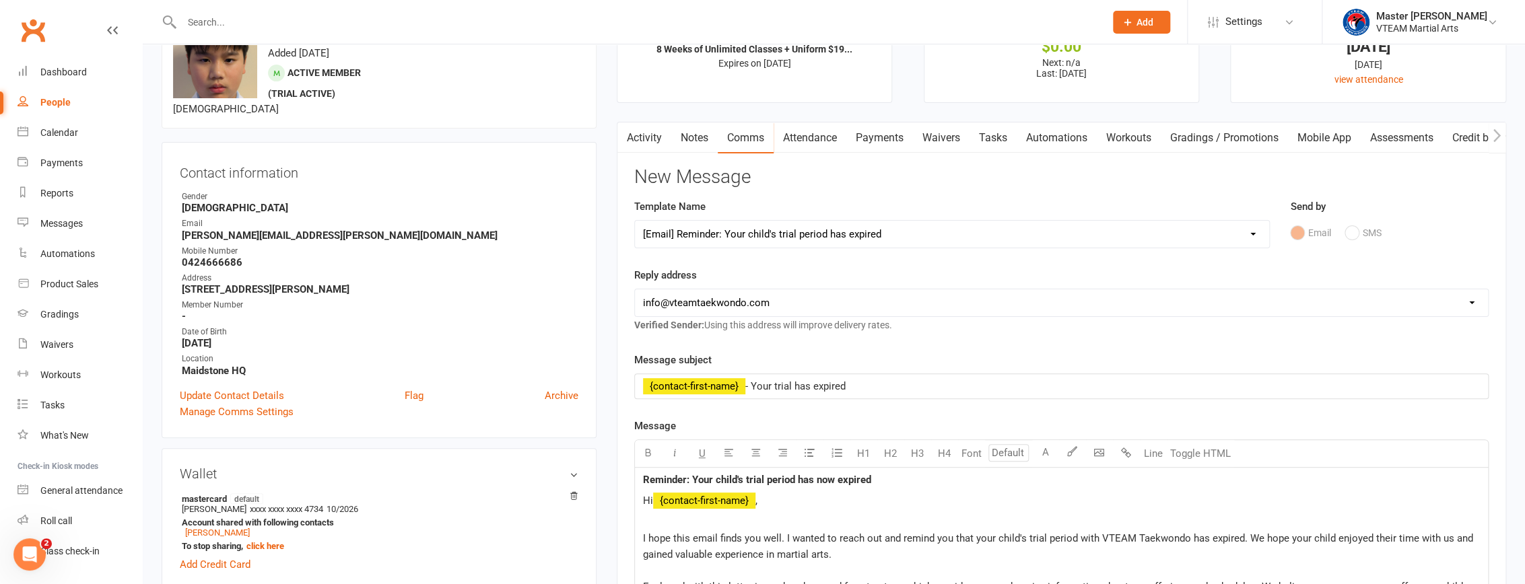
click at [745, 269] on div "Reply address hello@clubworx.com info@vteamtaekwondo.com Verified Sender: Using…" at bounding box center [1061, 300] width 854 height 66
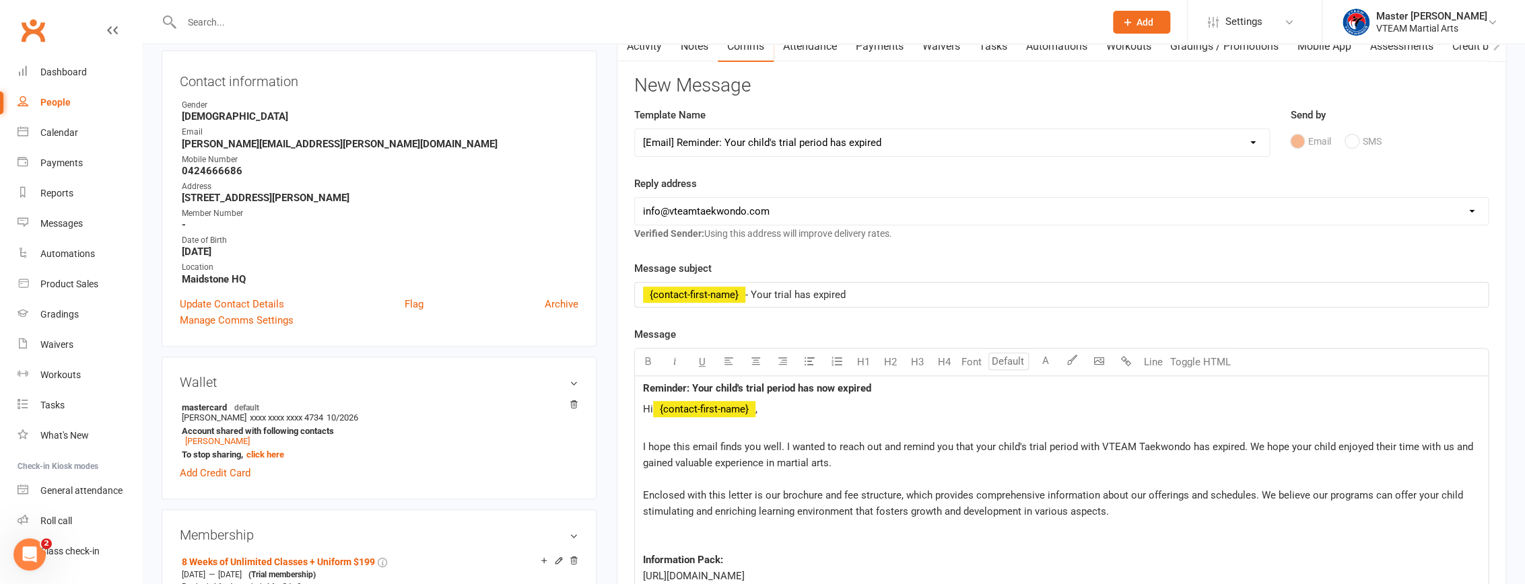
scroll to position [122, 0]
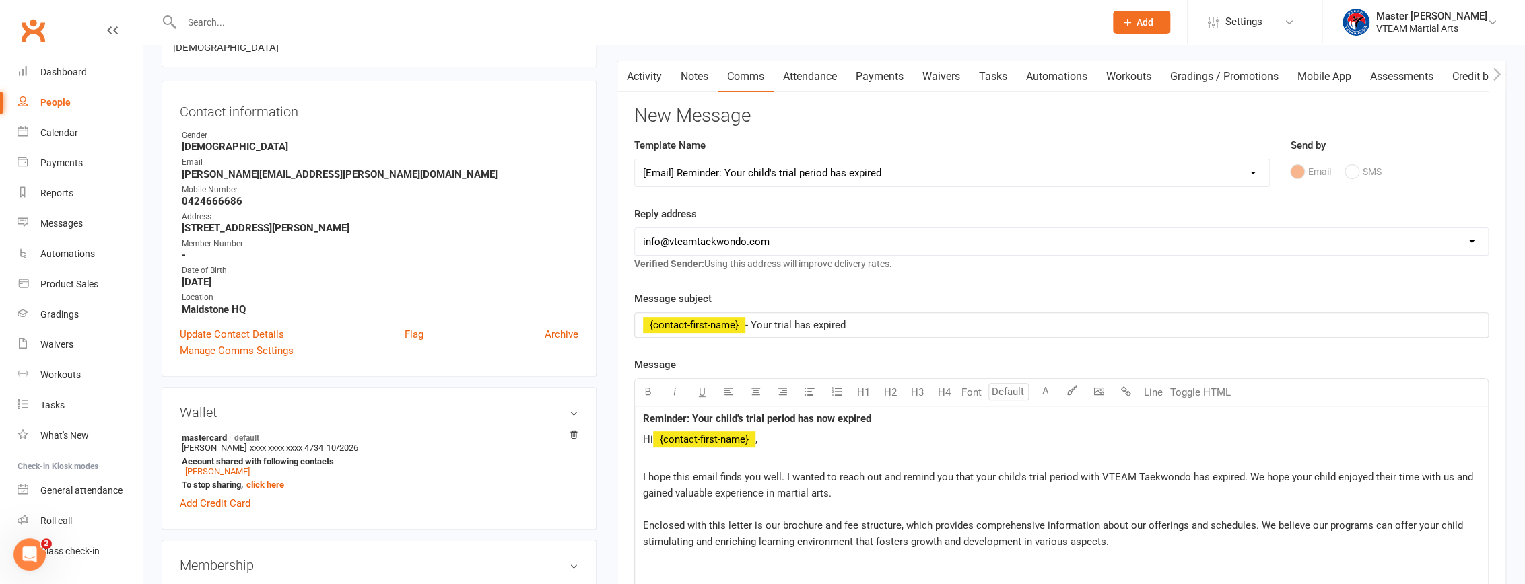
click at [745, 173] on select "Select Template [Email] 2 days after trial [Email] 3-4 days after trial [Email]…" at bounding box center [952, 173] width 634 height 27
select select "208"
click at [635, 160] on select "Select Template [Email] 2 days after trial [Email] 3-4 days after trial [Email]…" at bounding box center [952, 173] width 634 height 27
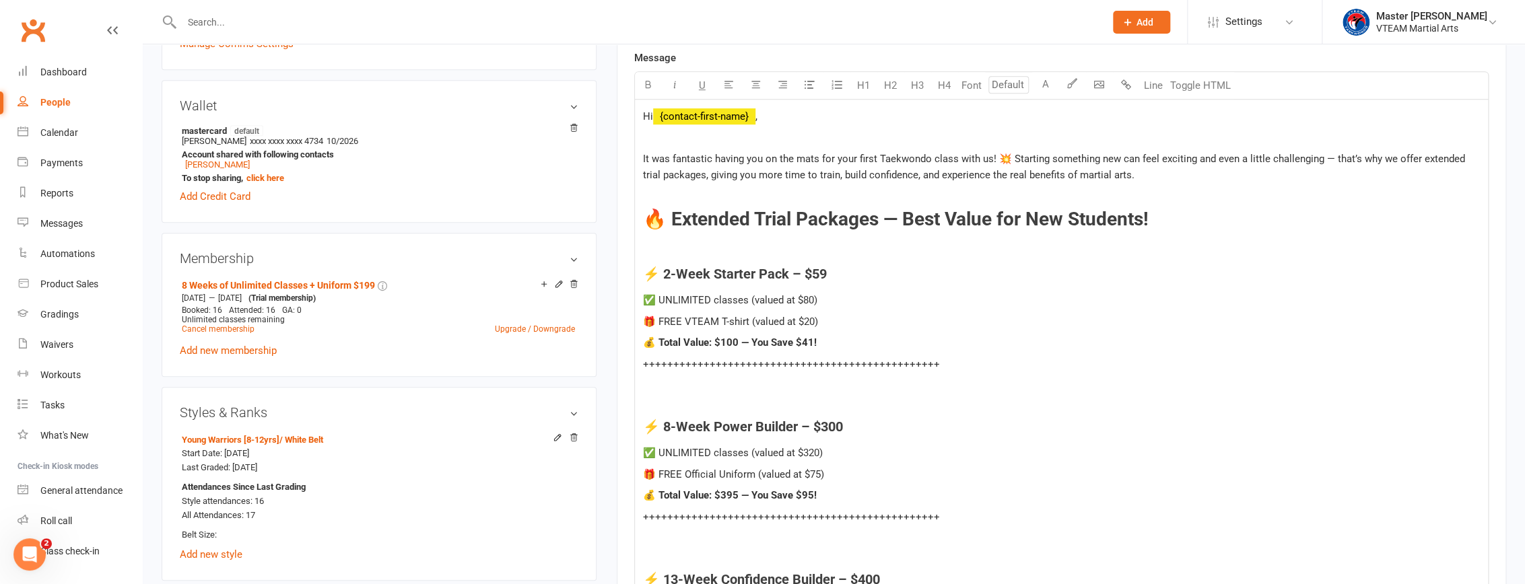
scroll to position [428, 0]
copy div "Hi ﻿ {contact-first-name} , It was fantastic having you on the mats for your fi…"
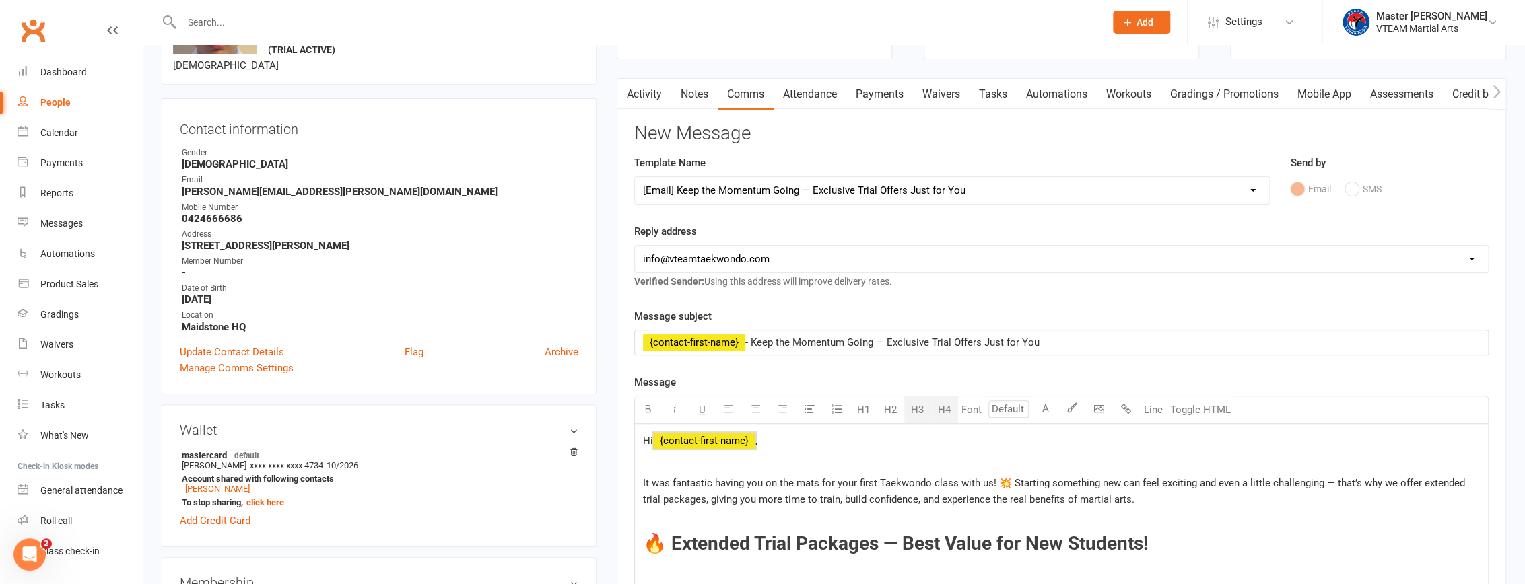
scroll to position [61, 0]
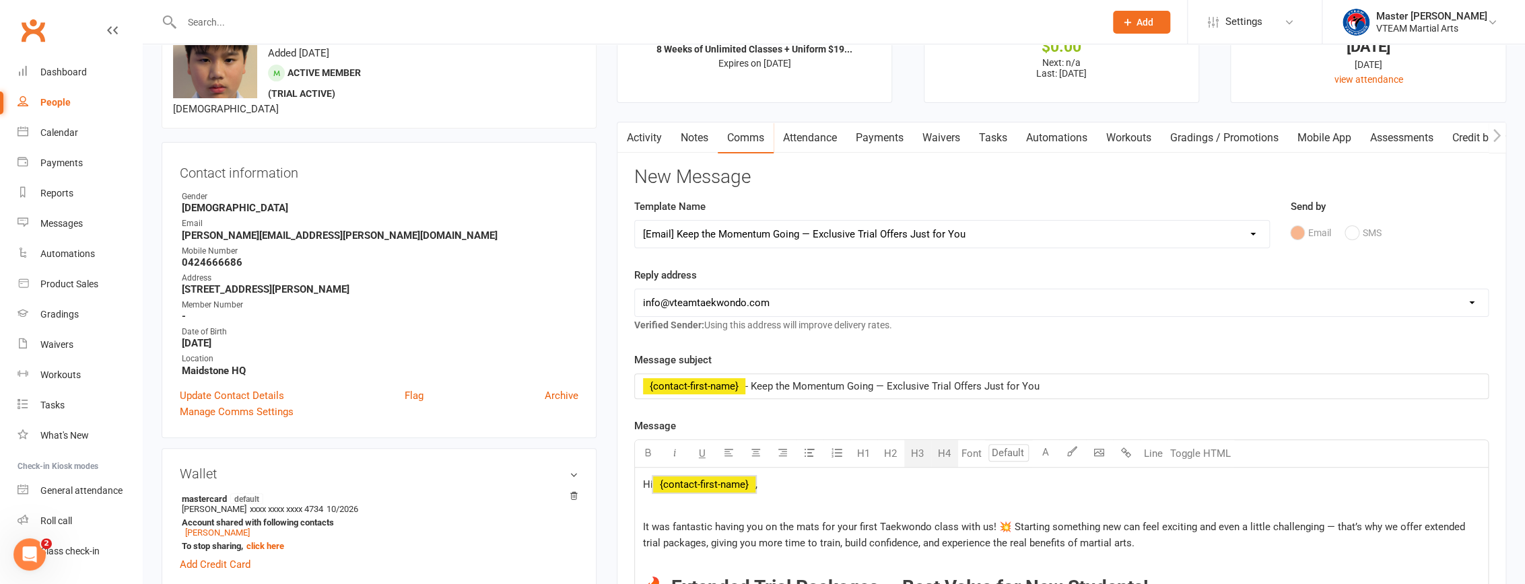
click at [634, 135] on link "Activity" at bounding box center [644, 138] width 54 height 31
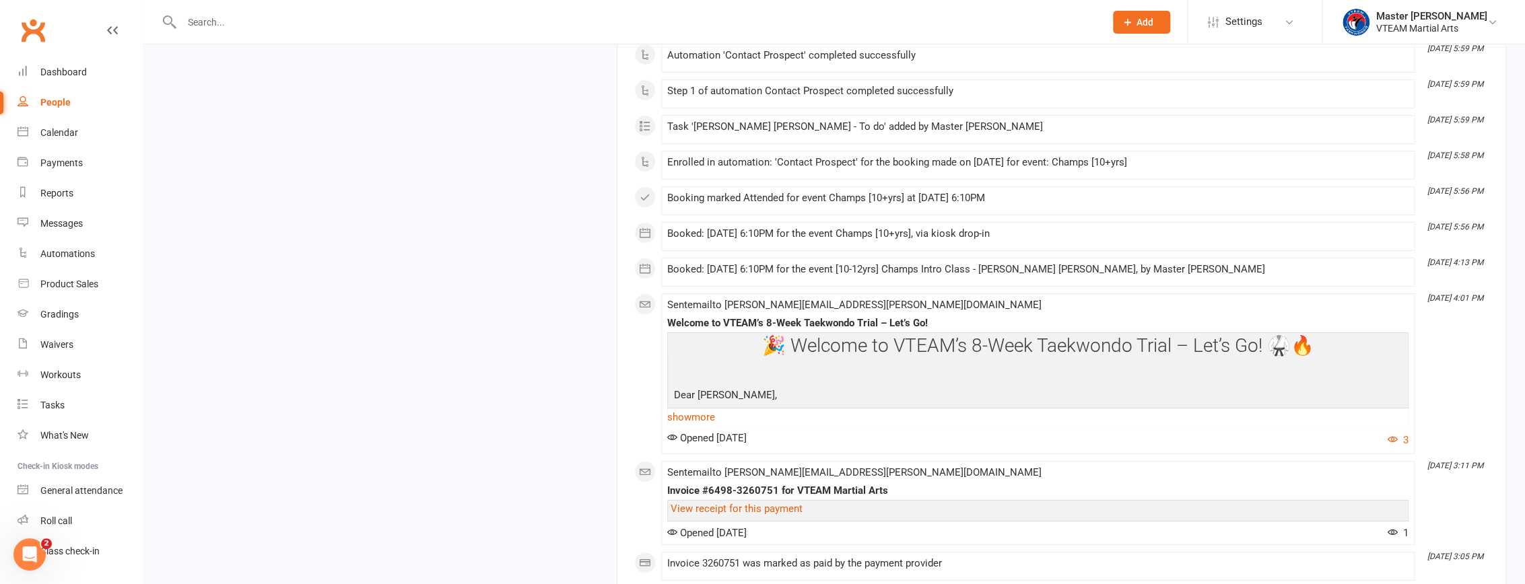
scroll to position [3244, 0]
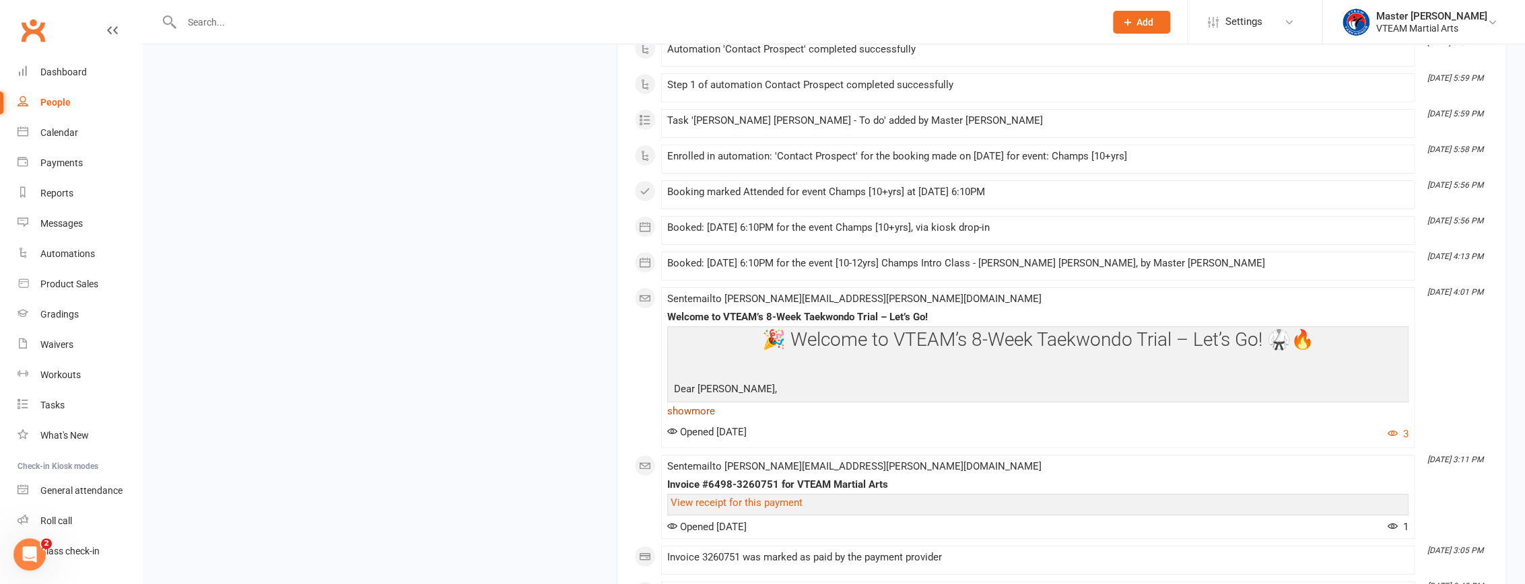
click at [679, 406] on link "show more" at bounding box center [1037, 411] width 741 height 19
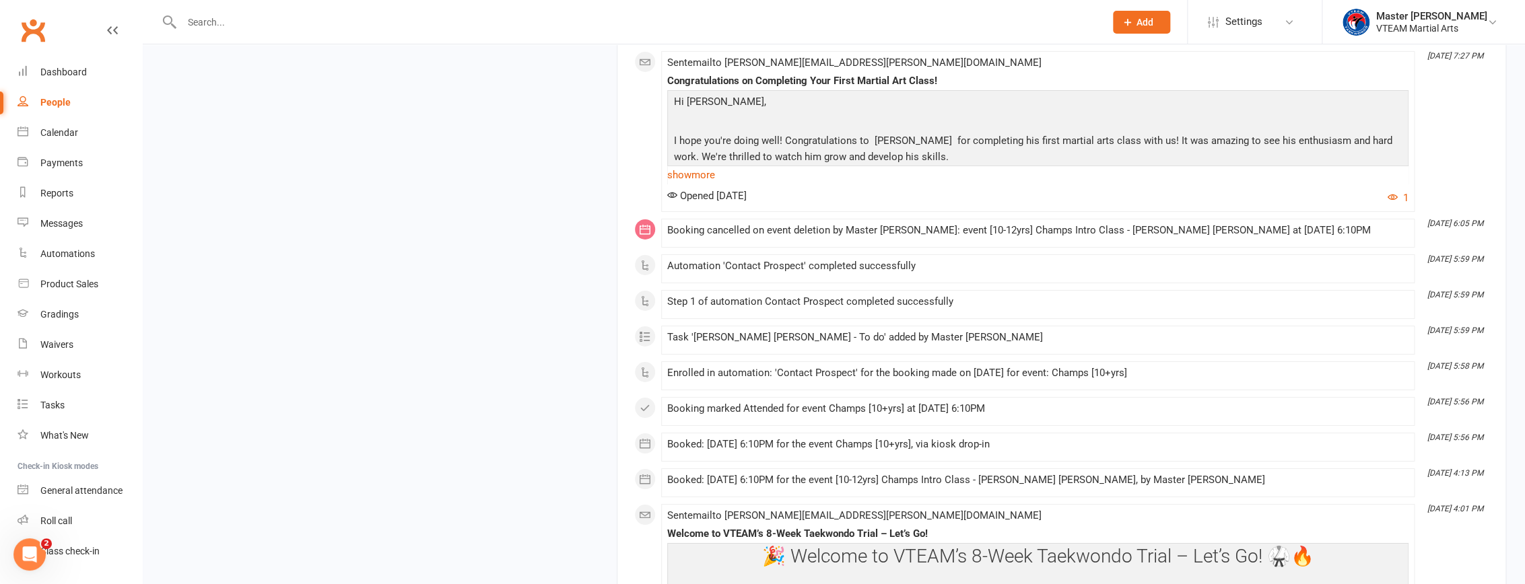
scroll to position [3023, 0]
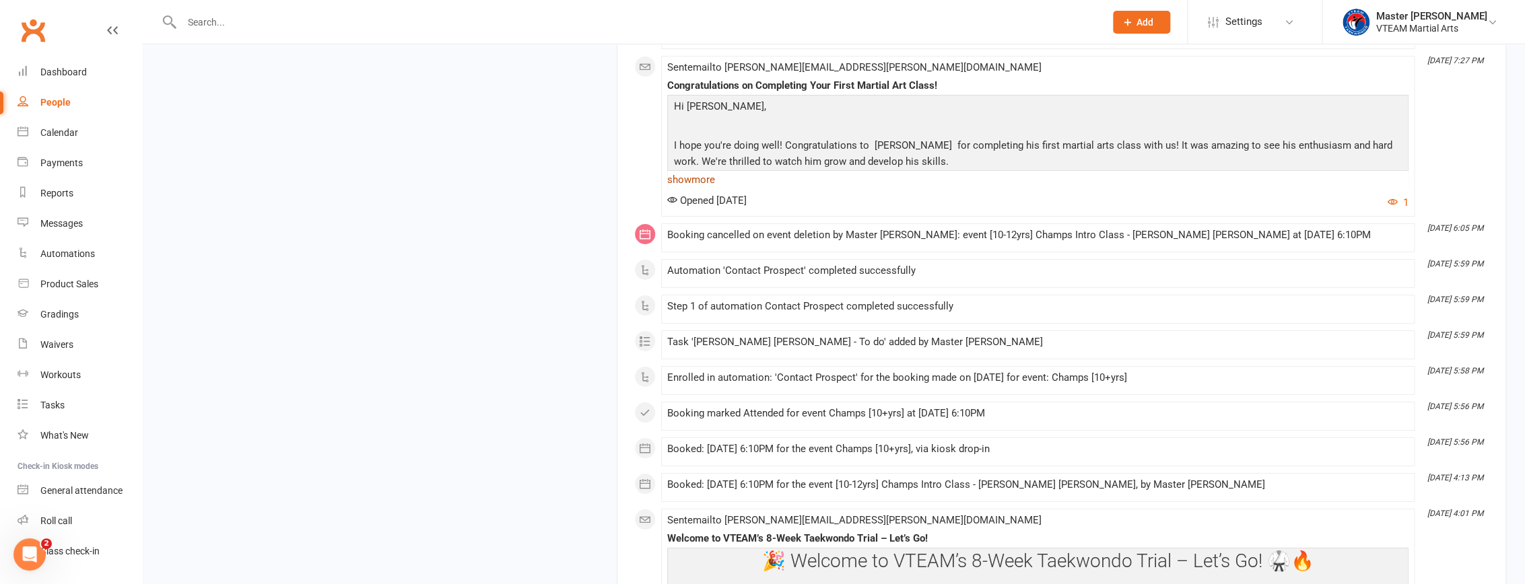
click at [714, 170] on link "show more" at bounding box center [1037, 179] width 741 height 19
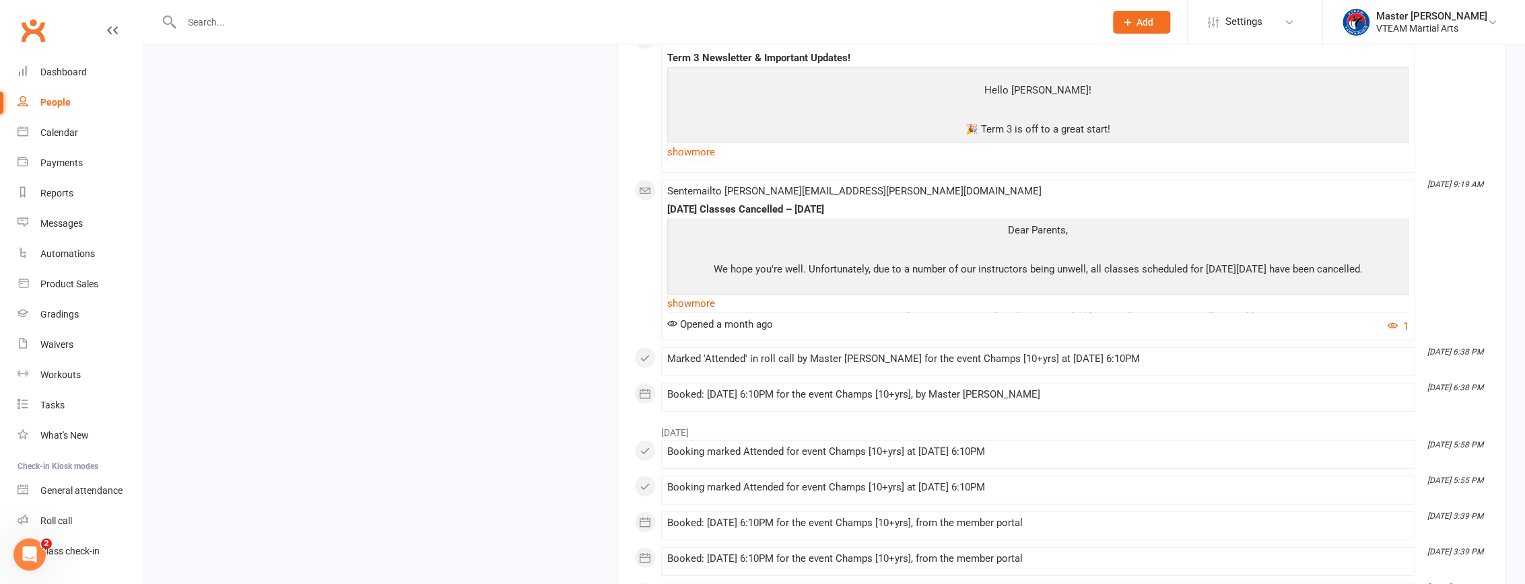
scroll to position [2288, 0]
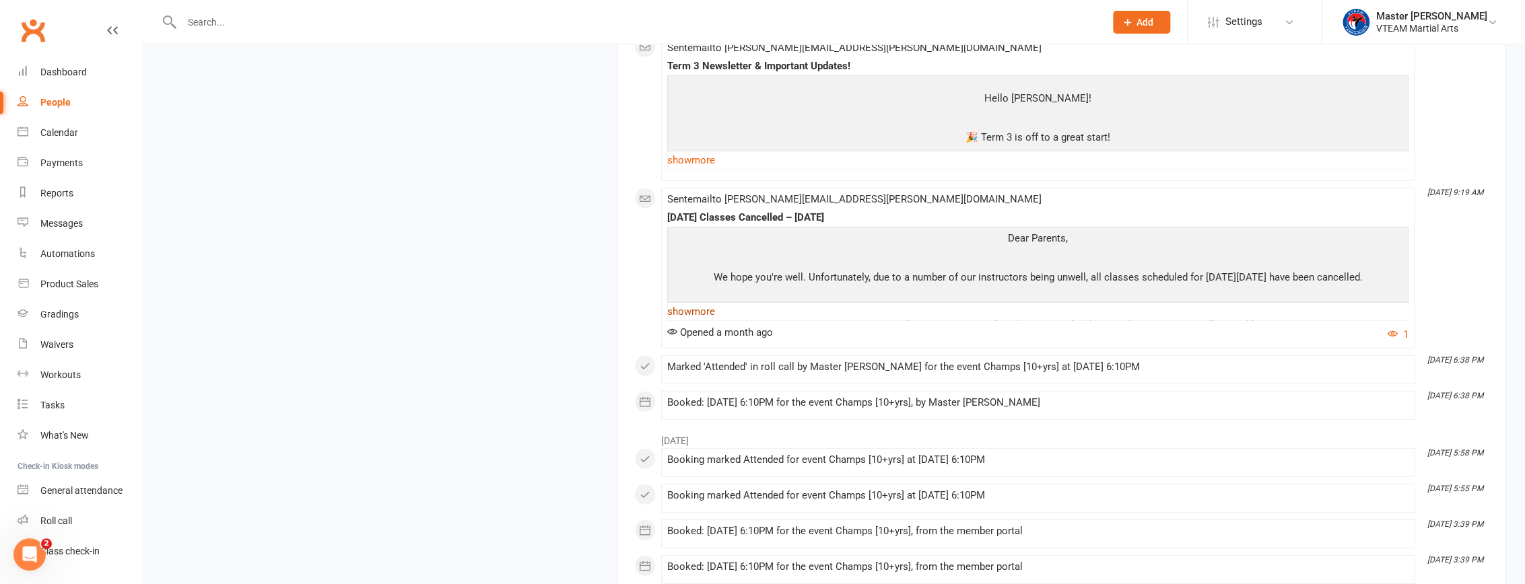
click at [699, 305] on link "show more" at bounding box center [1037, 311] width 741 height 19
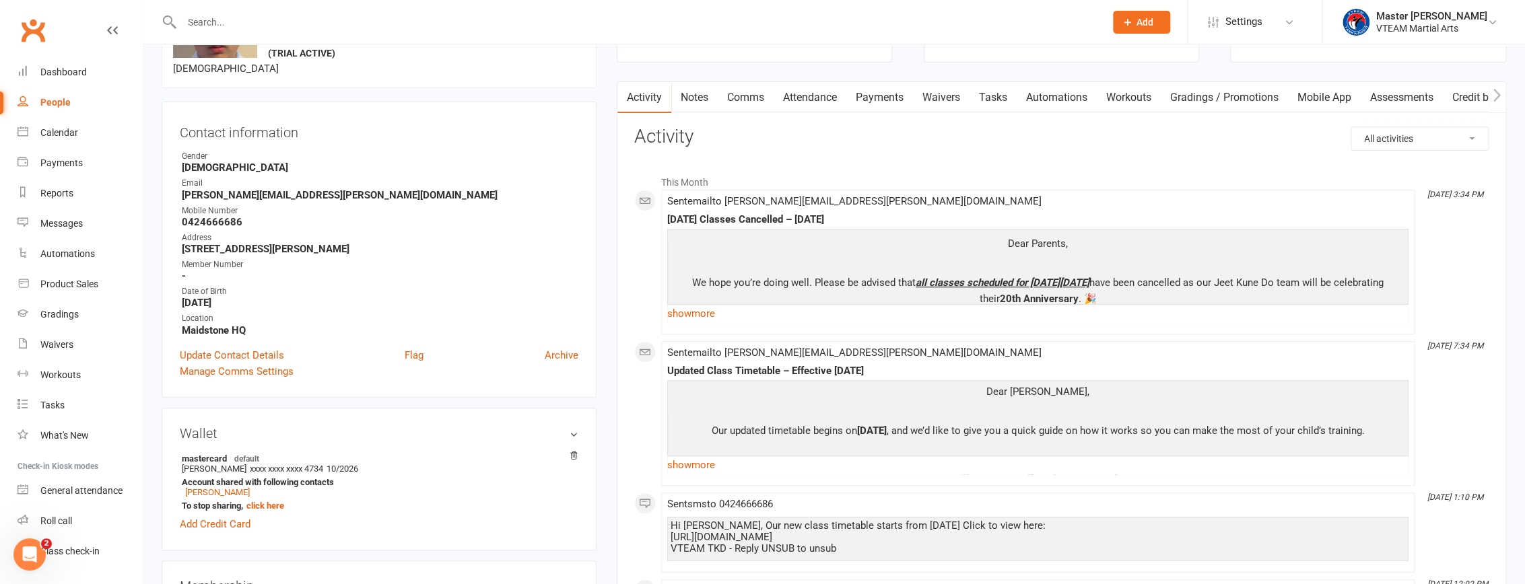
scroll to position [0, 0]
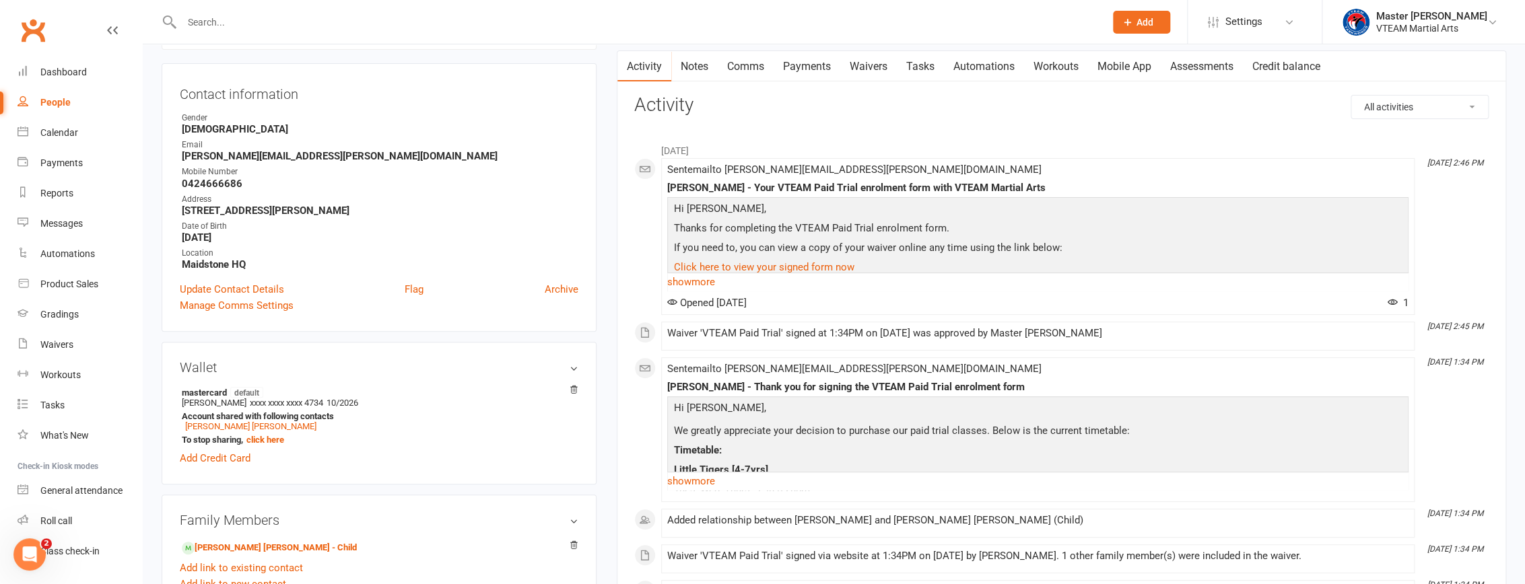
scroll to position [122, 0]
click at [700, 282] on link "show more" at bounding box center [1037, 280] width 741 height 19
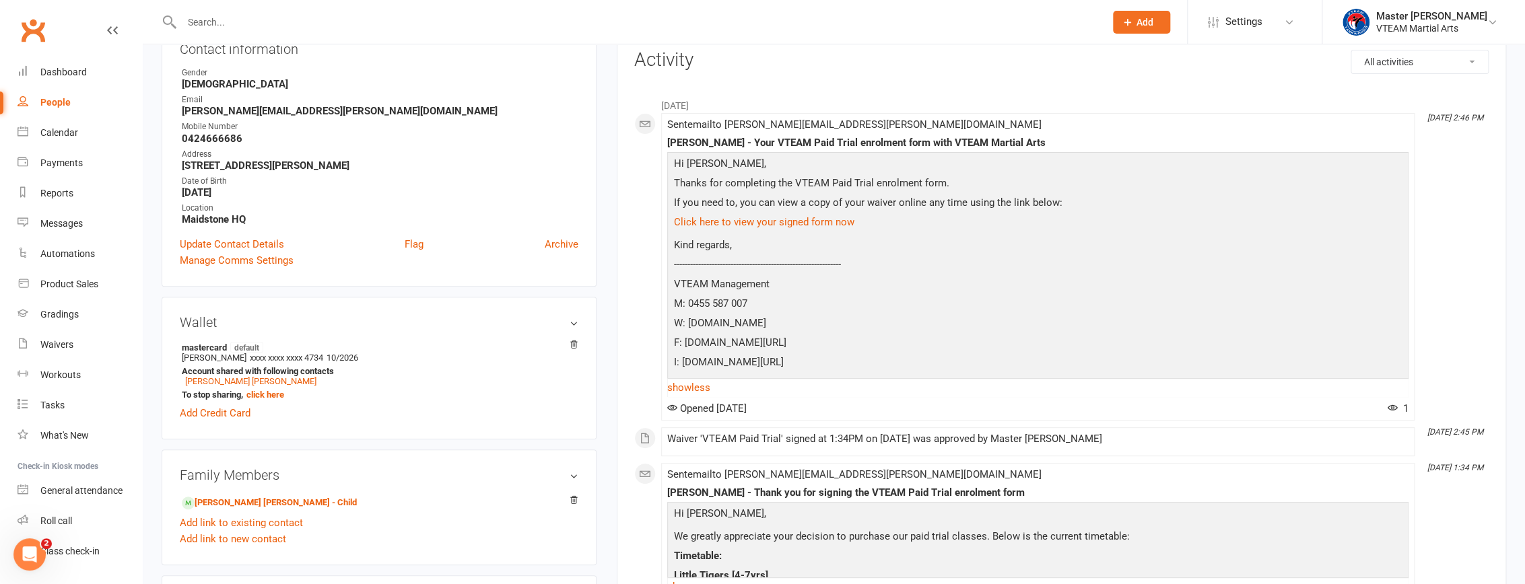
scroll to position [306, 0]
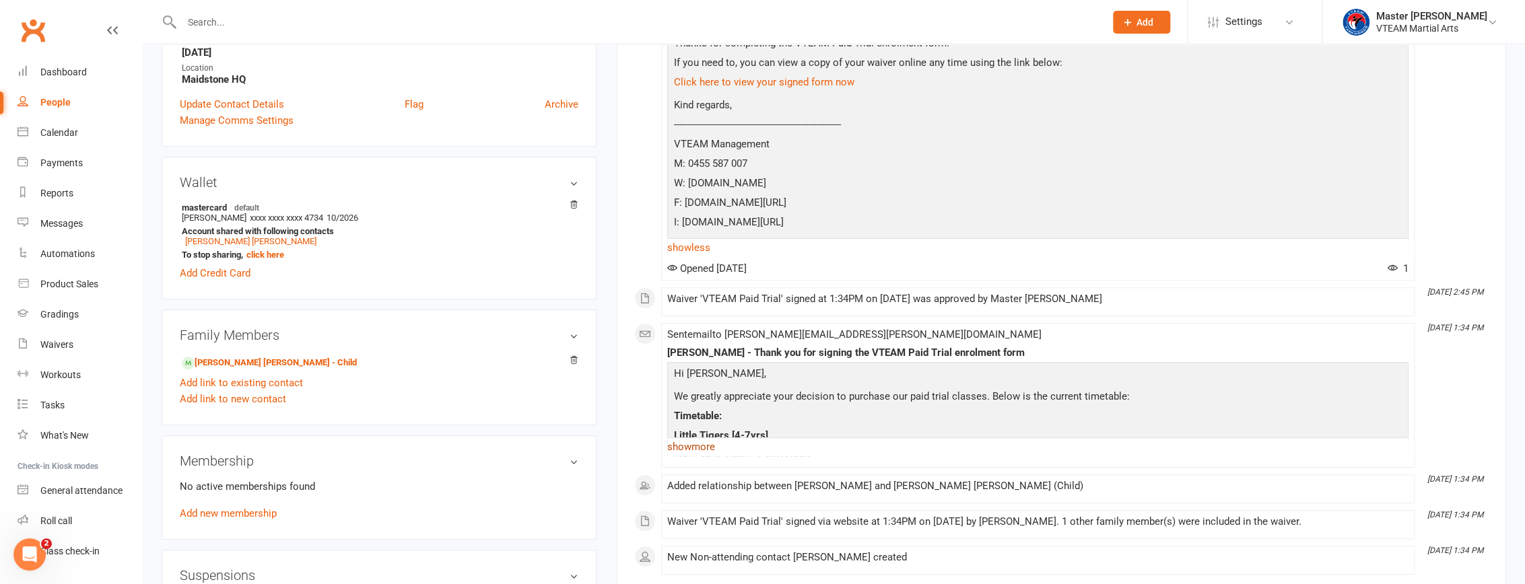
click at [697, 444] on link "show more" at bounding box center [1037, 447] width 741 height 19
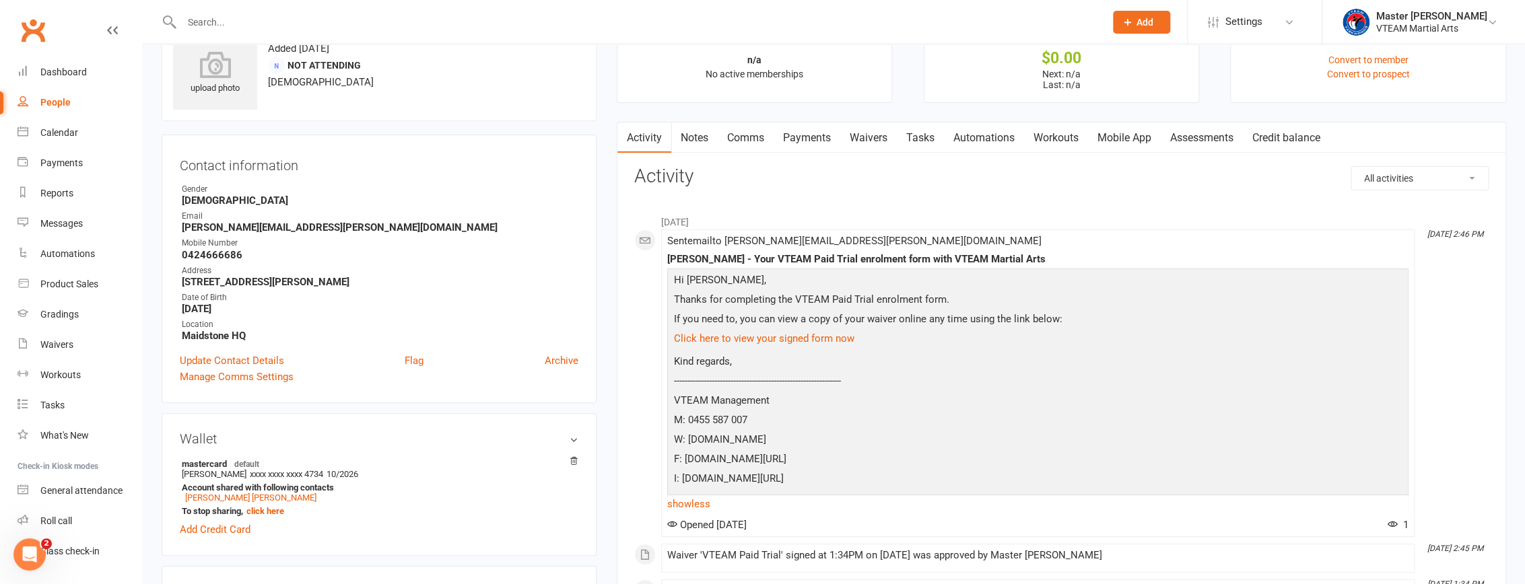
scroll to position [0, 0]
